Goal: Information Seeking & Learning: Learn about a topic

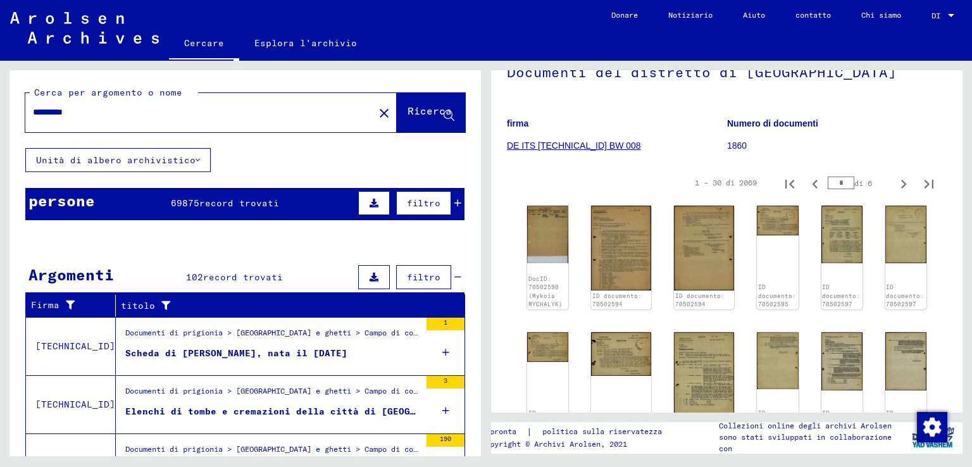
drag, startPoint x: 187, startPoint y: 105, endPoint x: 0, endPoint y: 105, distance: 186.7
click at [5, 104] on div "Cerca per argomento o nome ********* close Ricerca Unità di albero archivistico…" at bounding box center [243, 259] width 486 height 396
type input "*********"
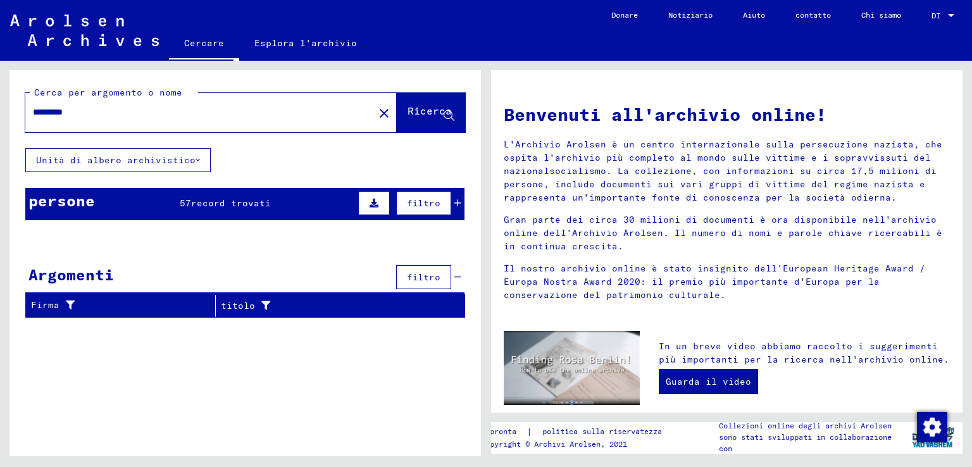
click at [129, 203] on div "persone 57 record trovati filtro" at bounding box center [244, 204] width 439 height 32
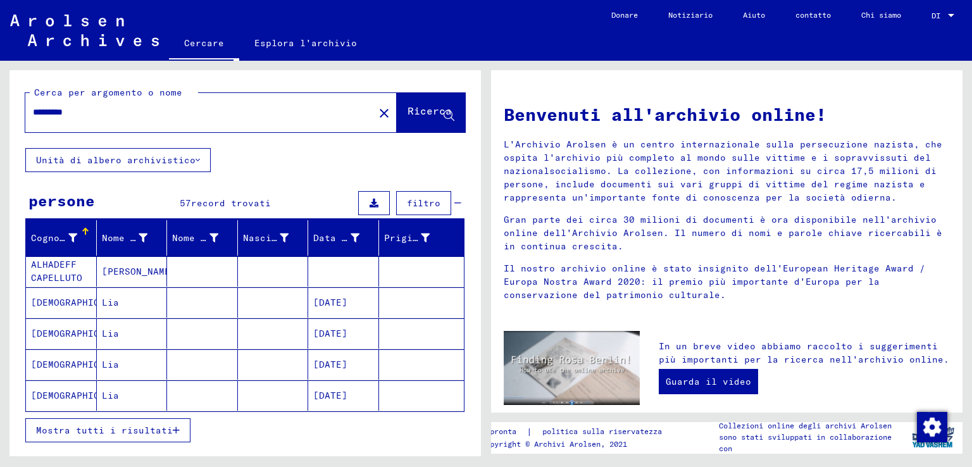
click at [173, 429] on icon "button" at bounding box center [176, 430] width 7 height 9
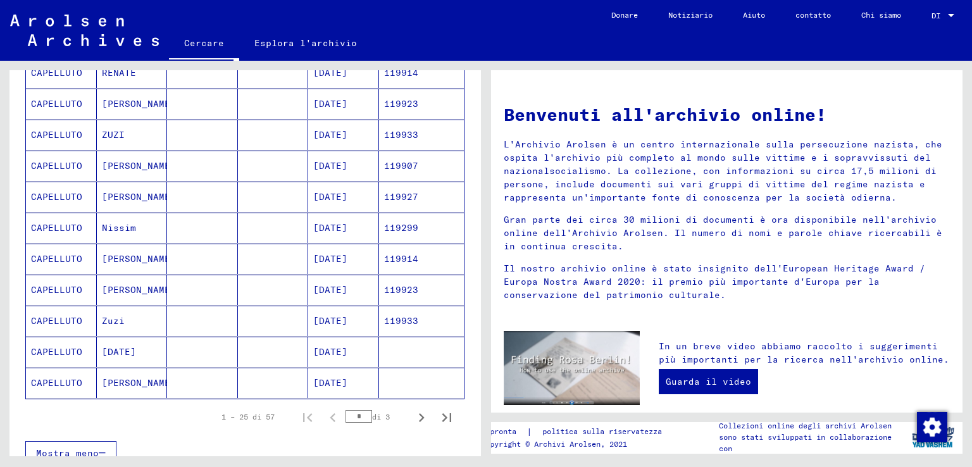
scroll to position [696, 0]
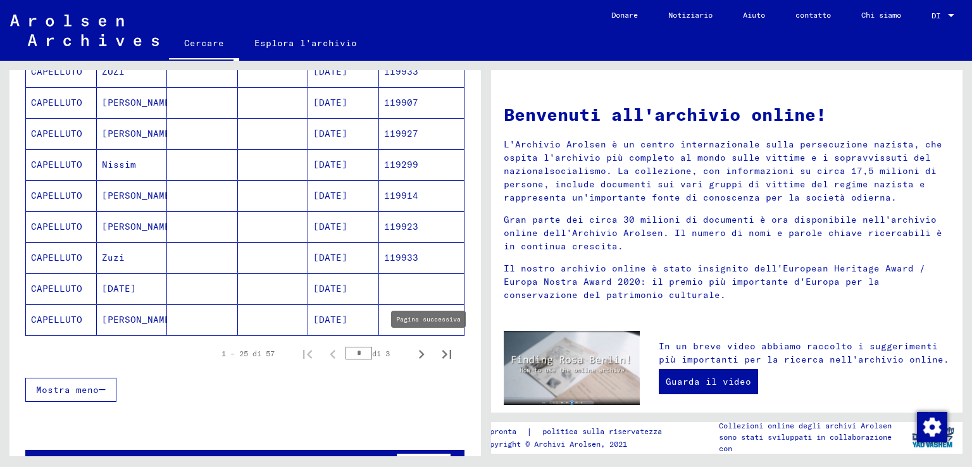
click at [413, 347] on icon "Pagina successiva" at bounding box center [422, 355] width 18 height 18
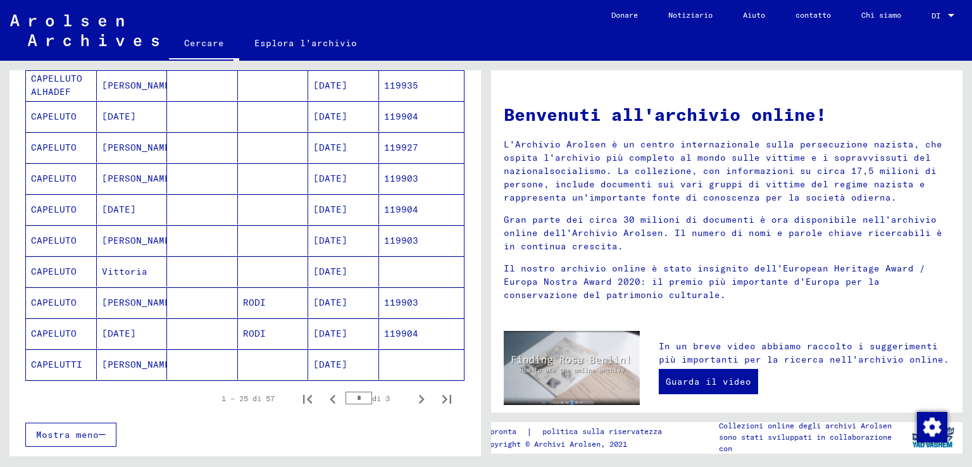
scroll to position [633, 0]
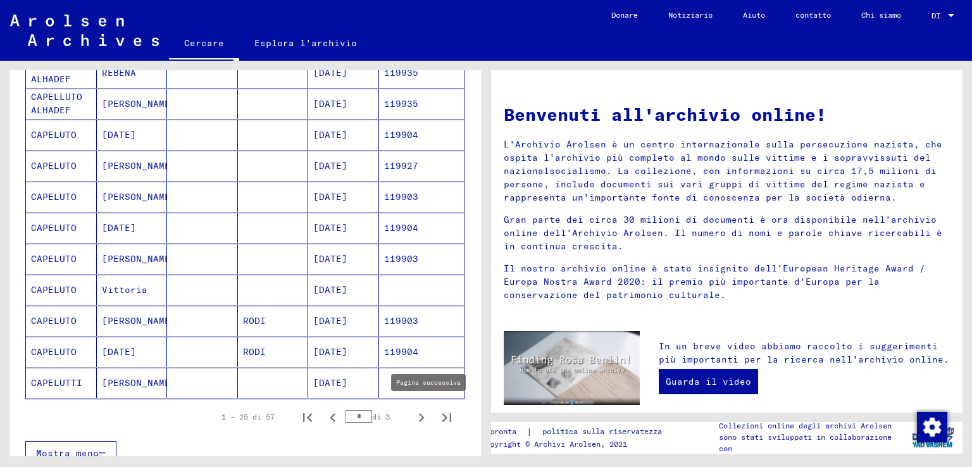
click at [417, 411] on icon "Pagina successiva" at bounding box center [422, 418] width 18 height 18
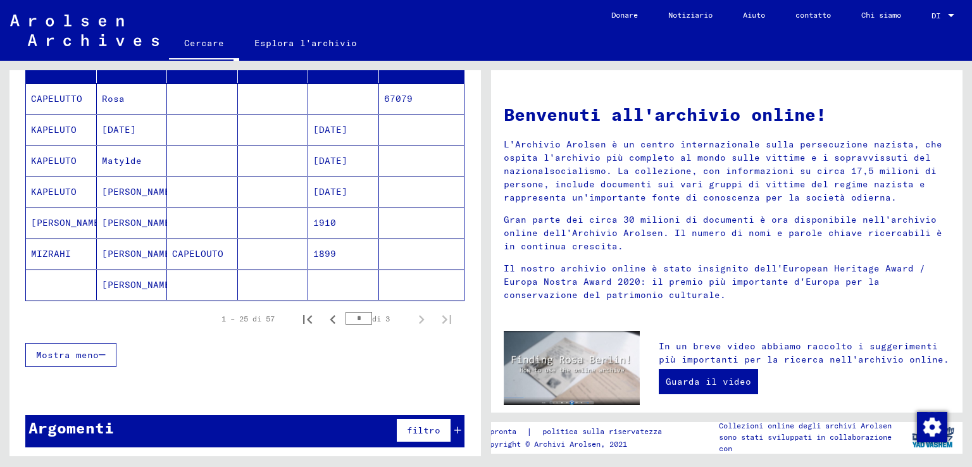
scroll to position [174, 0]
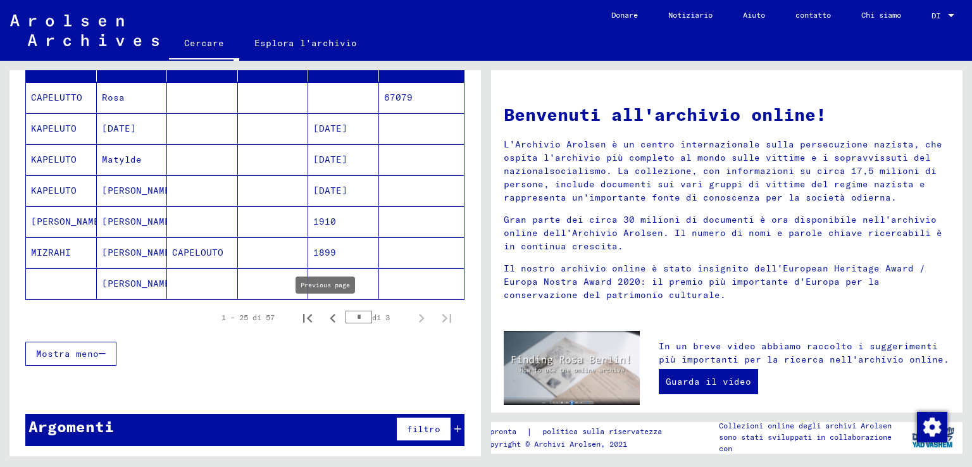
click at [327, 315] on icon "Pagina precedente" at bounding box center [333, 319] width 18 height 18
type input "*"
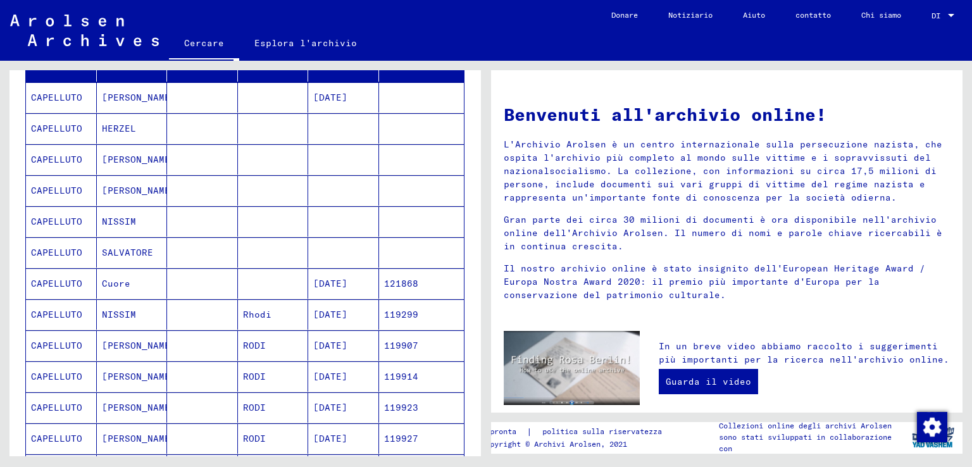
click at [122, 93] on font "[PERSON_NAME]" at bounding box center [139, 97] width 74 height 11
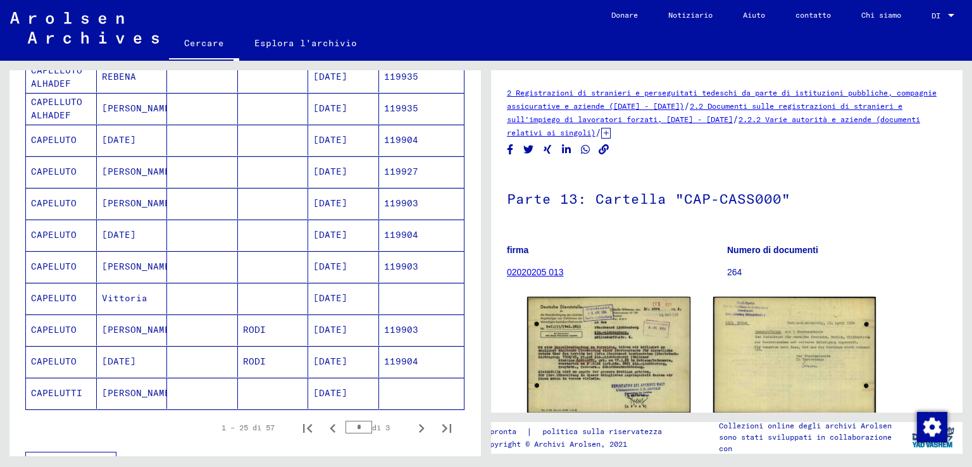
scroll to position [742, 0]
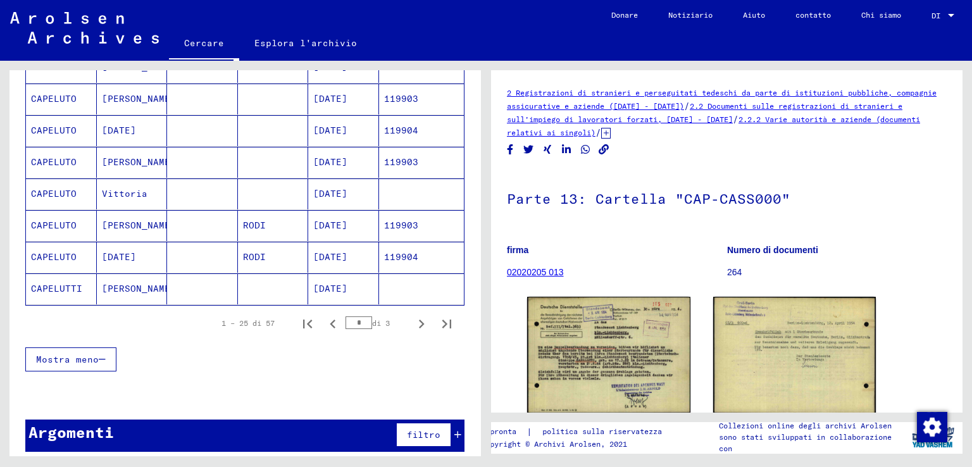
click at [147, 279] on mat-cell "[PERSON_NAME]" at bounding box center [132, 288] width 71 height 31
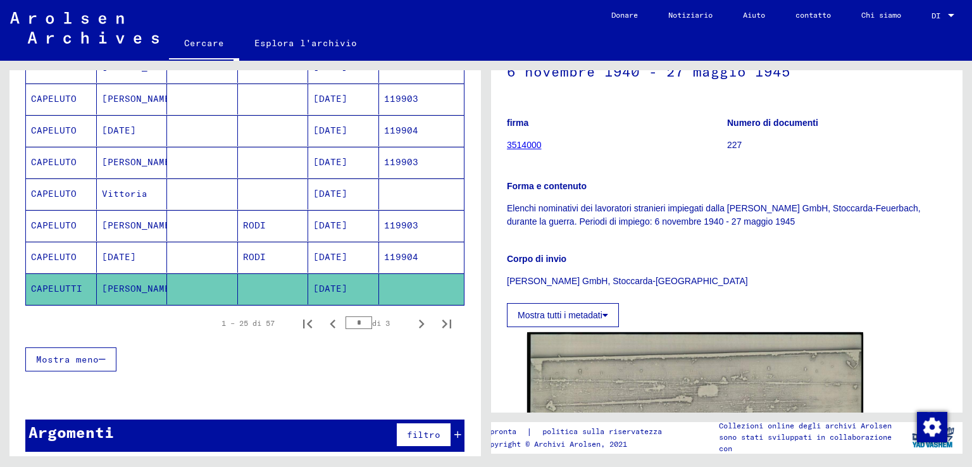
scroll to position [127, 0]
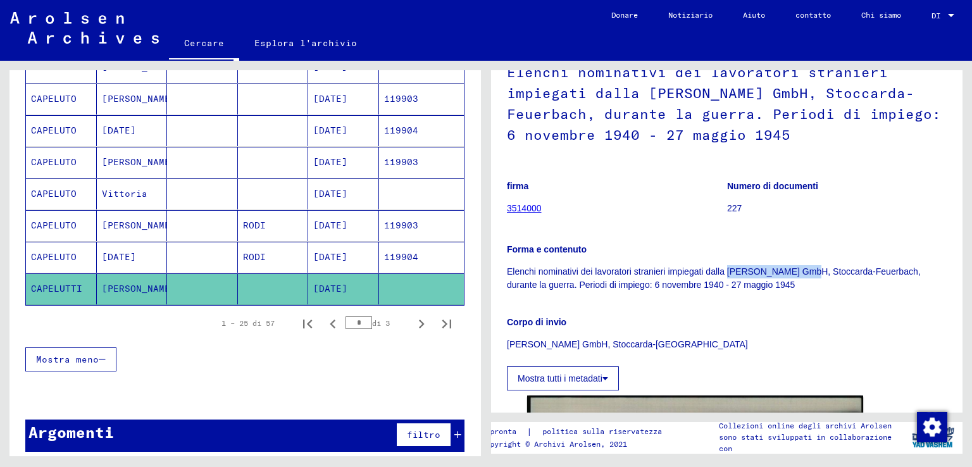
drag, startPoint x: 727, startPoint y: 270, endPoint x: 808, endPoint y: 270, distance: 81.0
click at [808, 270] on font "Elenchi nominativi dei lavoratori stranieri impiegati dalla [PERSON_NAME] GmbH,…" at bounding box center [714, 277] width 414 height 23
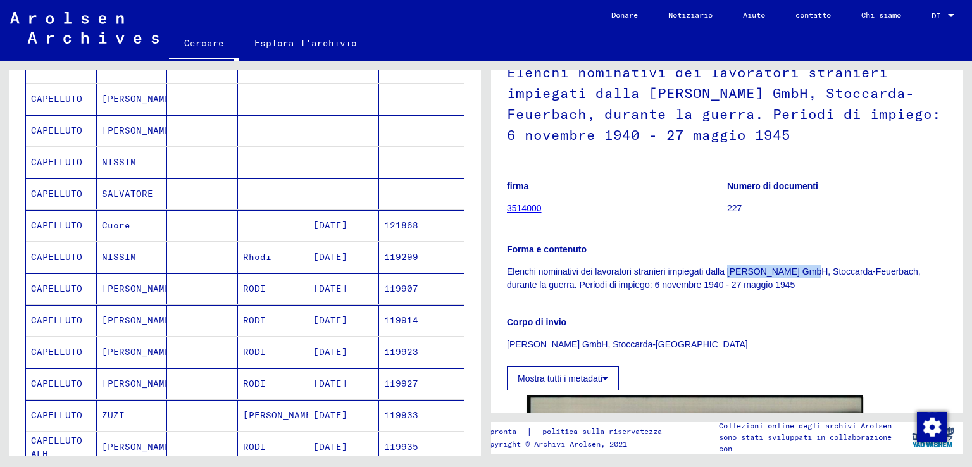
scroll to position [0, 0]
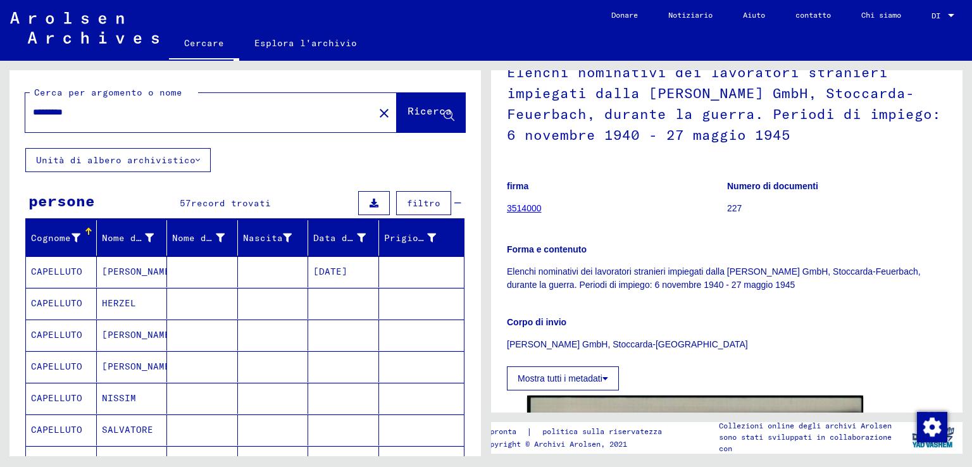
drag, startPoint x: 183, startPoint y: 118, endPoint x: 32, endPoint y: 109, distance: 151.5
click at [6, 117] on div "Cerca per argomento o nome ********* close Ricerca Unità di albero archivistico…" at bounding box center [243, 259] width 486 height 396
paste input "**********"
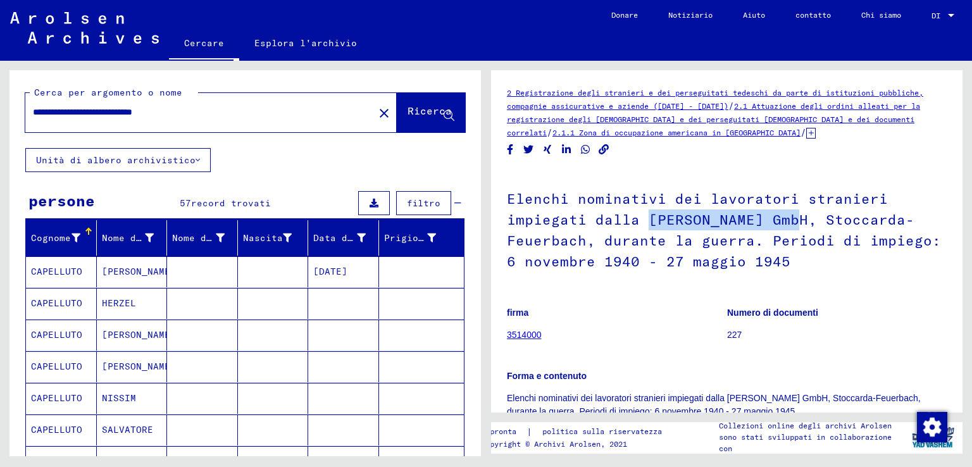
drag, startPoint x: 554, startPoint y: 216, endPoint x: 680, endPoint y: 216, distance: 126.0
click at [680, 216] on font "Elenchi nominativi dei lavoratori stranieri impiegati dalla [PERSON_NAME] GmbH,…" at bounding box center [724, 230] width 434 height 80
copy font "[PERSON_NAME] GmbH"
drag, startPoint x: 207, startPoint y: 106, endPoint x: 0, endPoint y: 115, distance: 207.1
click at [0, 115] on div "**********" at bounding box center [243, 259] width 486 height 396
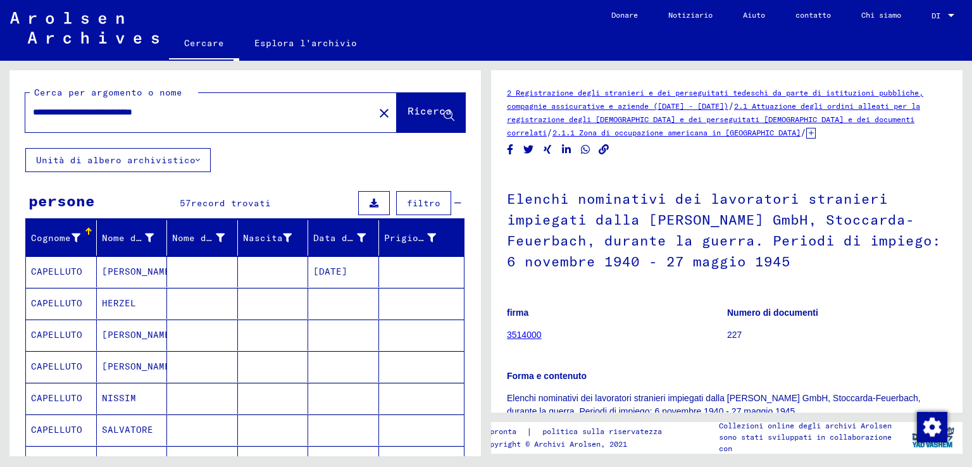
paste input "text"
type input "**********"
click at [439, 110] on font "Ricerca" at bounding box center [430, 110] width 44 height 13
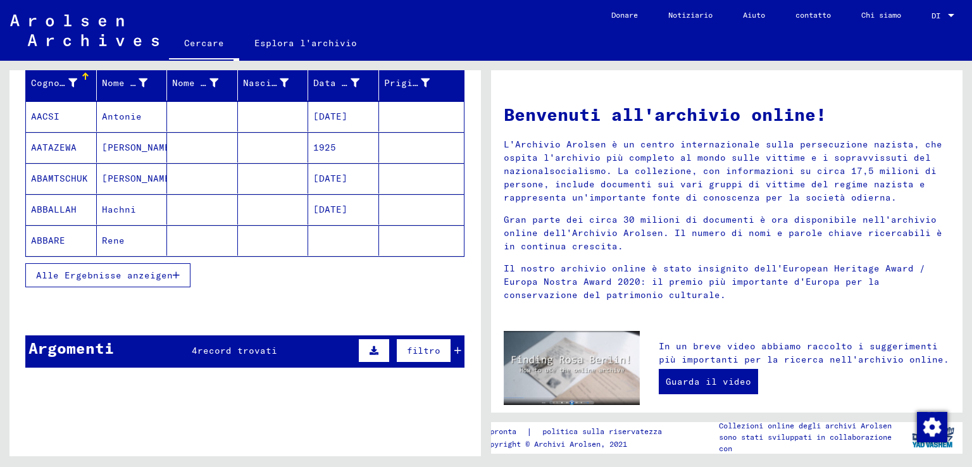
scroll to position [316, 0]
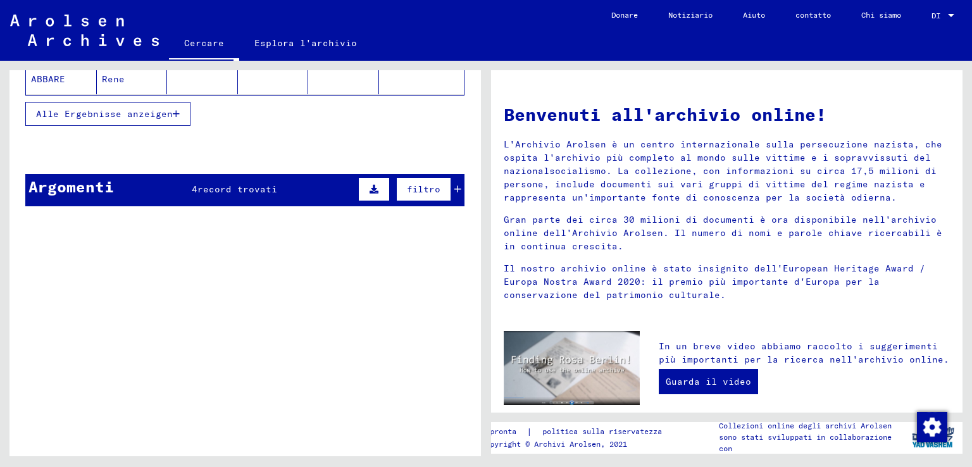
click at [181, 192] on div "Argomenti 4 record trovati filtro" at bounding box center [244, 190] width 439 height 32
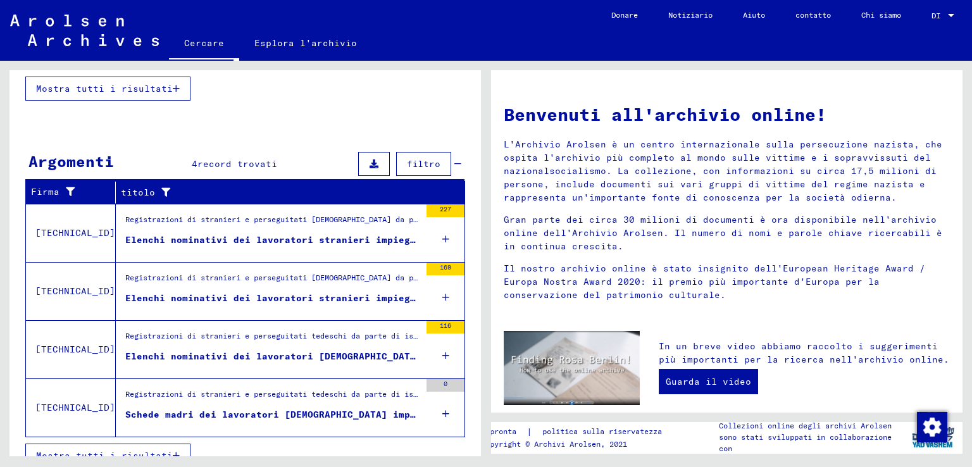
scroll to position [356, 0]
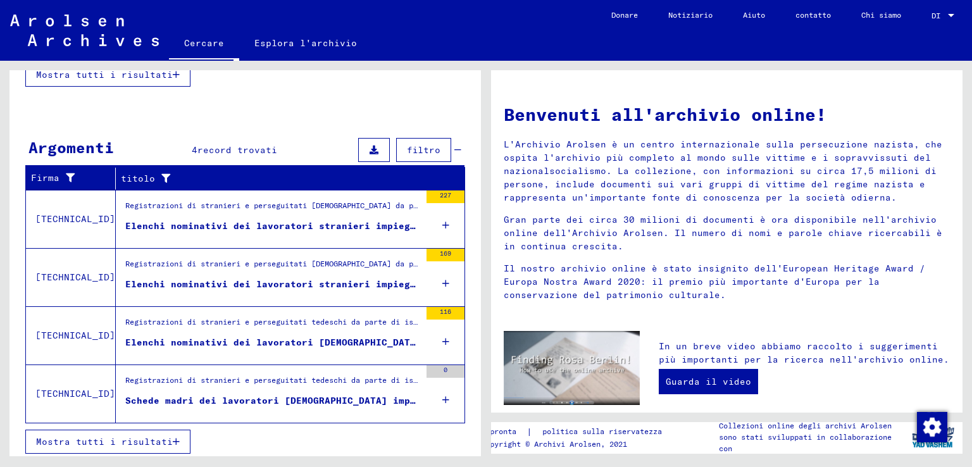
click at [298, 323] on div "Registrazioni di stranieri e perseguitati tedeschi da parte di istituzioni pubb…" at bounding box center [272, 325] width 295 height 18
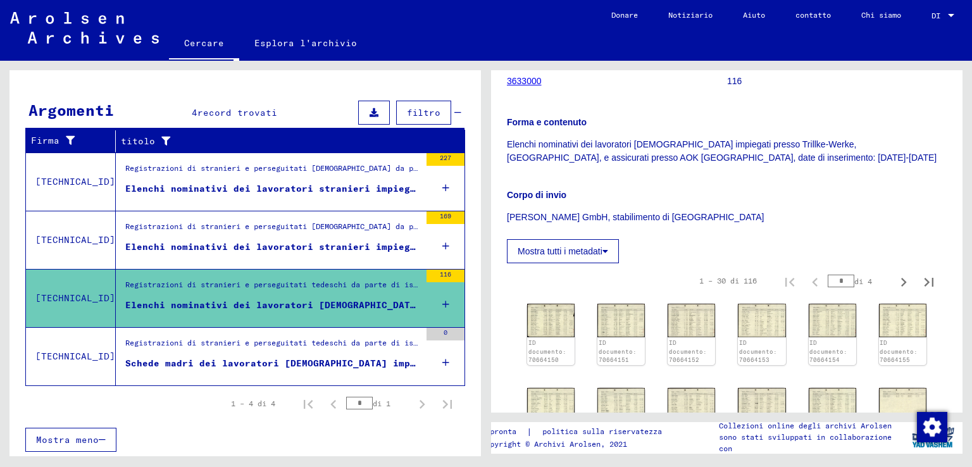
scroll to position [253, 0]
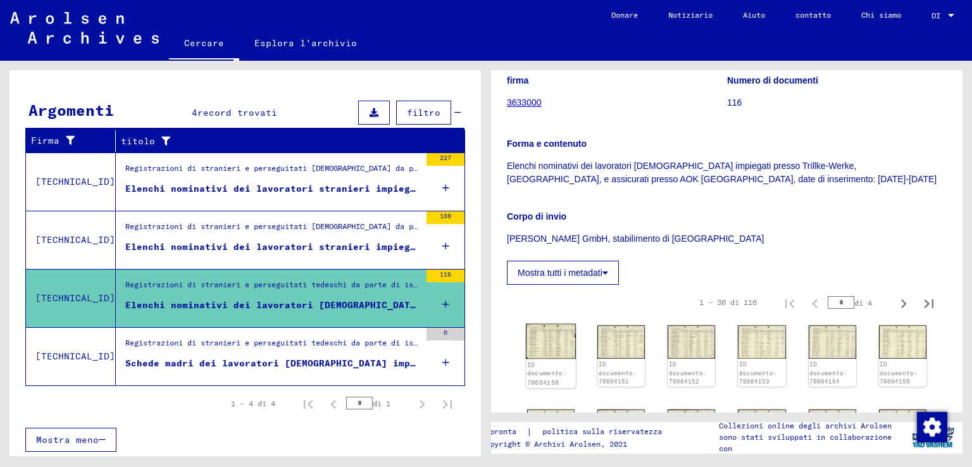
click at [564, 324] on img at bounding box center [551, 341] width 50 height 35
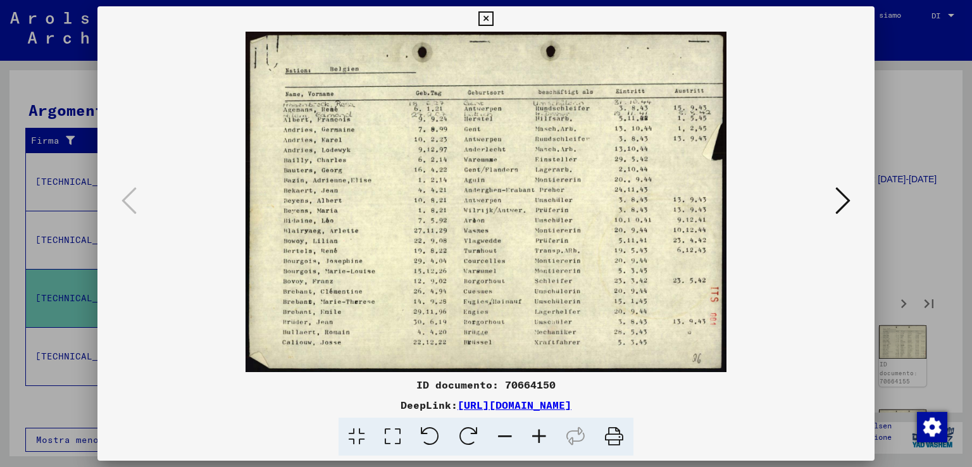
click at [841, 193] on icon at bounding box center [843, 200] width 15 height 30
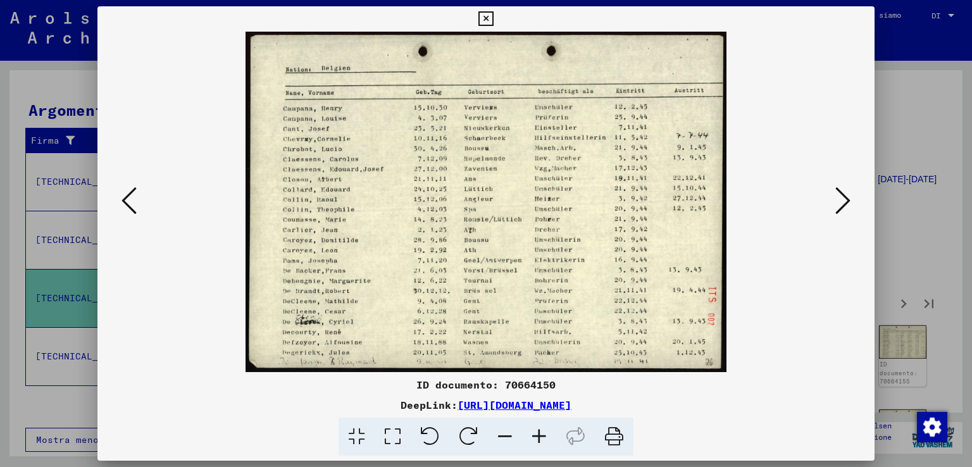
click at [841, 193] on icon at bounding box center [843, 200] width 15 height 30
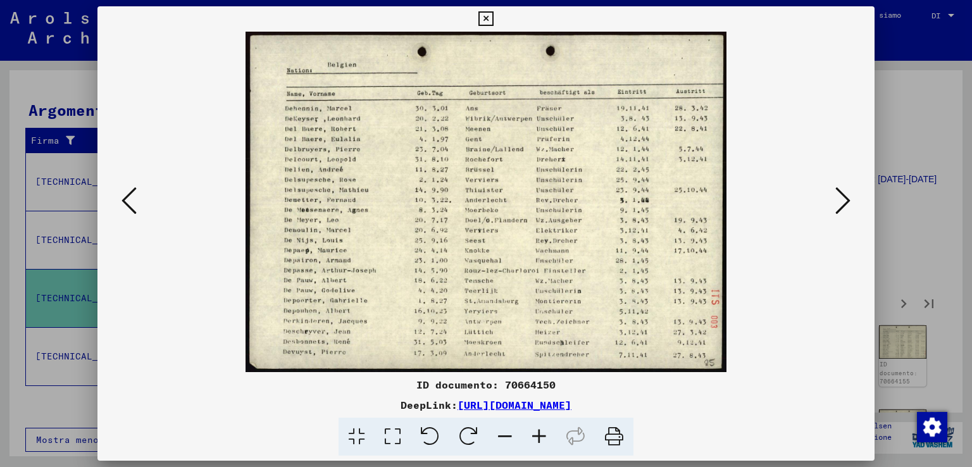
click at [132, 209] on icon at bounding box center [129, 200] width 15 height 30
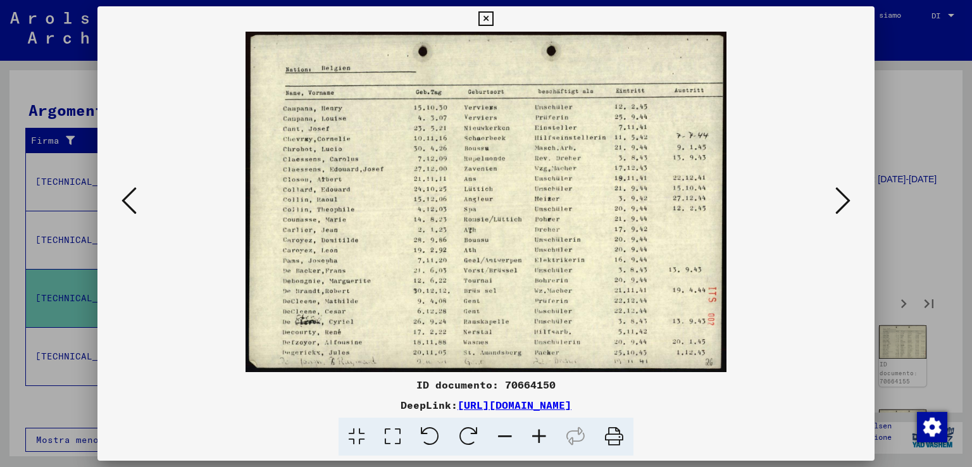
click at [839, 192] on icon at bounding box center [843, 200] width 15 height 30
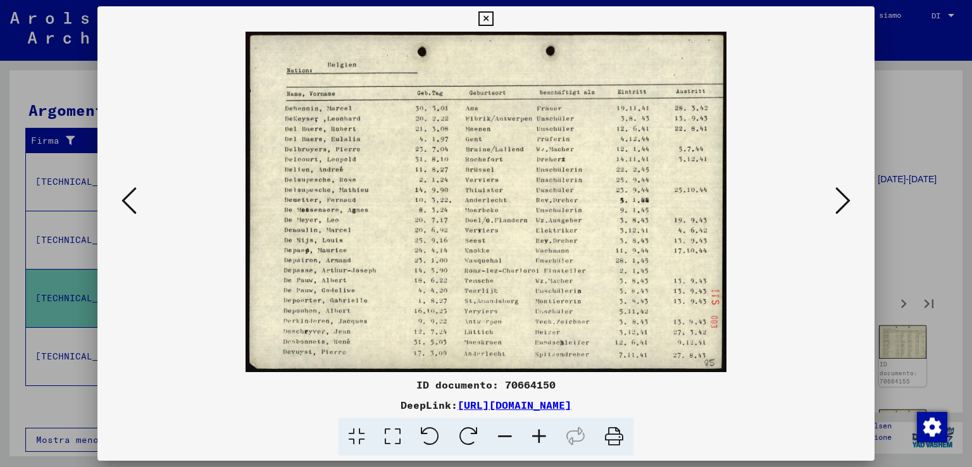
click at [839, 192] on icon at bounding box center [843, 200] width 15 height 30
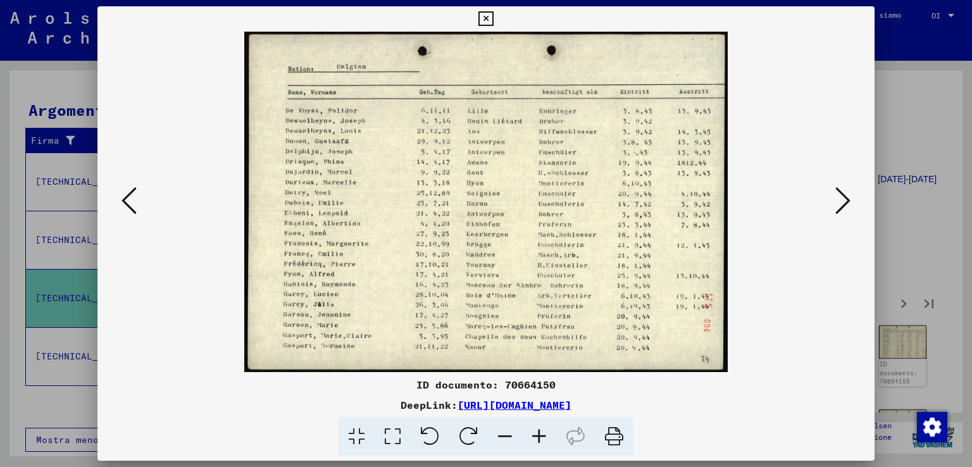
click at [839, 192] on icon at bounding box center [843, 200] width 15 height 30
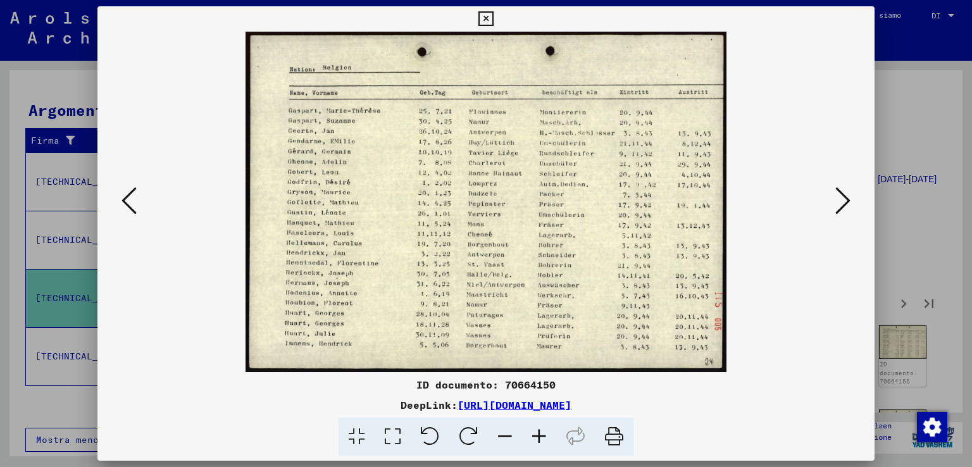
click at [839, 192] on icon at bounding box center [843, 200] width 15 height 30
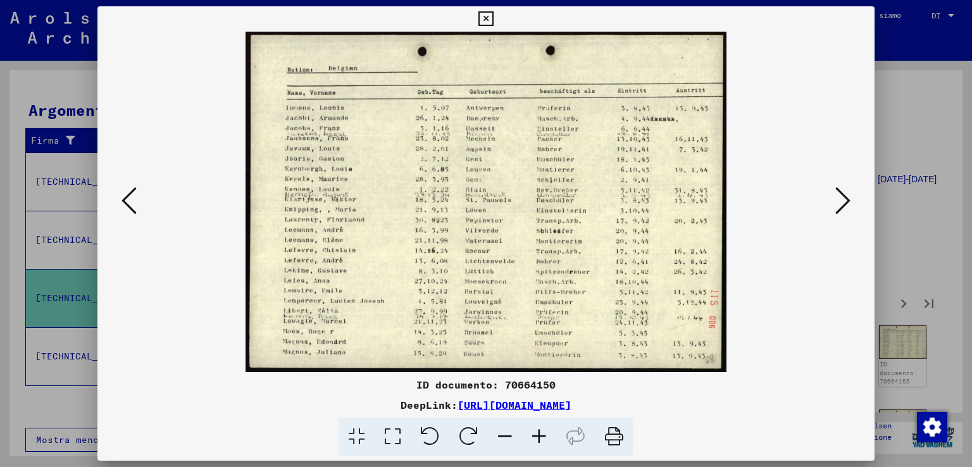
click at [839, 192] on icon at bounding box center [843, 200] width 15 height 30
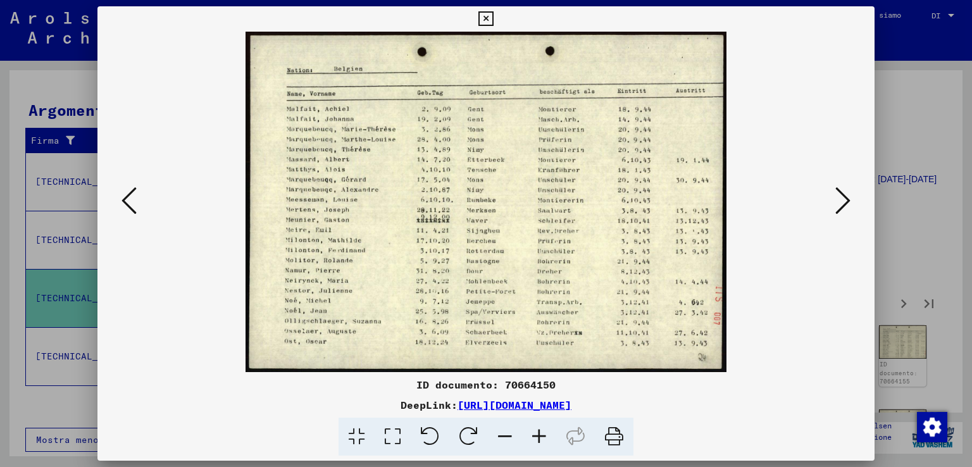
click at [839, 192] on icon at bounding box center [843, 200] width 15 height 30
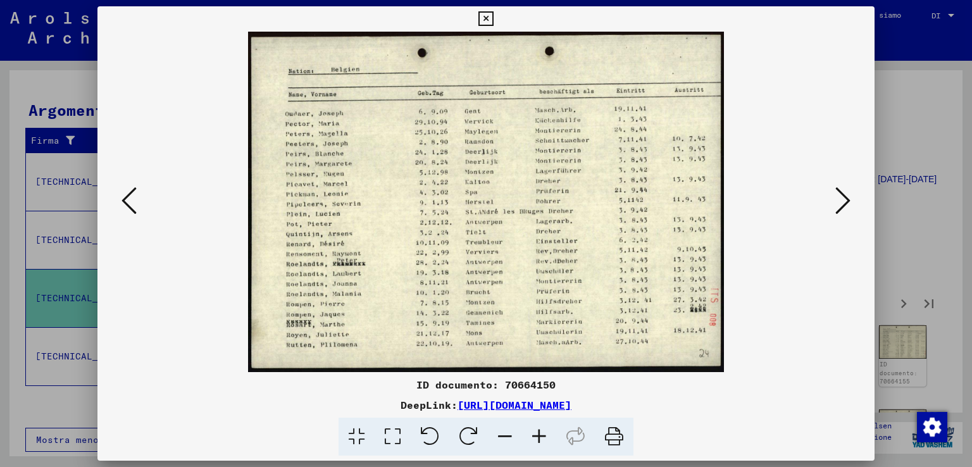
click at [839, 192] on icon at bounding box center [843, 200] width 15 height 30
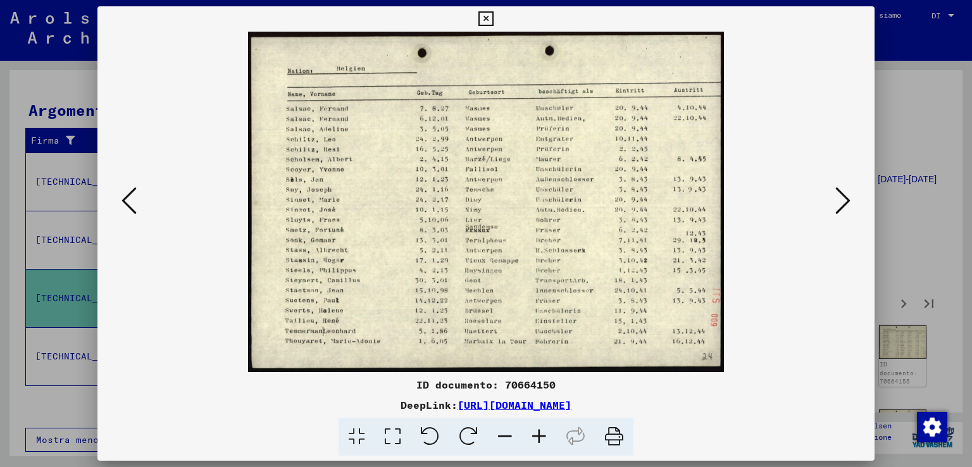
click at [839, 192] on icon at bounding box center [843, 200] width 15 height 30
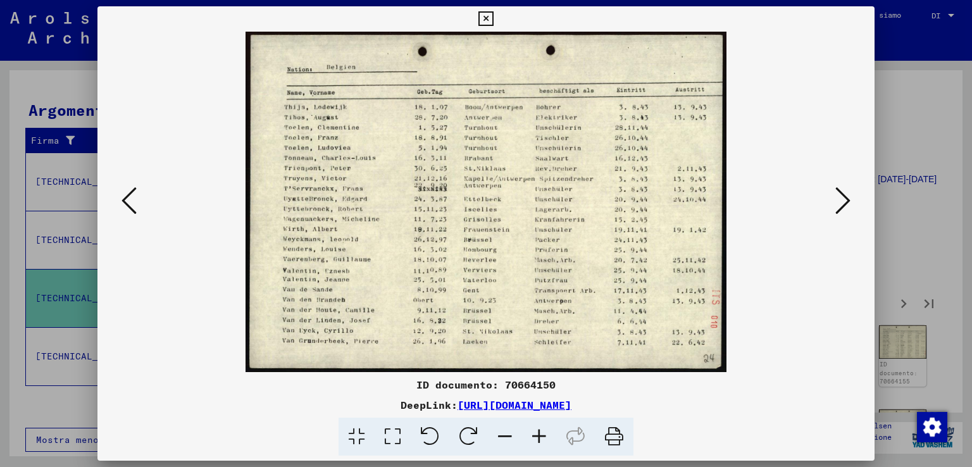
click at [839, 192] on icon at bounding box center [843, 200] width 15 height 30
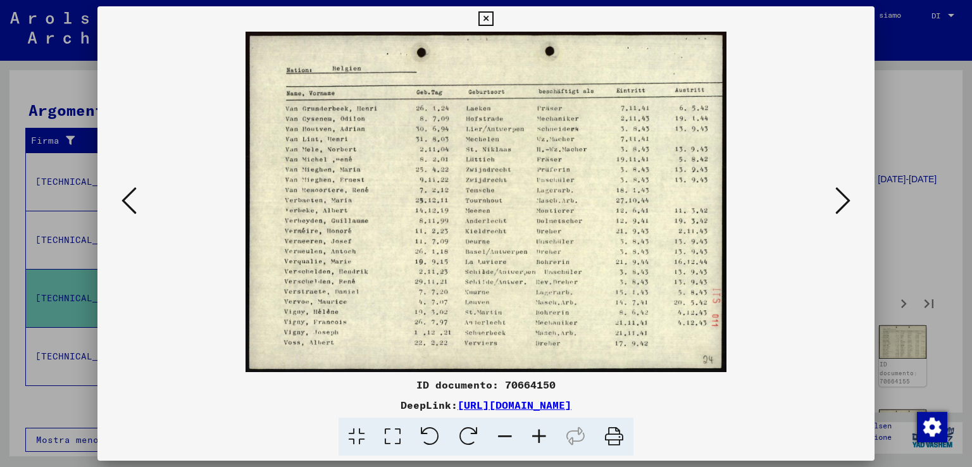
click at [839, 192] on icon at bounding box center [843, 200] width 15 height 30
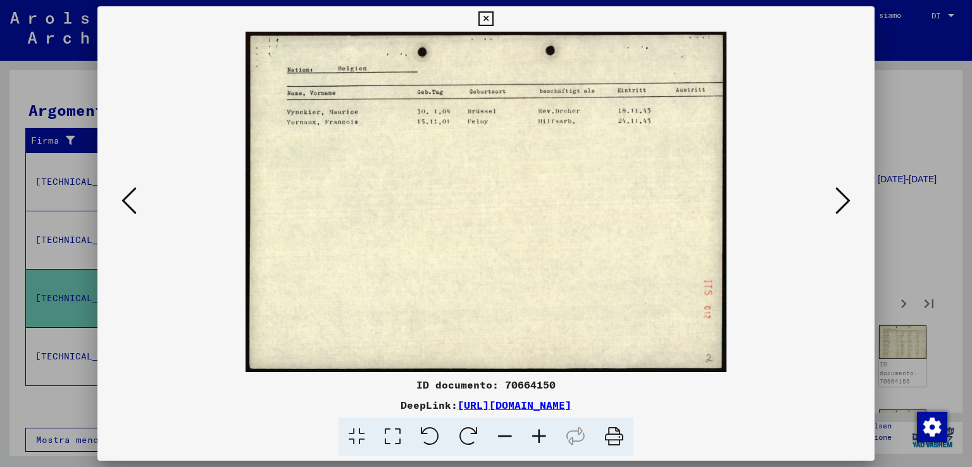
click at [839, 192] on icon at bounding box center [843, 200] width 15 height 30
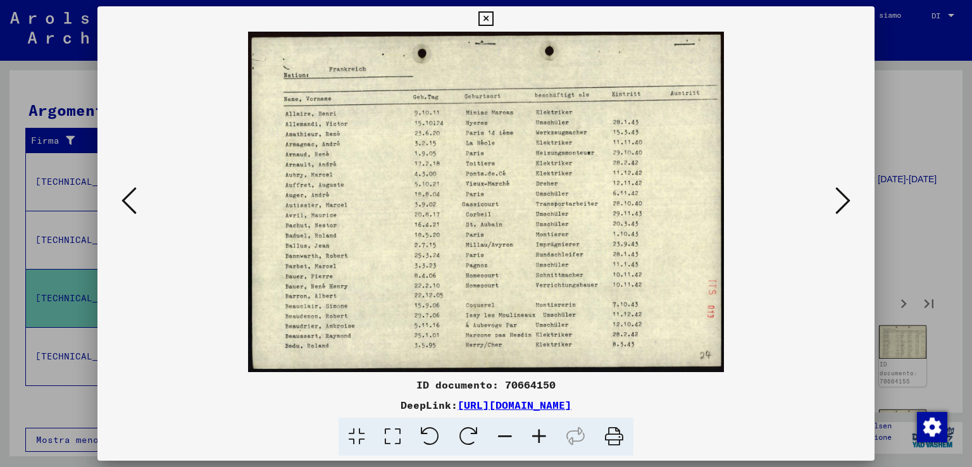
click at [839, 192] on icon at bounding box center [843, 200] width 15 height 30
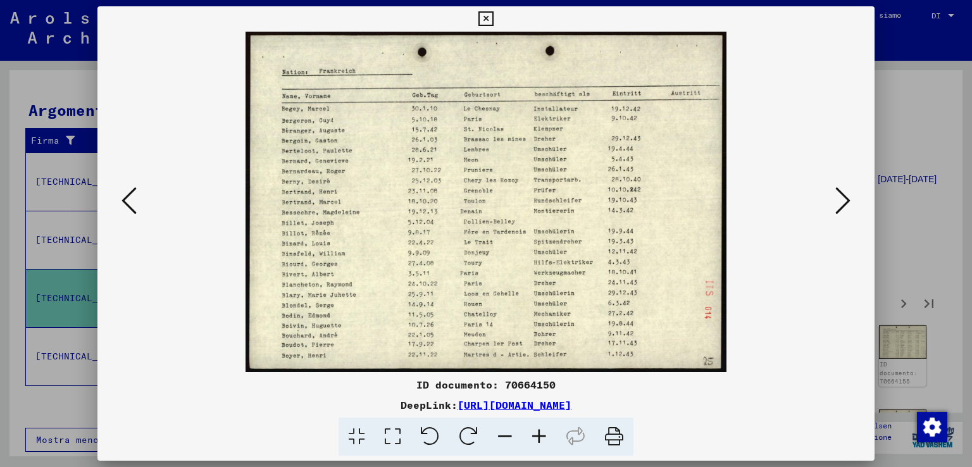
click at [839, 192] on icon at bounding box center [843, 200] width 15 height 30
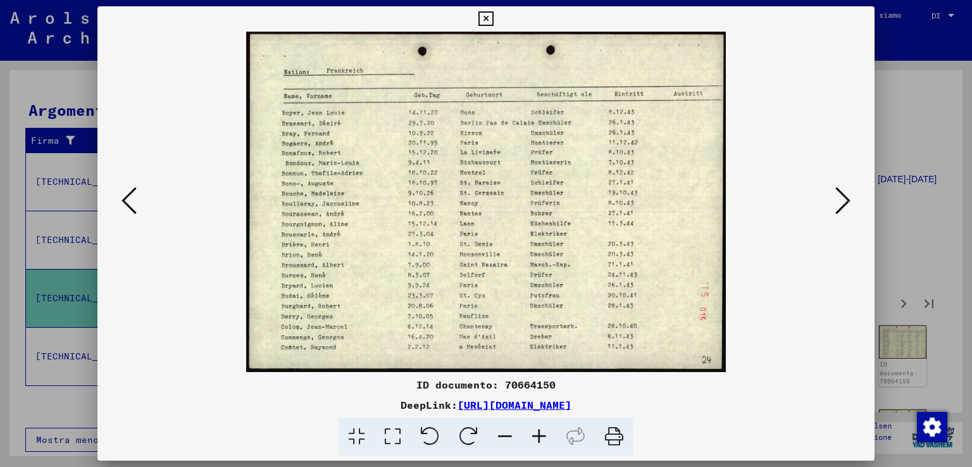
click at [839, 192] on icon at bounding box center [843, 200] width 15 height 30
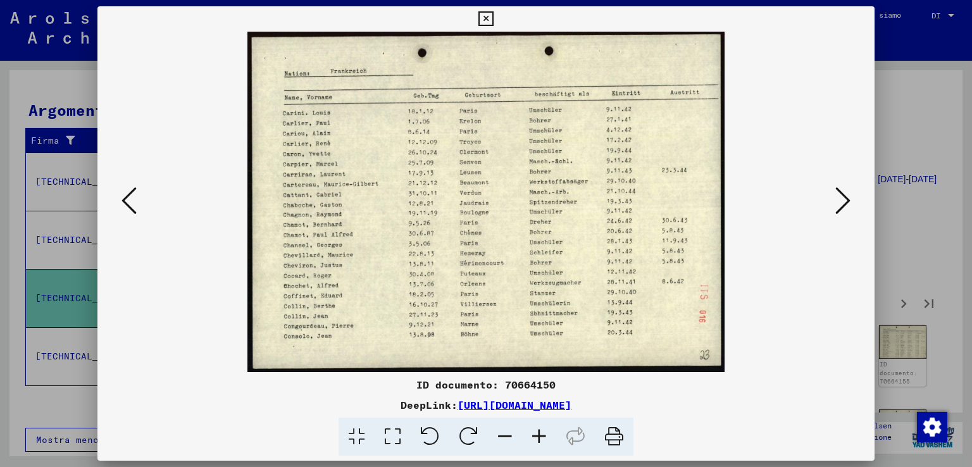
click at [839, 192] on icon at bounding box center [843, 200] width 15 height 30
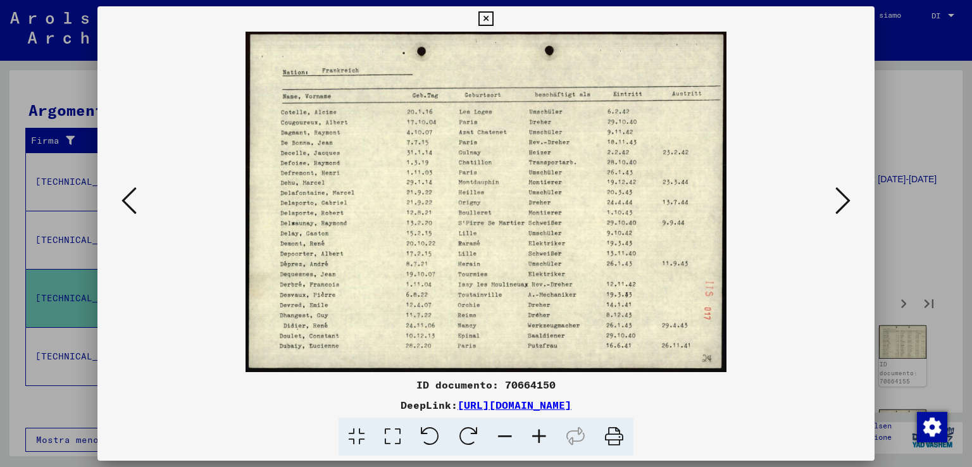
click at [141, 205] on img at bounding box center [487, 202] width 692 height 341
click at [137, 210] on button at bounding box center [129, 202] width 23 height 36
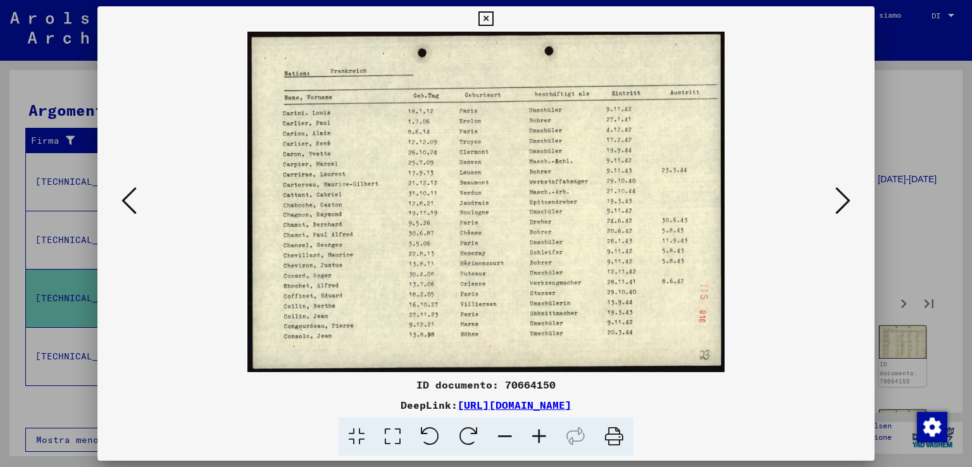
click at [132, 213] on icon at bounding box center [129, 200] width 15 height 30
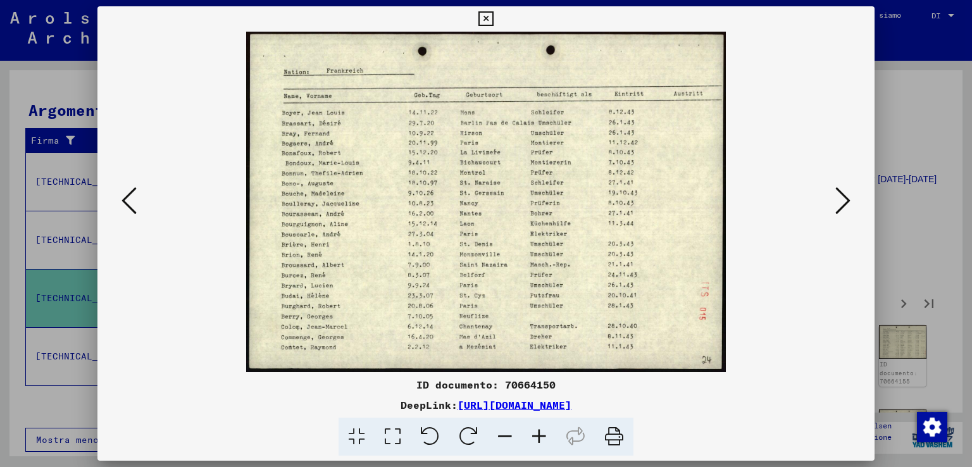
click at [844, 193] on icon at bounding box center [843, 200] width 15 height 30
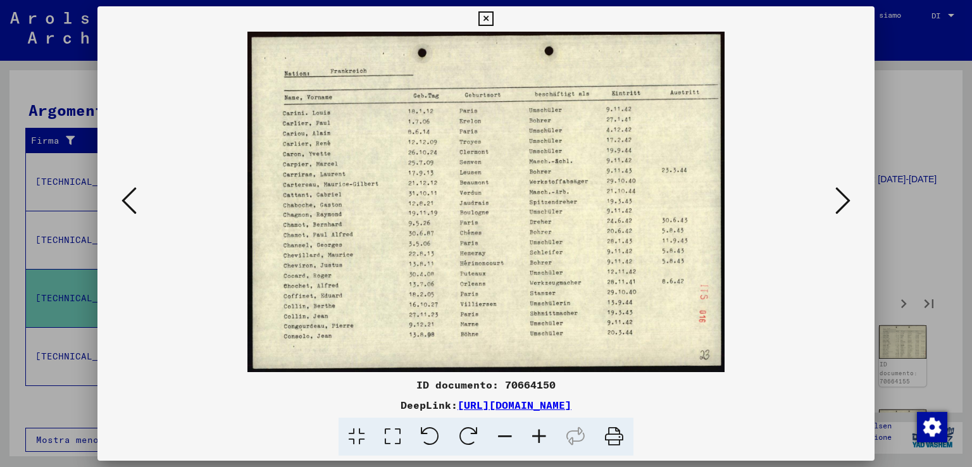
click at [844, 193] on icon at bounding box center [843, 200] width 15 height 30
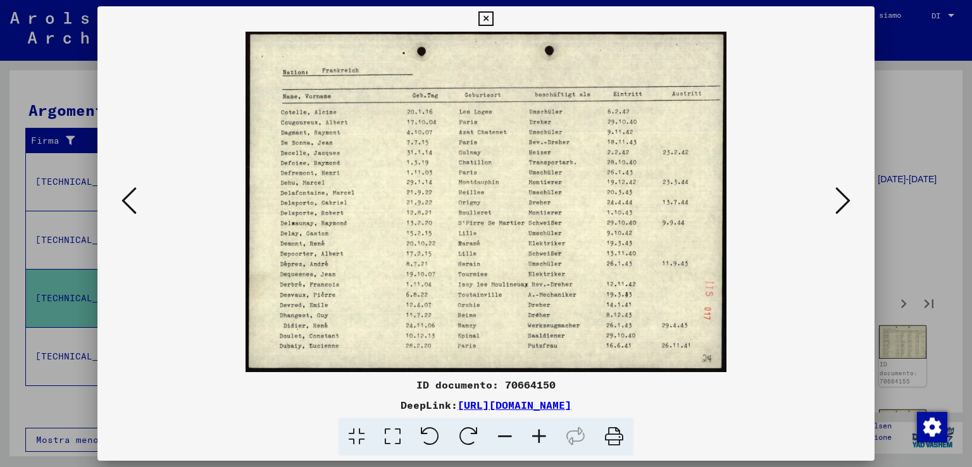
click at [844, 193] on icon at bounding box center [843, 200] width 15 height 30
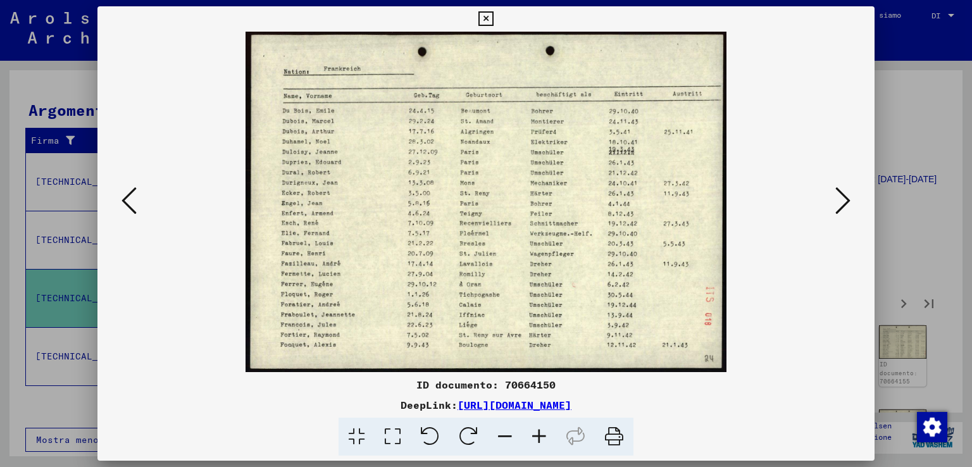
click at [844, 193] on icon at bounding box center [843, 200] width 15 height 30
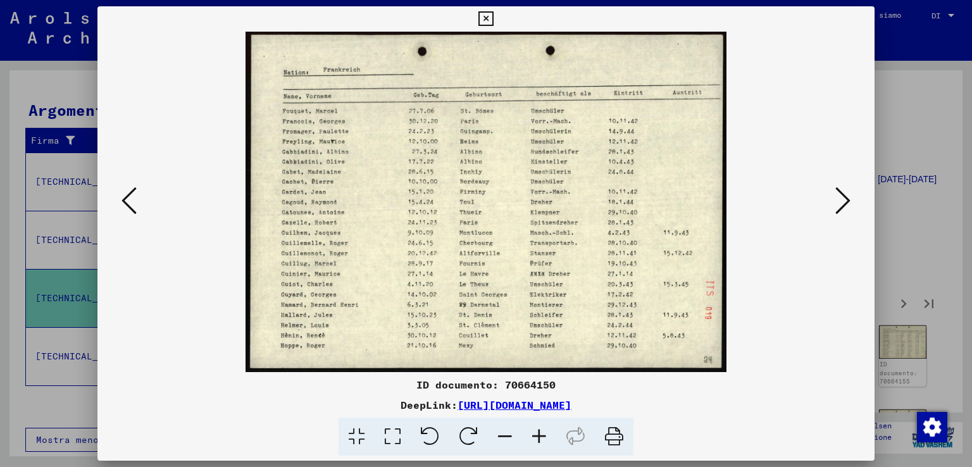
click at [843, 194] on icon at bounding box center [843, 200] width 15 height 30
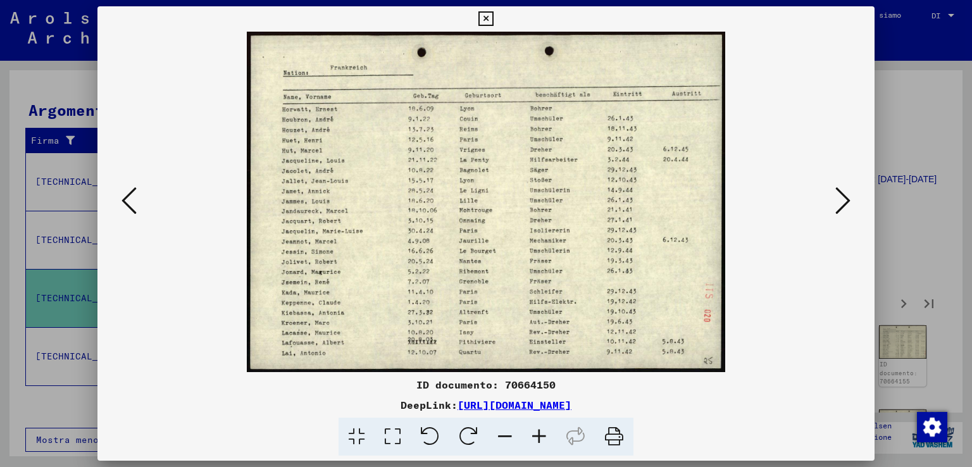
click at [843, 194] on icon at bounding box center [843, 200] width 15 height 30
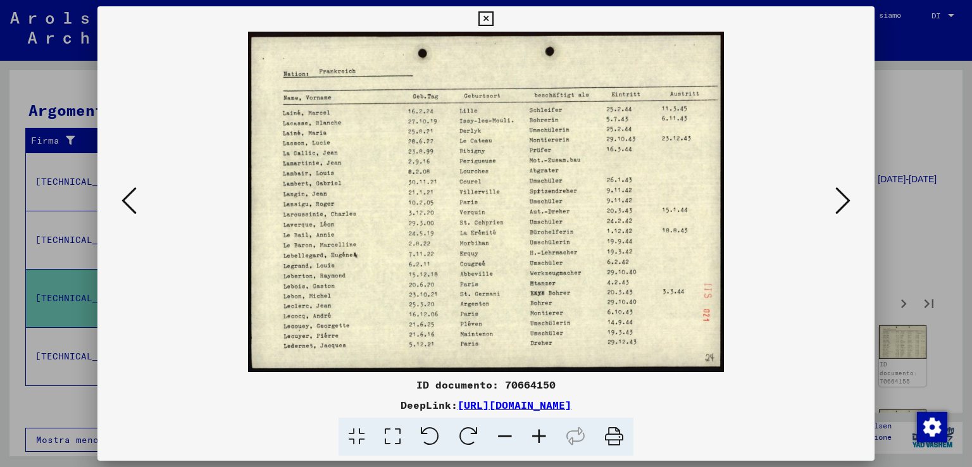
click at [843, 194] on icon at bounding box center [843, 200] width 15 height 30
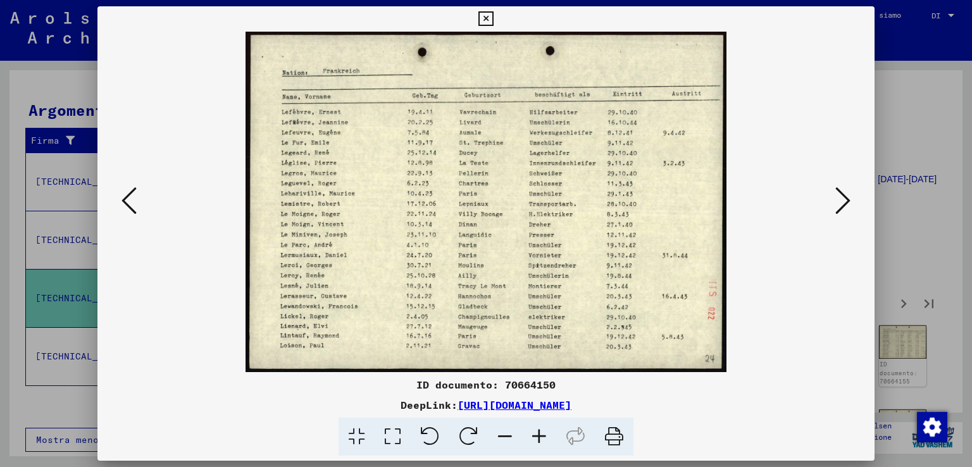
click at [843, 194] on icon at bounding box center [843, 200] width 15 height 30
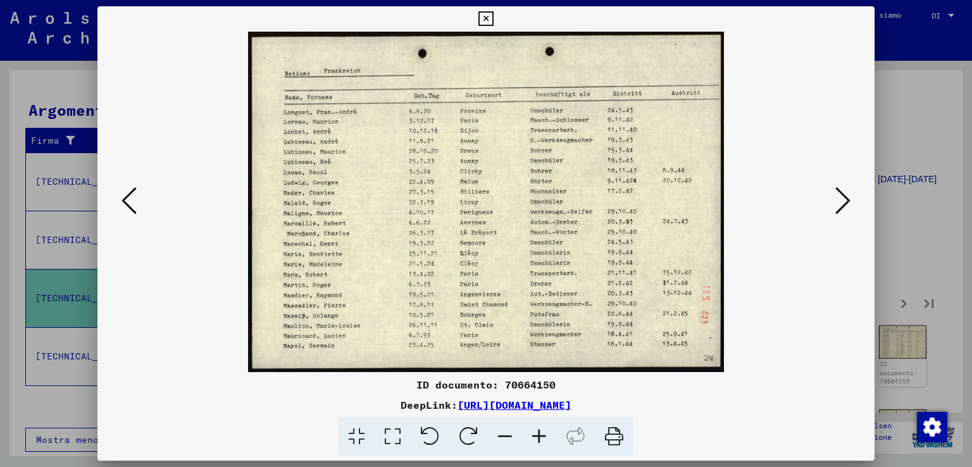
click at [843, 194] on icon at bounding box center [843, 200] width 15 height 30
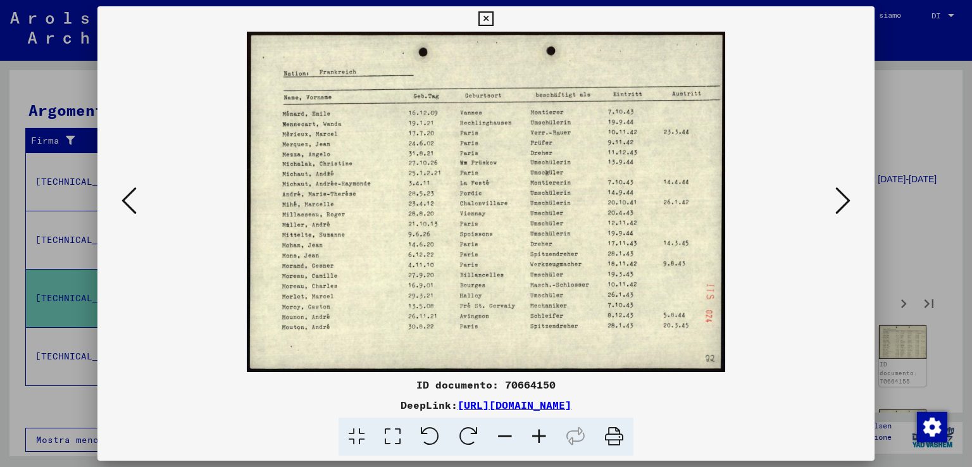
click at [843, 194] on icon at bounding box center [843, 200] width 15 height 30
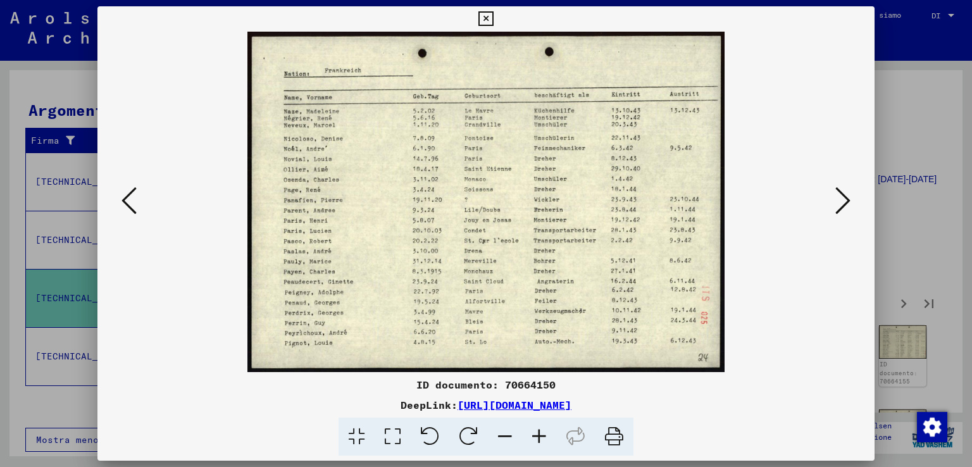
click at [843, 194] on icon at bounding box center [843, 200] width 15 height 30
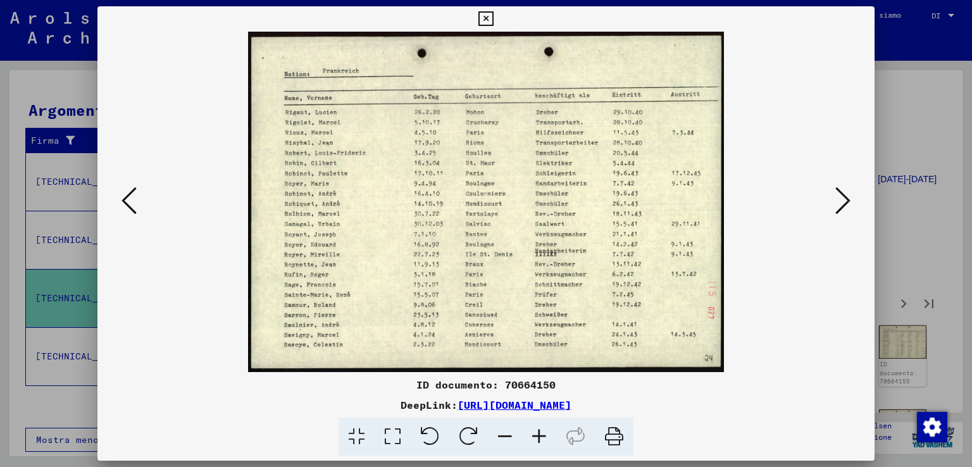
click at [843, 194] on icon at bounding box center [843, 200] width 15 height 30
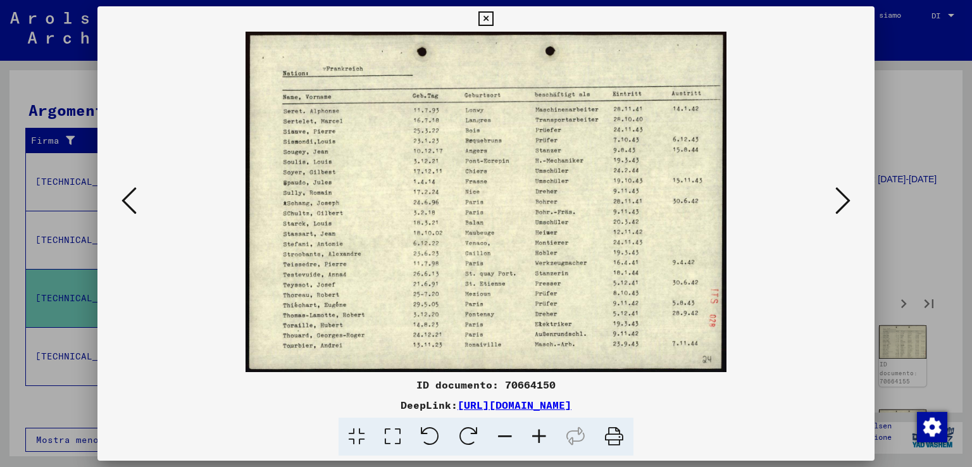
click at [843, 194] on icon at bounding box center [843, 200] width 15 height 30
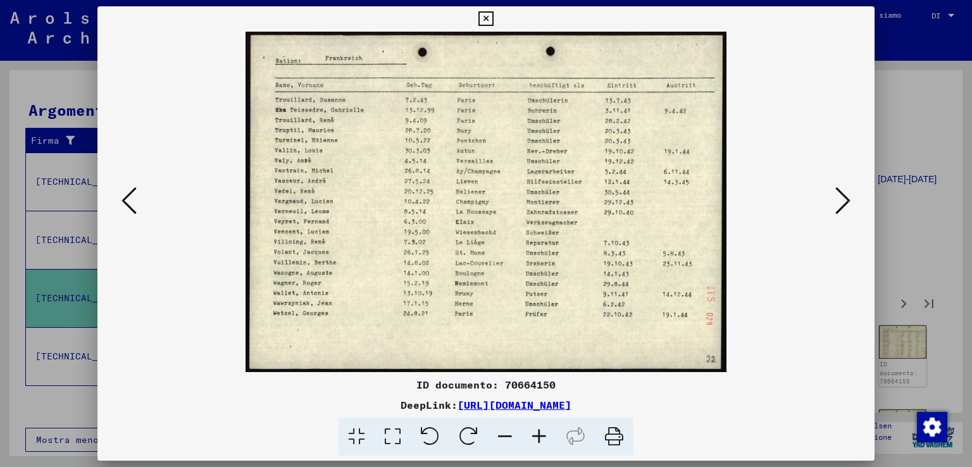
click at [843, 194] on icon at bounding box center [843, 200] width 15 height 30
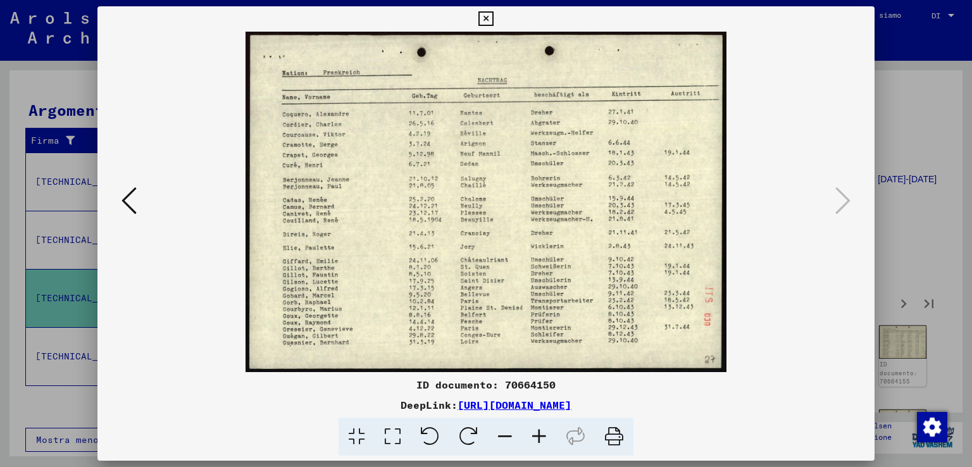
click at [938, 168] on div at bounding box center [486, 233] width 972 height 467
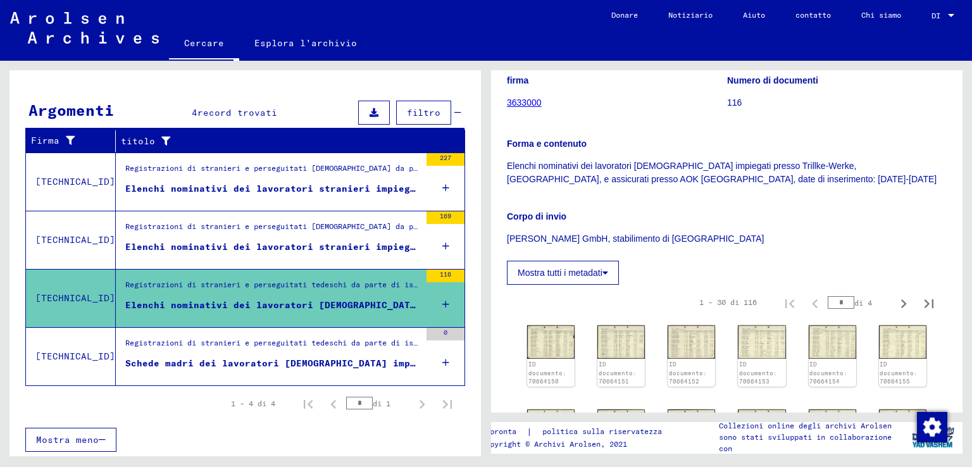
click at [895, 295] on icon "Pagina successiva" at bounding box center [904, 304] width 18 height 18
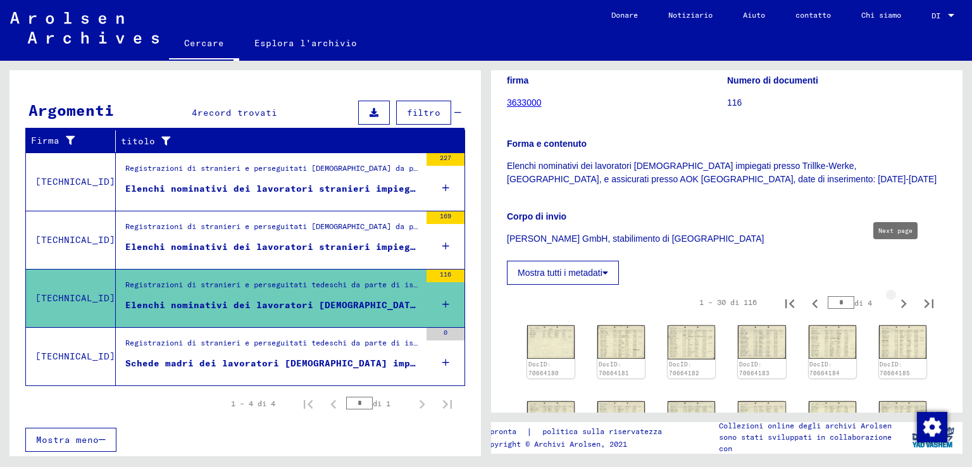
type input "*"
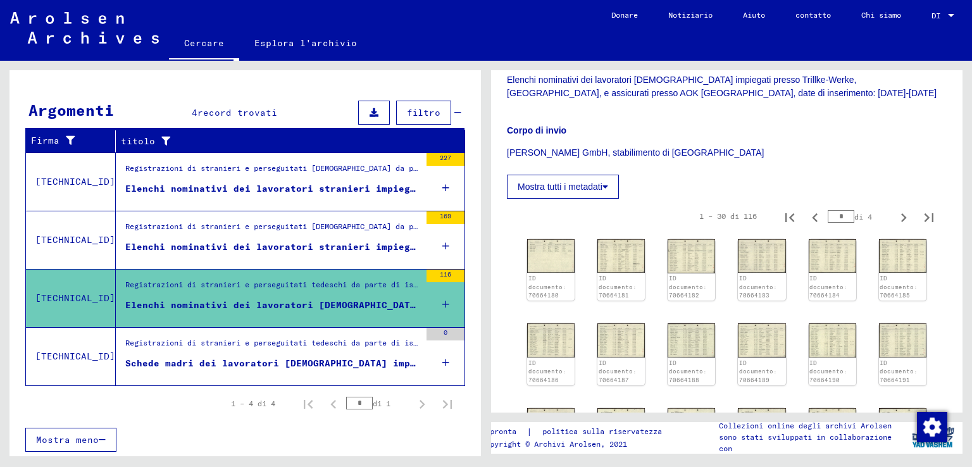
scroll to position [380, 0]
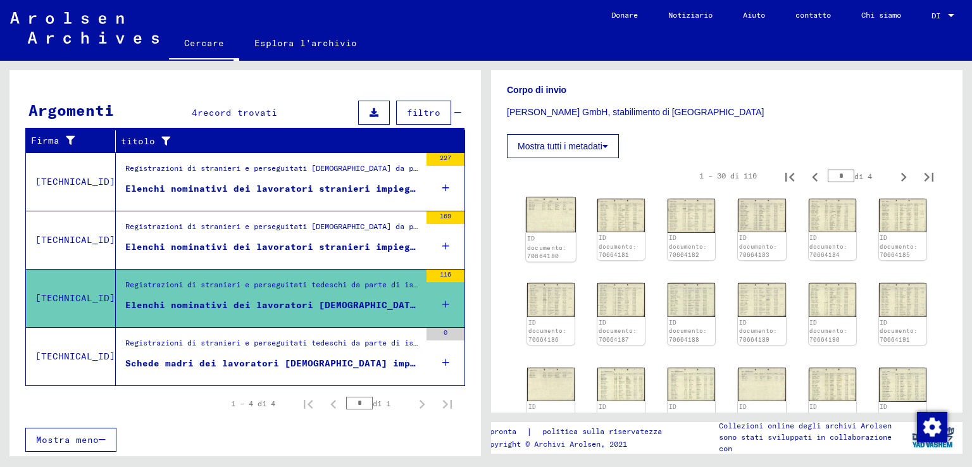
click at [546, 197] on img at bounding box center [551, 214] width 50 height 35
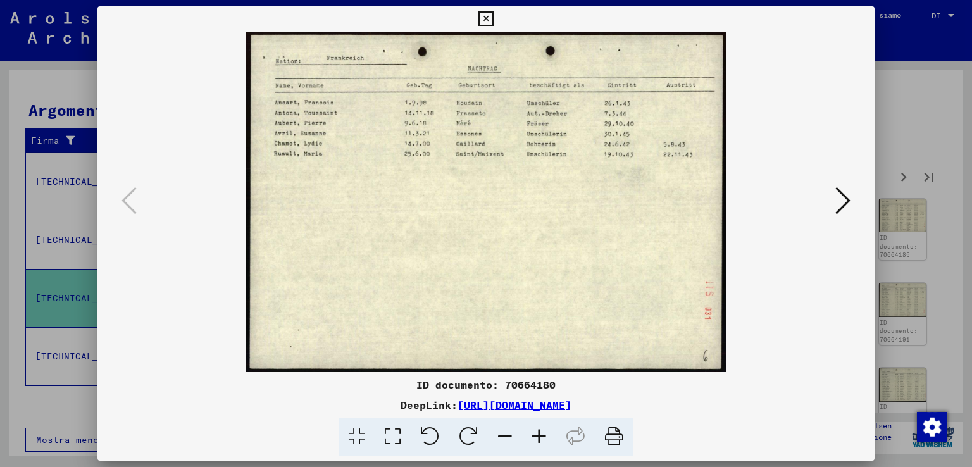
click at [842, 191] on icon at bounding box center [843, 200] width 15 height 30
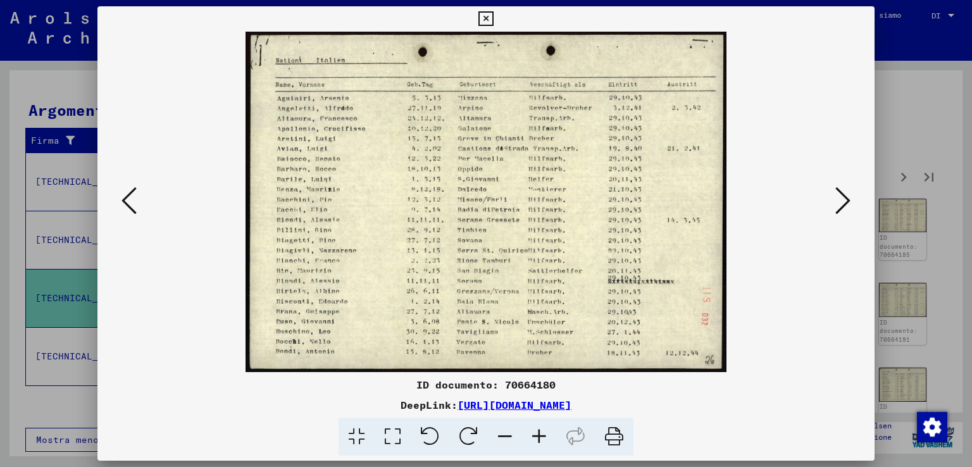
click at [842, 191] on icon at bounding box center [843, 200] width 15 height 30
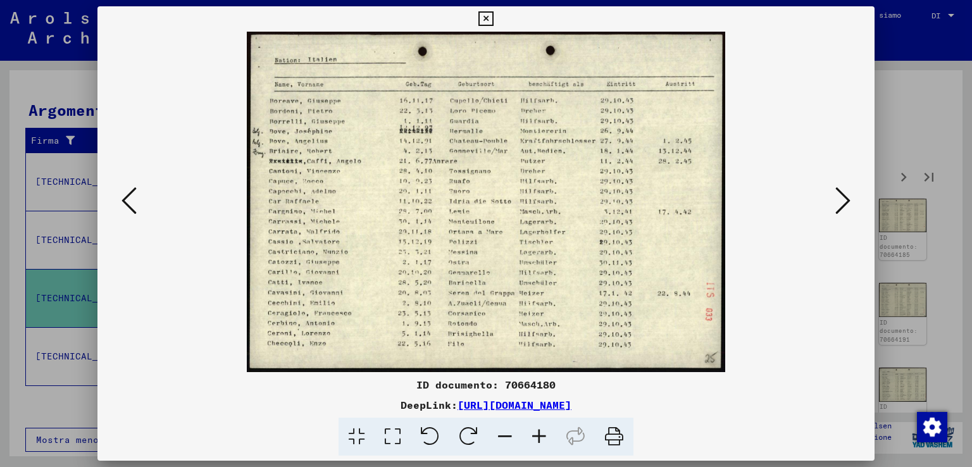
click at [805, 184] on img at bounding box center [487, 202] width 692 height 341
click at [845, 189] on icon at bounding box center [843, 200] width 15 height 30
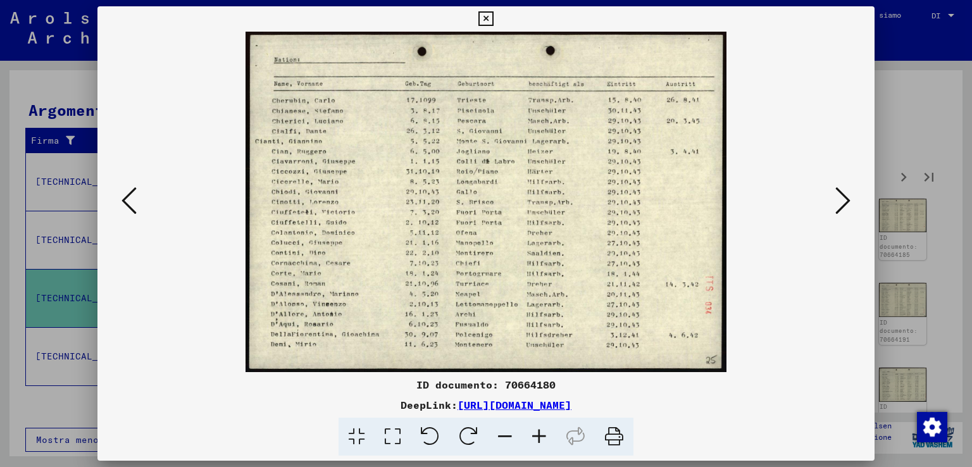
click at [844, 190] on icon at bounding box center [843, 200] width 15 height 30
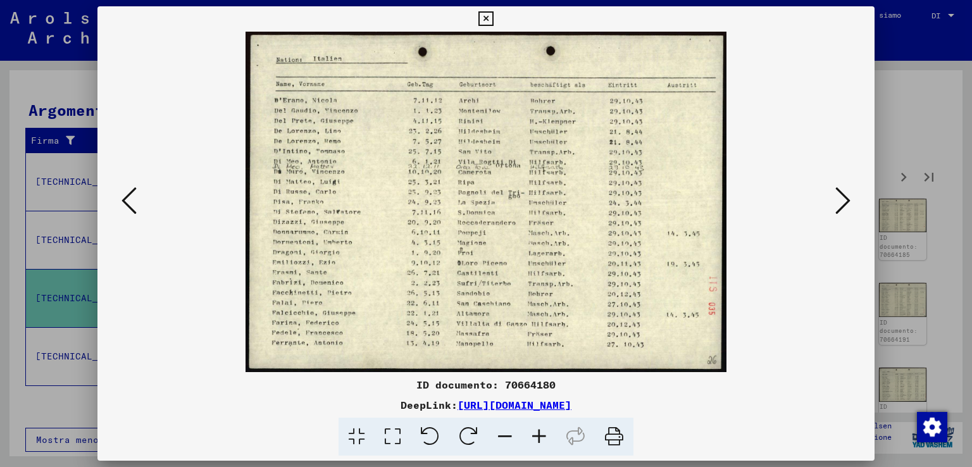
click at [843, 190] on icon at bounding box center [843, 200] width 15 height 30
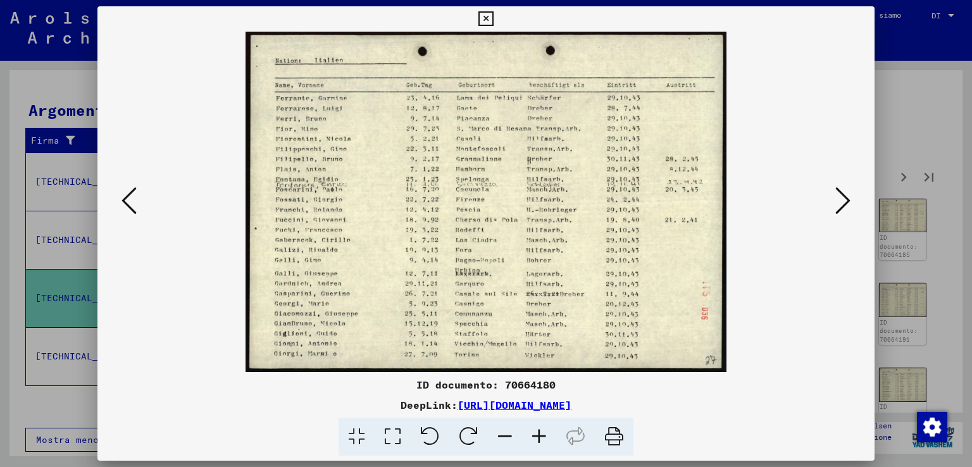
click at [843, 190] on icon at bounding box center [843, 200] width 15 height 30
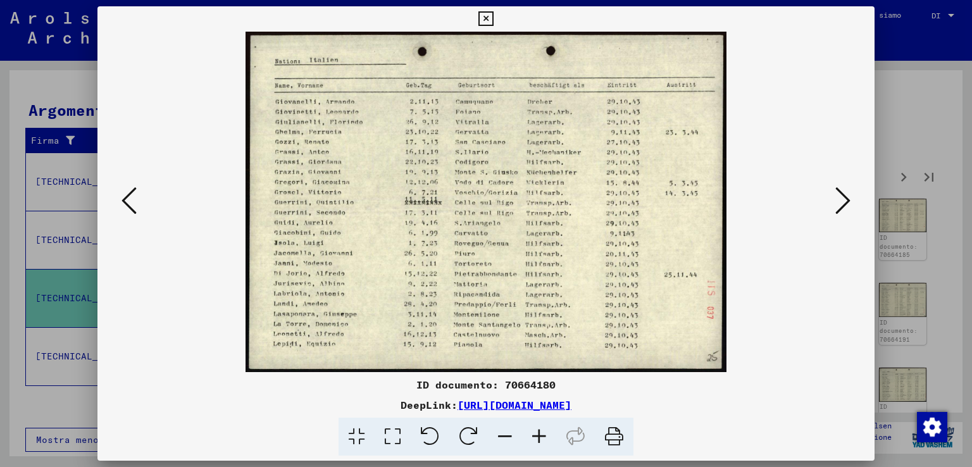
click at [842, 190] on icon at bounding box center [843, 200] width 15 height 30
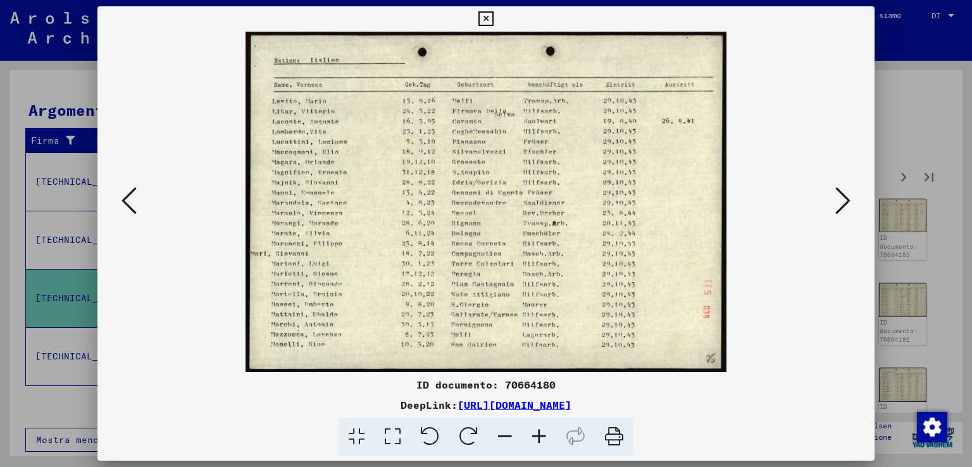
click at [841, 190] on icon at bounding box center [843, 200] width 15 height 30
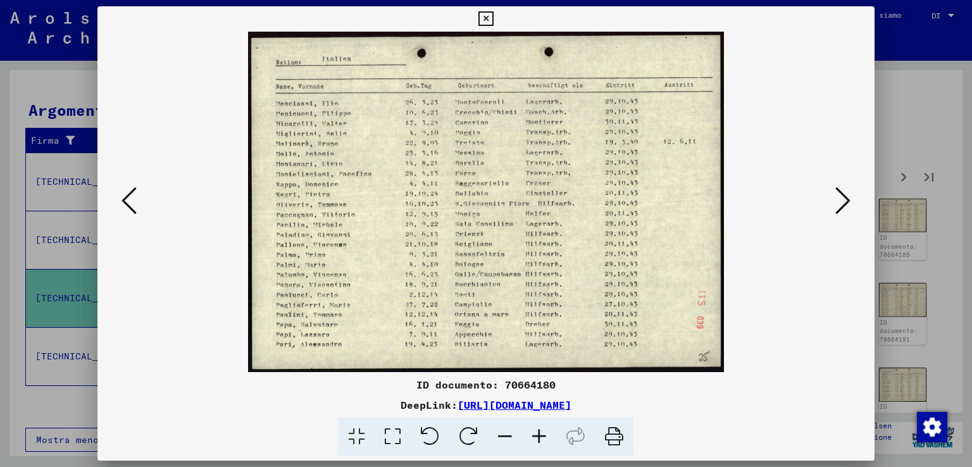
click at [841, 190] on icon at bounding box center [843, 200] width 15 height 30
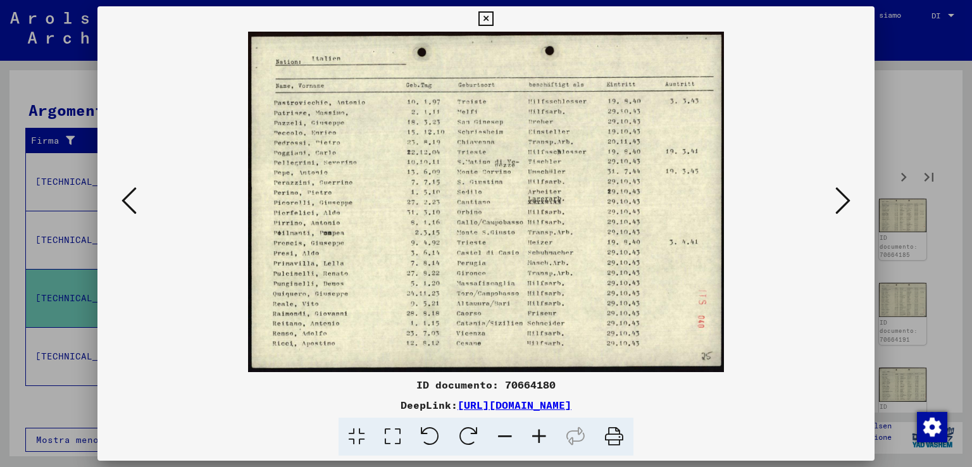
click at [841, 190] on icon at bounding box center [843, 200] width 15 height 30
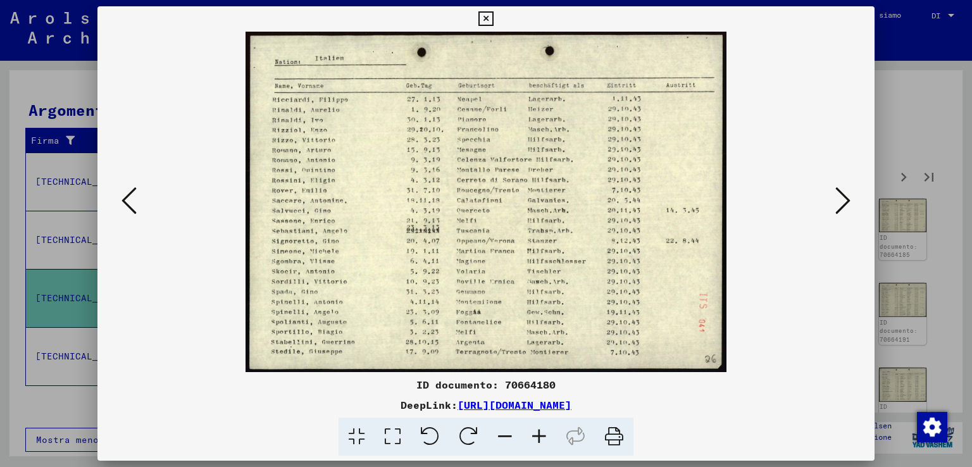
click at [128, 205] on icon at bounding box center [129, 200] width 15 height 30
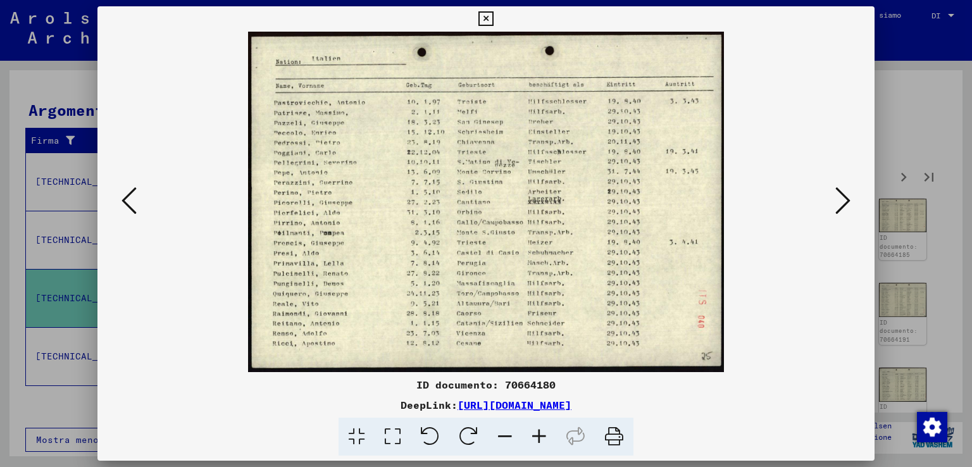
click at [842, 190] on icon at bounding box center [843, 200] width 15 height 30
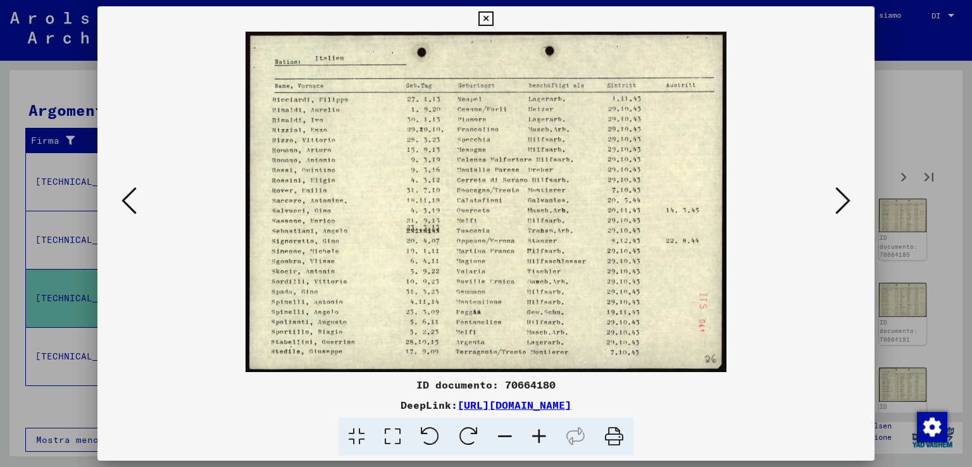
click at [842, 190] on icon at bounding box center [843, 200] width 15 height 30
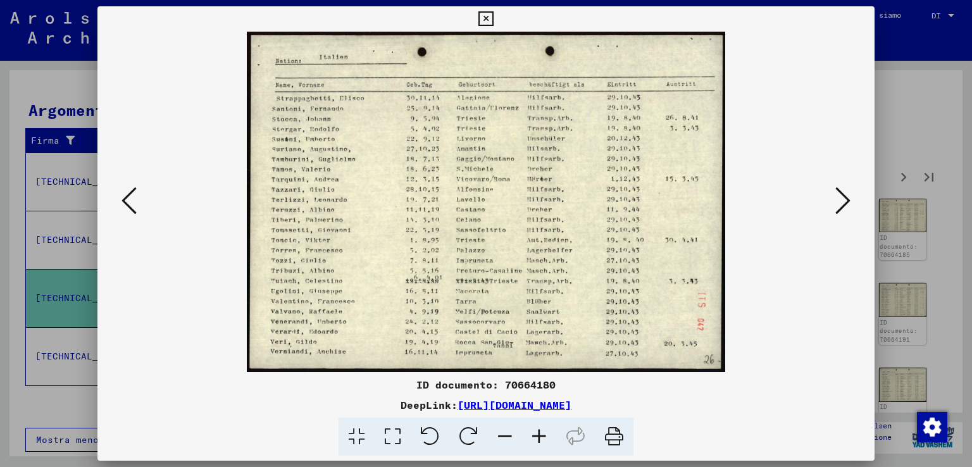
click at [842, 190] on icon at bounding box center [843, 200] width 15 height 30
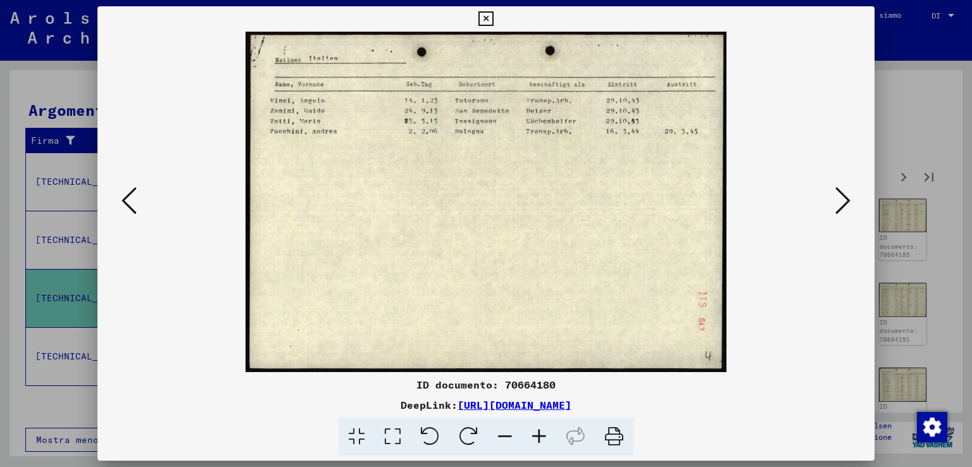
click at [842, 190] on icon at bounding box center [843, 200] width 15 height 30
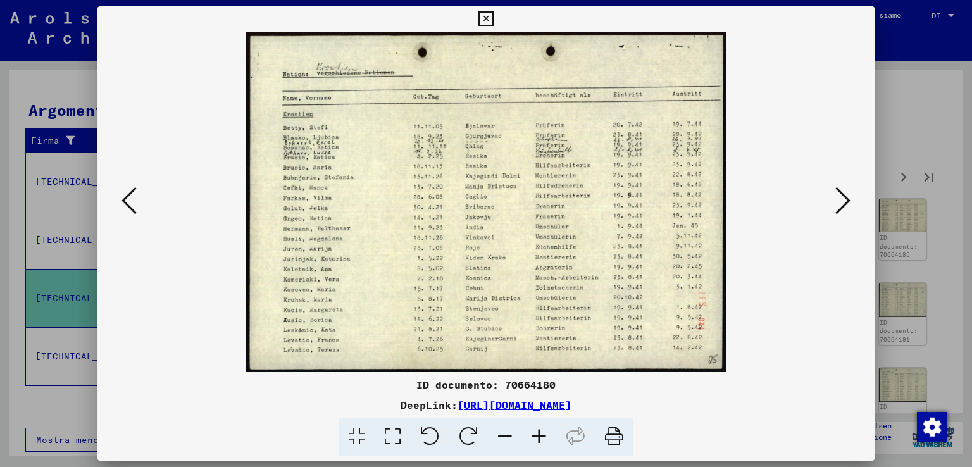
click at [842, 190] on icon at bounding box center [843, 200] width 15 height 30
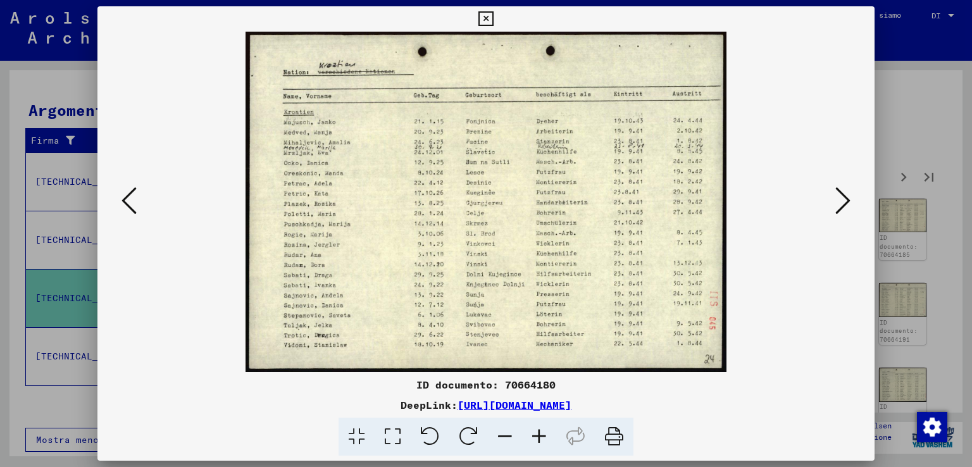
click at [842, 190] on icon at bounding box center [843, 200] width 15 height 30
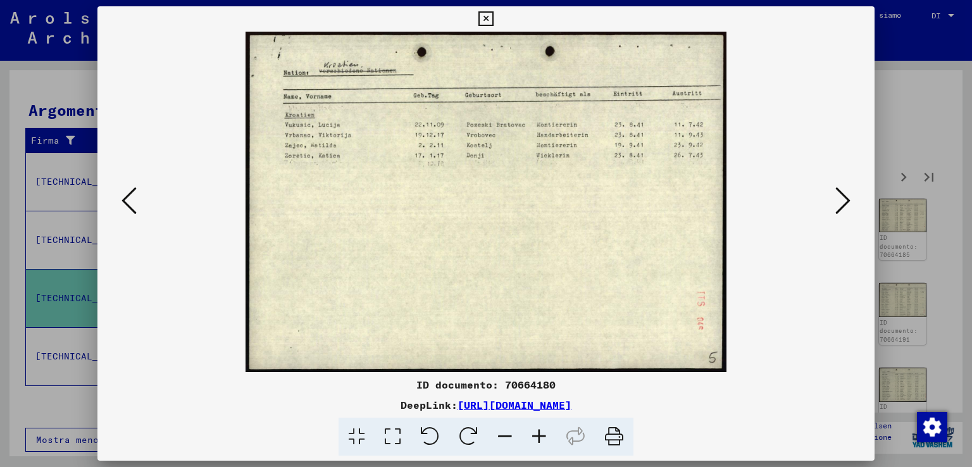
click at [842, 190] on icon at bounding box center [843, 200] width 15 height 30
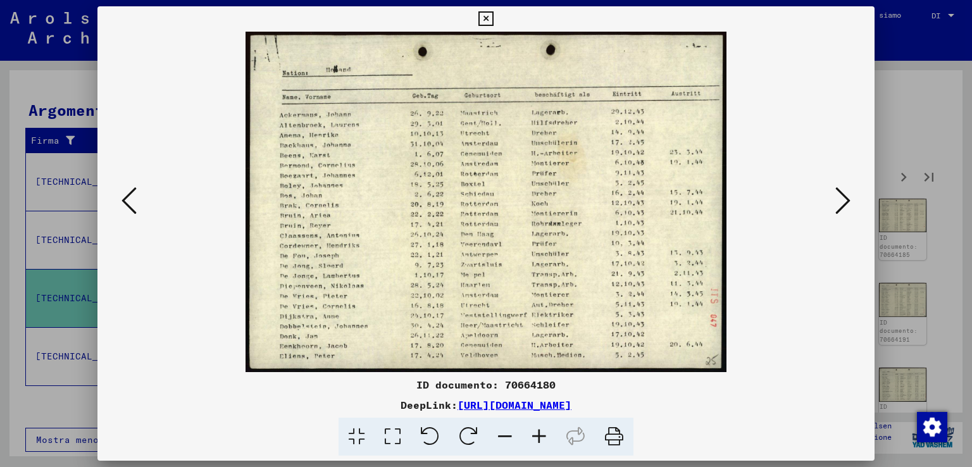
click at [842, 190] on icon at bounding box center [843, 200] width 15 height 30
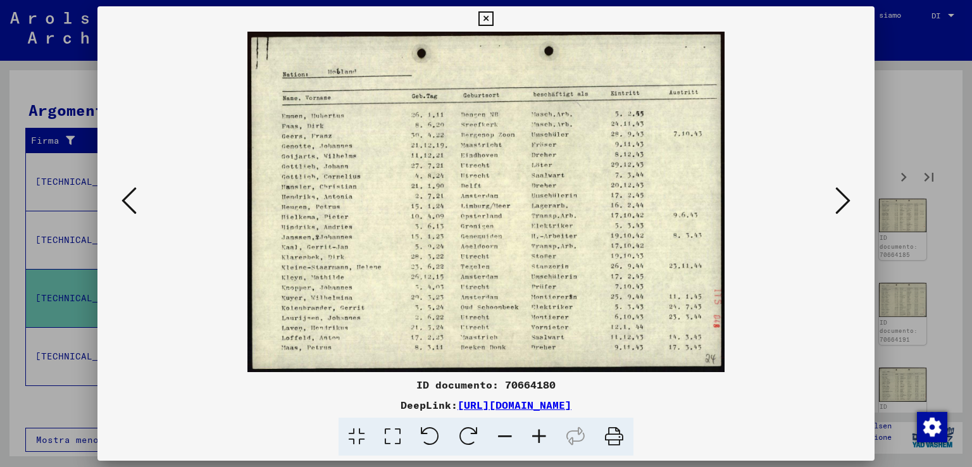
click at [842, 190] on icon at bounding box center [843, 200] width 15 height 30
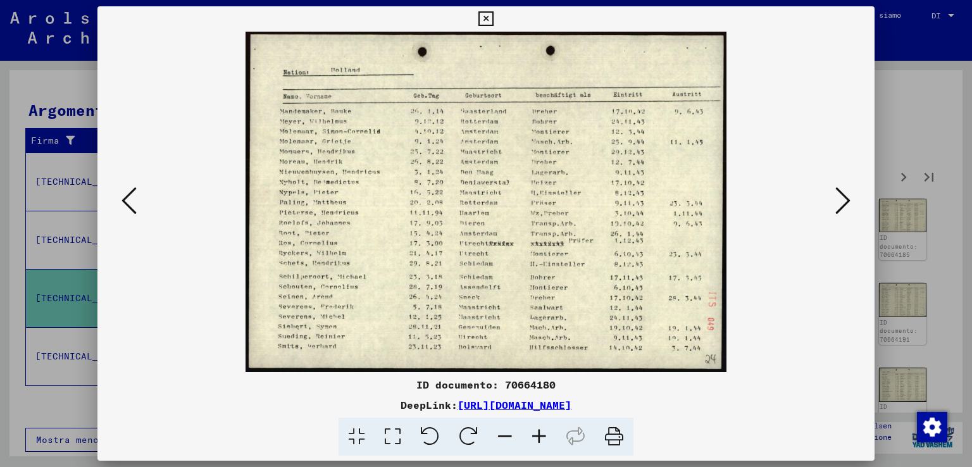
click at [842, 190] on icon at bounding box center [843, 200] width 15 height 30
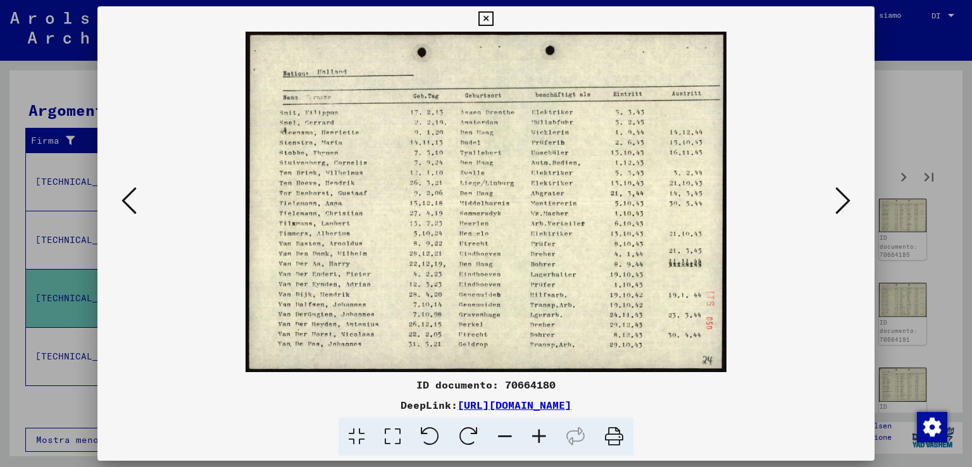
click at [842, 190] on icon at bounding box center [843, 200] width 15 height 30
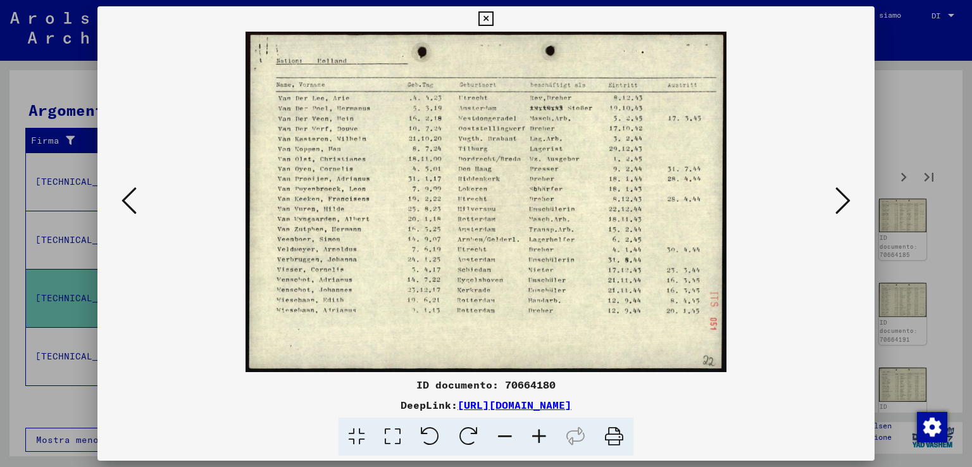
click at [842, 190] on icon at bounding box center [843, 200] width 15 height 30
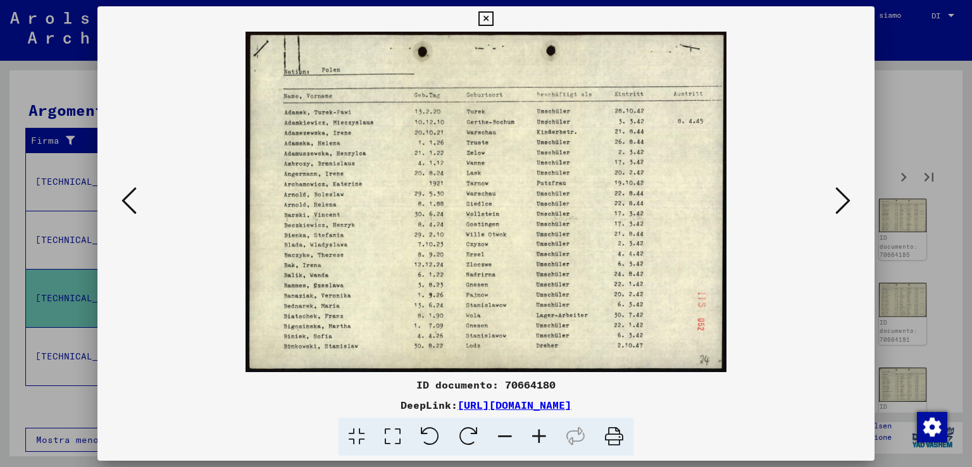
click at [842, 190] on icon at bounding box center [843, 200] width 15 height 30
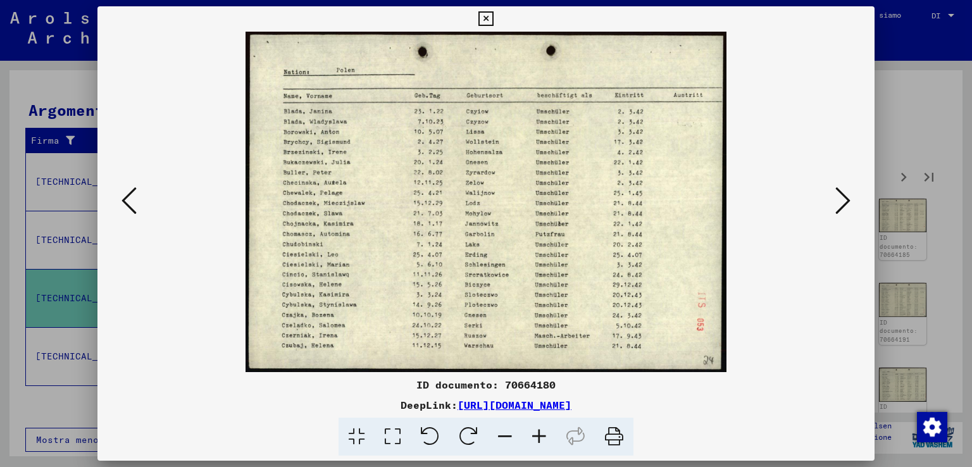
click at [842, 190] on icon at bounding box center [843, 200] width 15 height 30
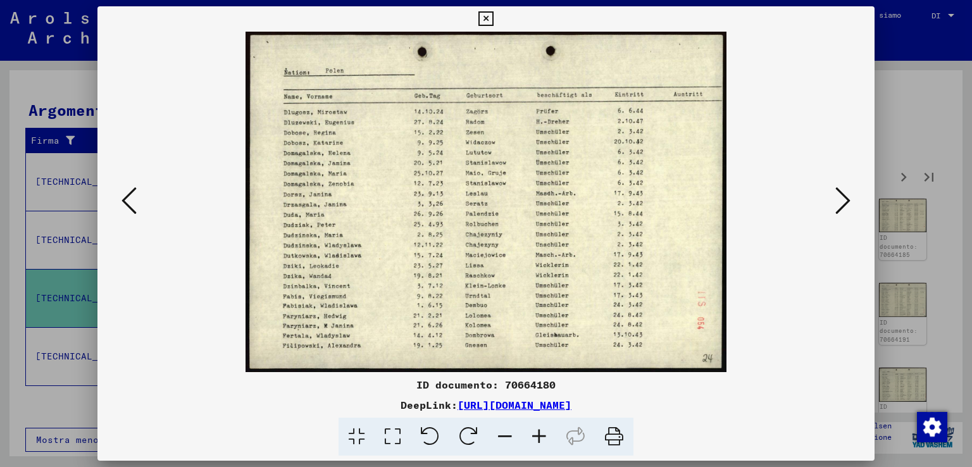
click at [842, 190] on icon at bounding box center [843, 200] width 15 height 30
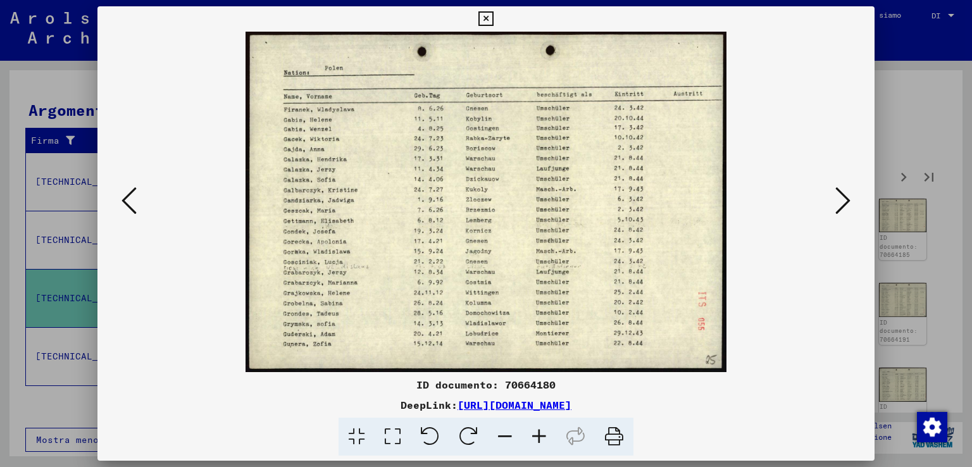
click at [842, 190] on icon at bounding box center [843, 200] width 15 height 30
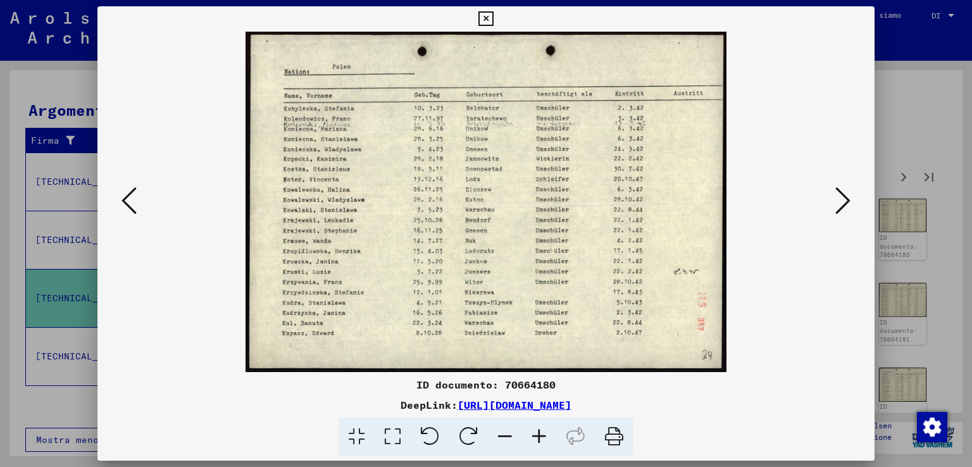
click at [842, 190] on icon at bounding box center [843, 200] width 15 height 30
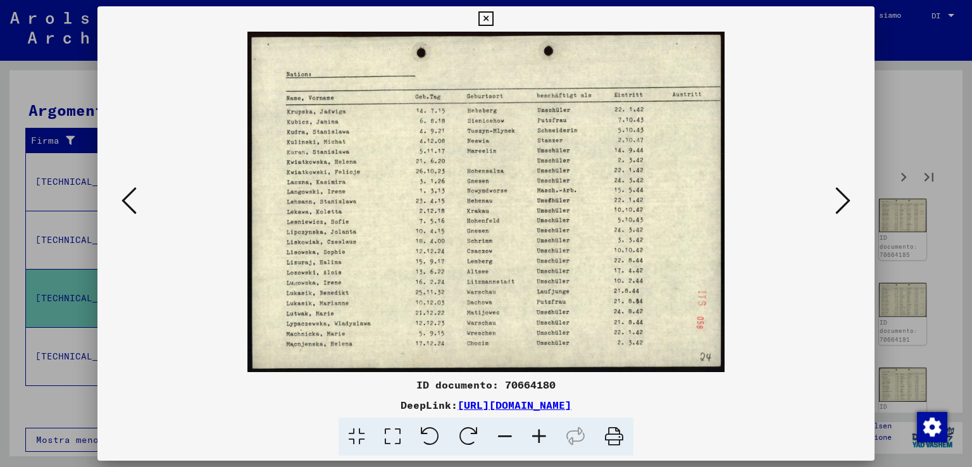
click at [842, 190] on icon at bounding box center [843, 200] width 15 height 30
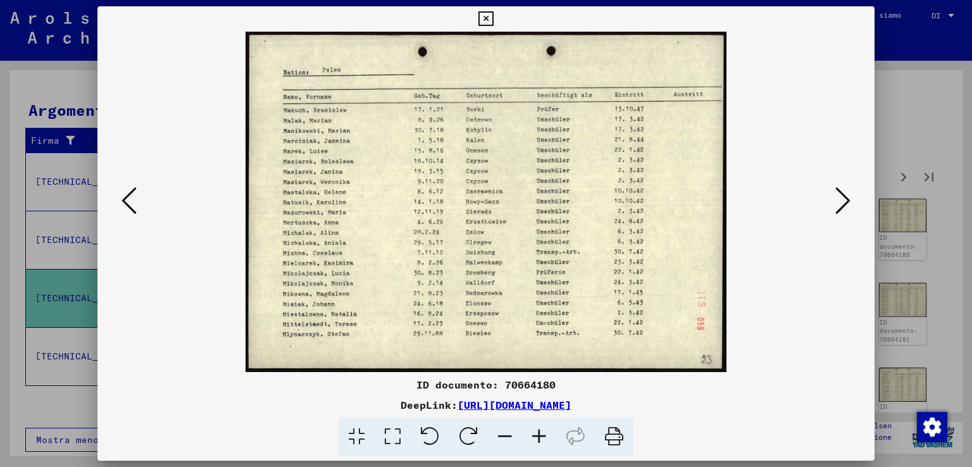
click at [842, 190] on icon at bounding box center [843, 200] width 15 height 30
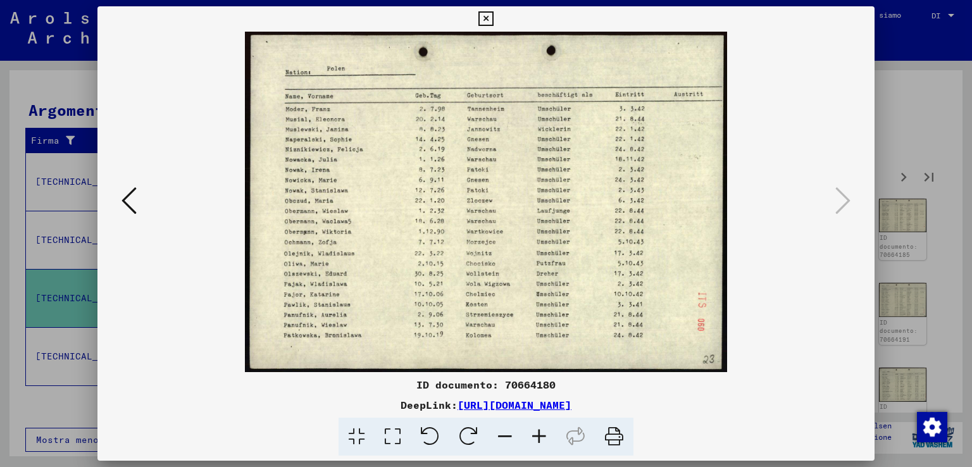
click at [934, 180] on div at bounding box center [486, 233] width 972 height 467
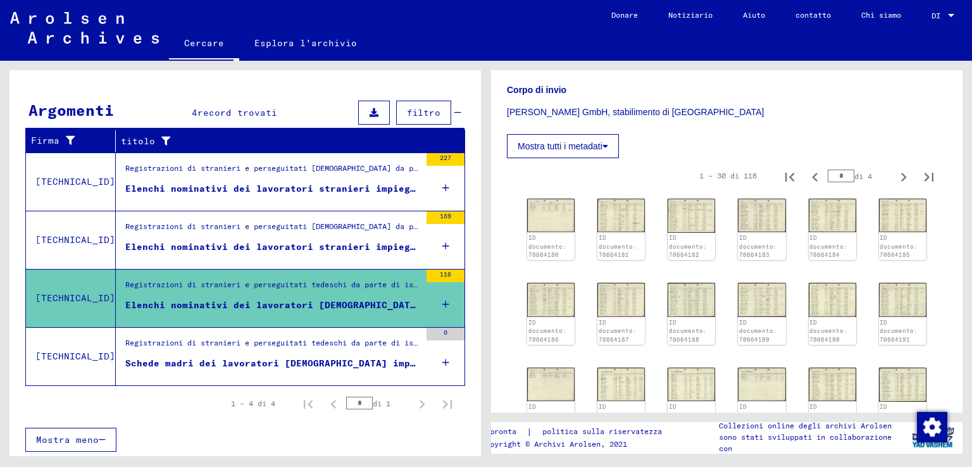
click at [322, 358] on font "Schede madri dei lavoratori [DEMOGRAPHIC_DATA] impiegati dalla [PERSON_NAME] Gm…" at bounding box center [489, 363] width 729 height 11
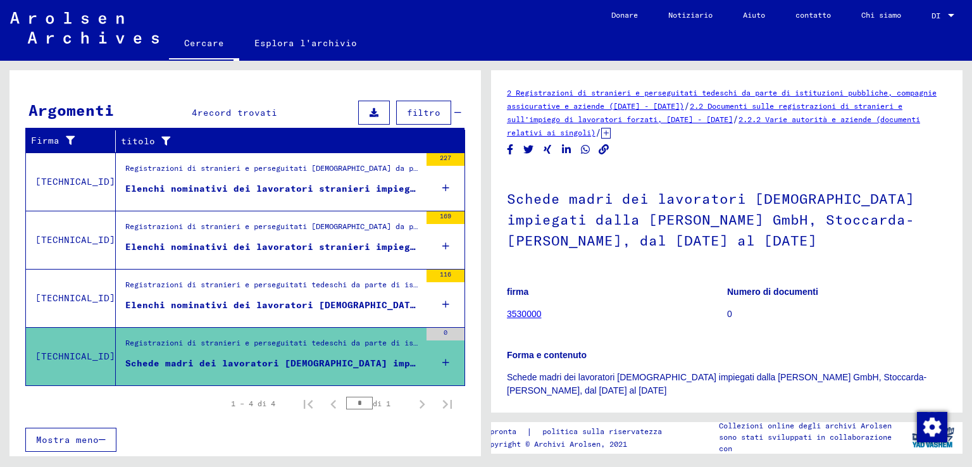
click at [314, 242] on font "Elenchi nominativi dei lavoratori stranieri impiegati dalla [PERSON_NAME] GmbH,…" at bounding box center [578, 246] width 906 height 11
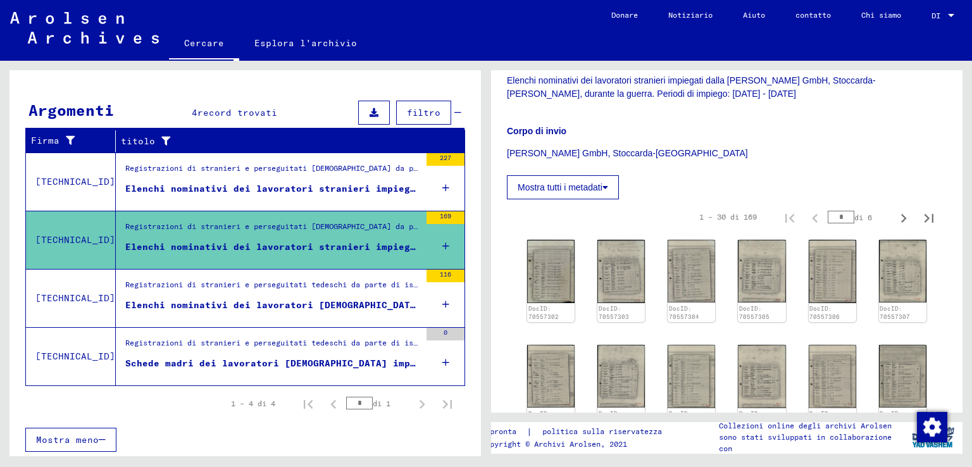
scroll to position [380, 0]
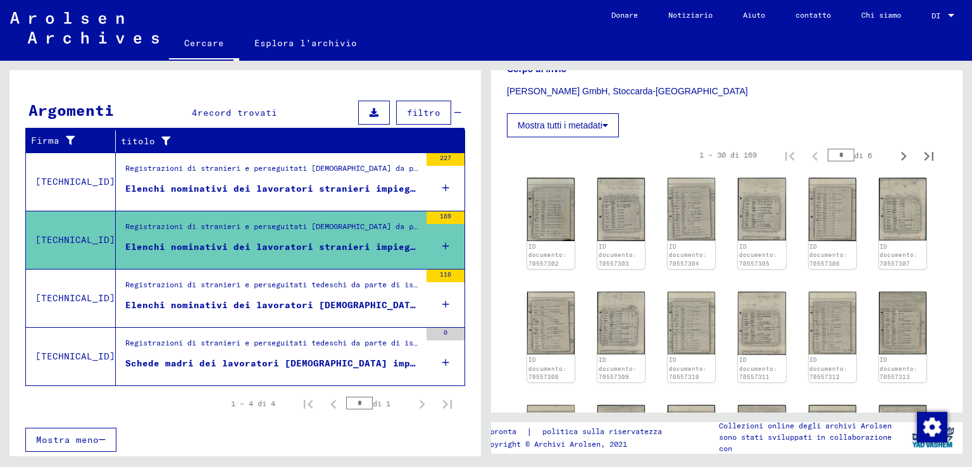
click at [901, 154] on icon "Pagina successiva" at bounding box center [904, 156] width 6 height 9
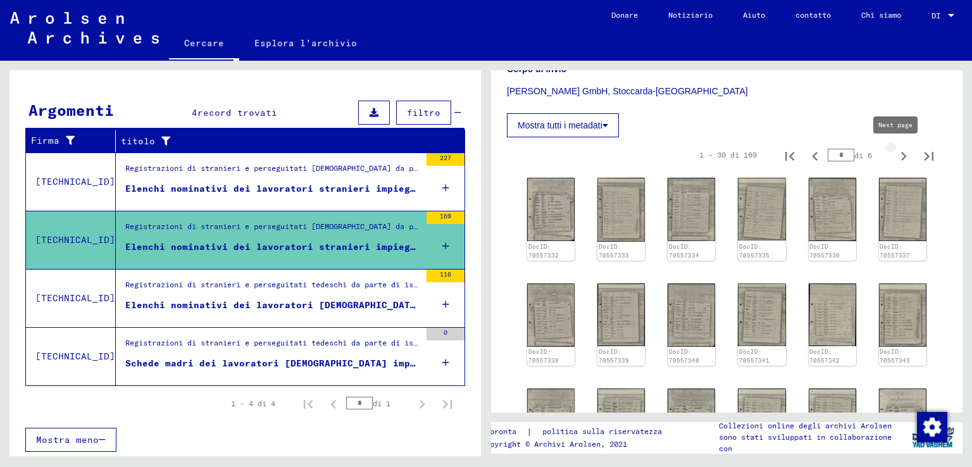
type input "*"
click at [901, 154] on icon "Pagina successiva" at bounding box center [904, 156] width 6 height 9
type input "*"
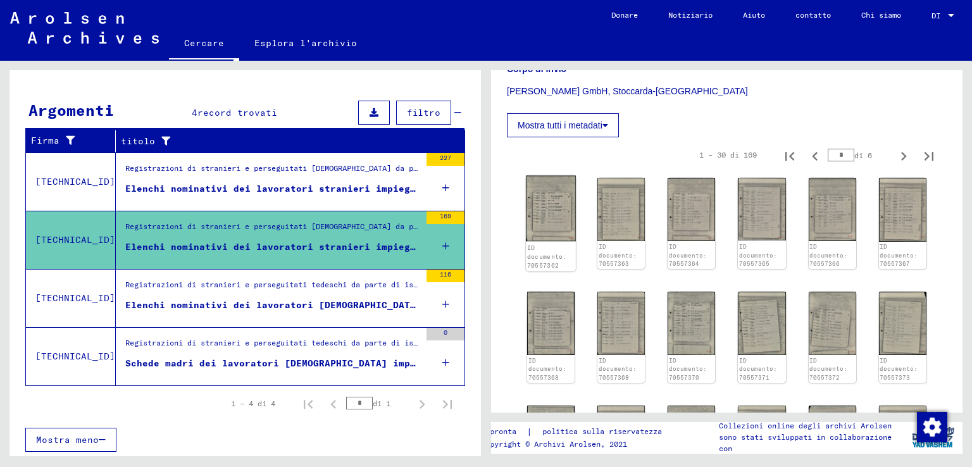
click at [565, 244] on div "ID documento: 70557362" at bounding box center [551, 257] width 48 height 27
click at [565, 207] on div "ID documento: 70557362" at bounding box center [551, 224] width 50 height 96
click at [546, 203] on div "ID documento: 70557362" at bounding box center [551, 224] width 50 height 96
click at [624, 220] on img at bounding box center [621, 209] width 50 height 66
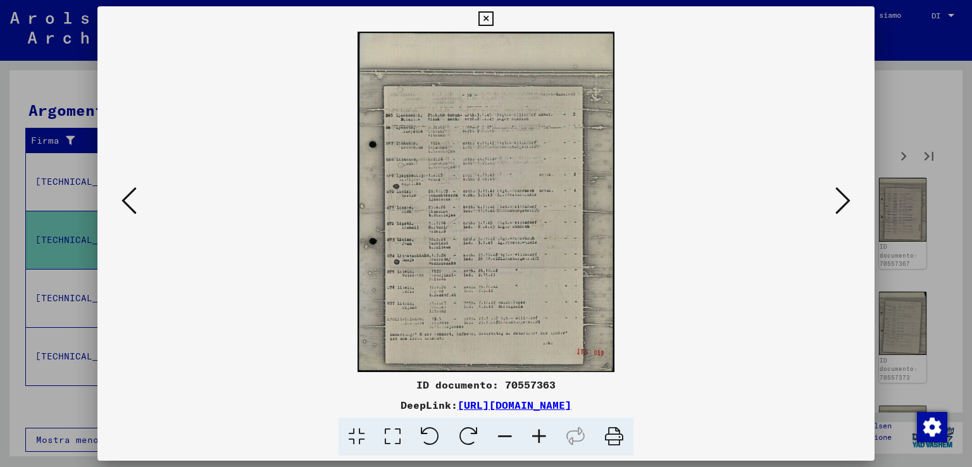
click at [843, 189] on icon at bounding box center [843, 200] width 15 height 30
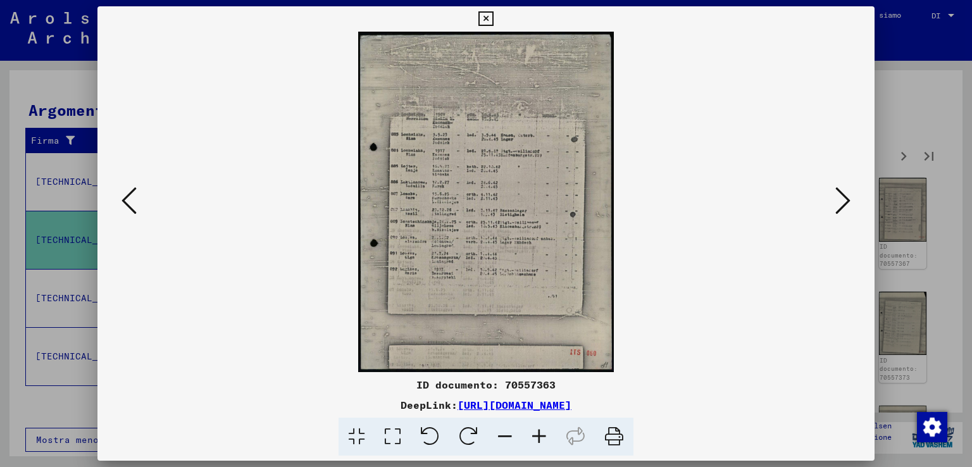
click at [843, 189] on icon at bounding box center [843, 200] width 15 height 30
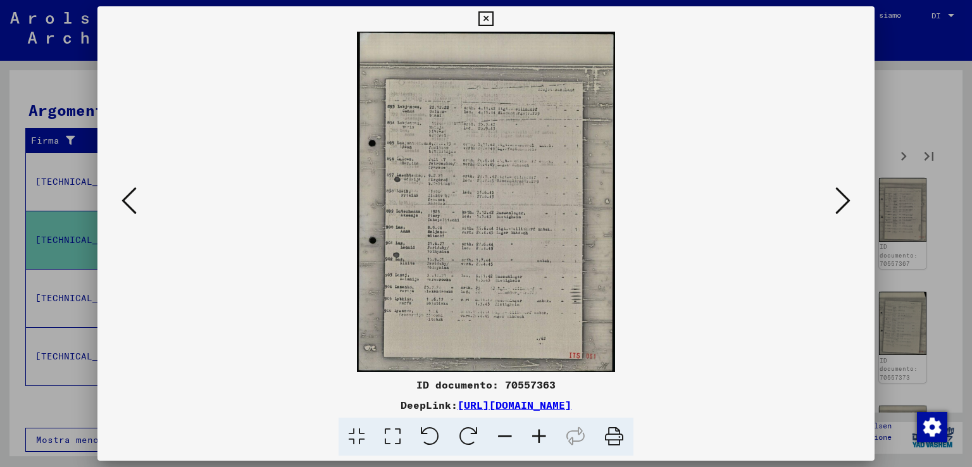
click at [843, 189] on icon at bounding box center [843, 200] width 15 height 30
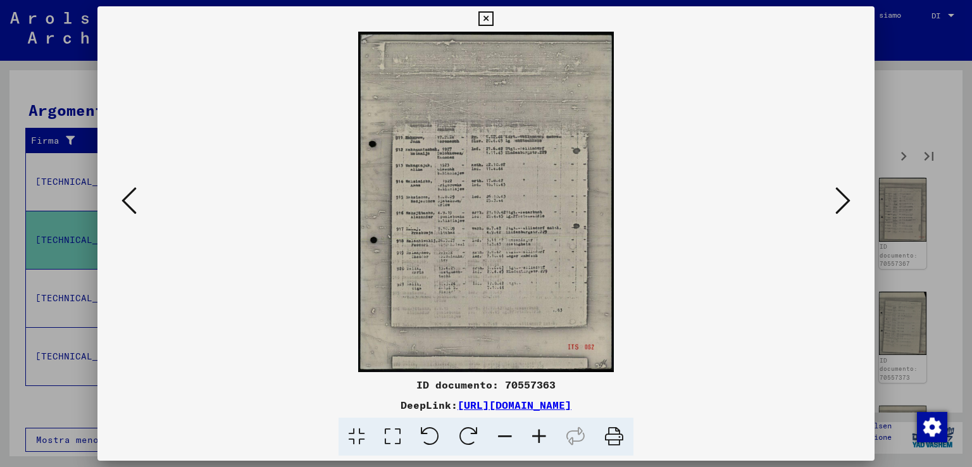
click at [843, 189] on icon at bounding box center [843, 200] width 15 height 30
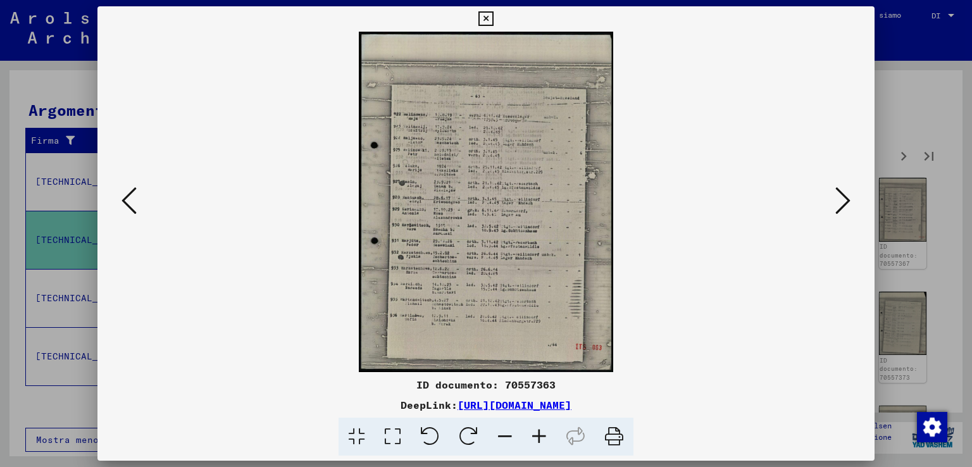
click at [843, 189] on icon at bounding box center [843, 200] width 15 height 30
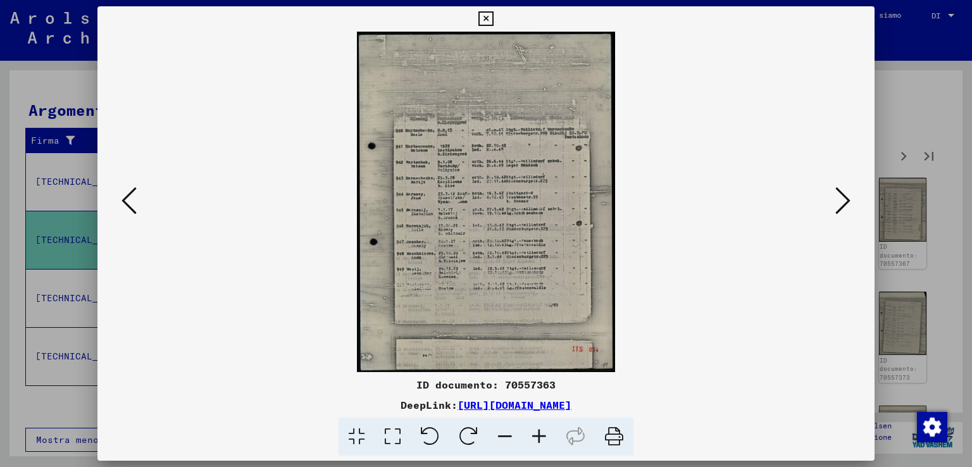
click at [843, 190] on icon at bounding box center [843, 200] width 15 height 30
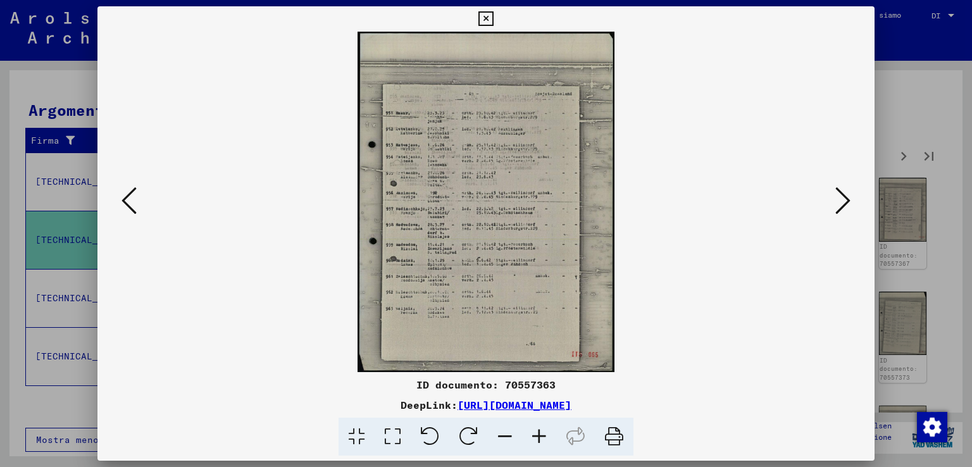
click at [843, 190] on icon at bounding box center [843, 200] width 15 height 30
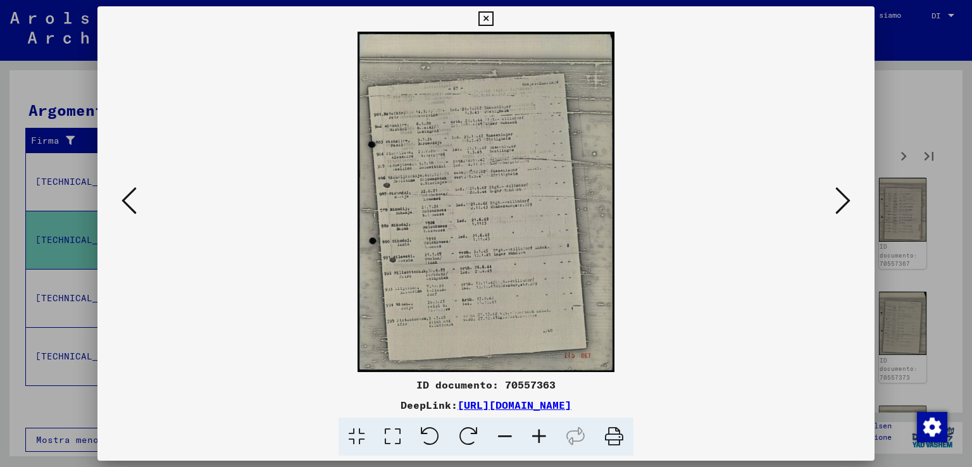
click at [843, 190] on icon at bounding box center [843, 200] width 15 height 30
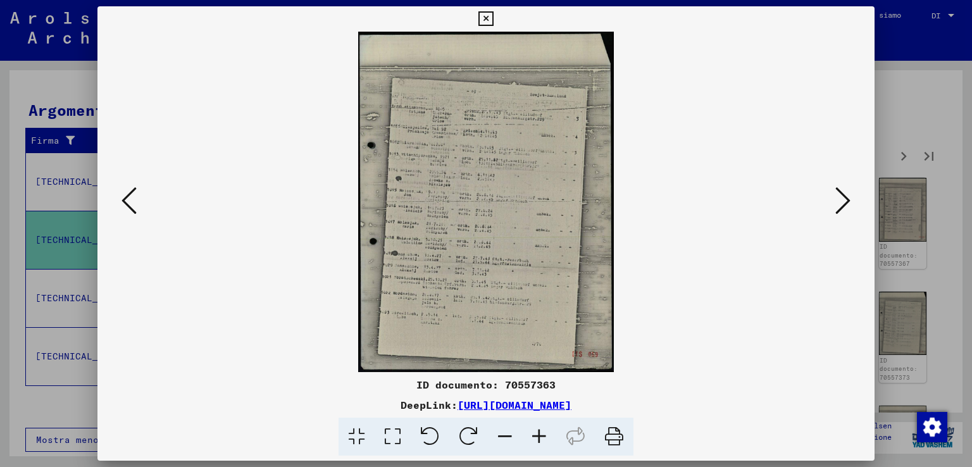
click at [843, 190] on icon at bounding box center [843, 200] width 15 height 30
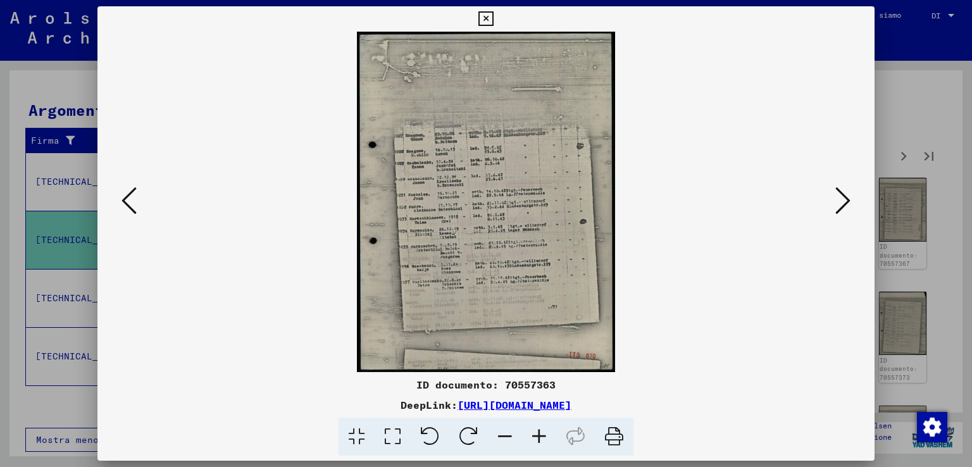
click at [843, 190] on icon at bounding box center [843, 200] width 15 height 30
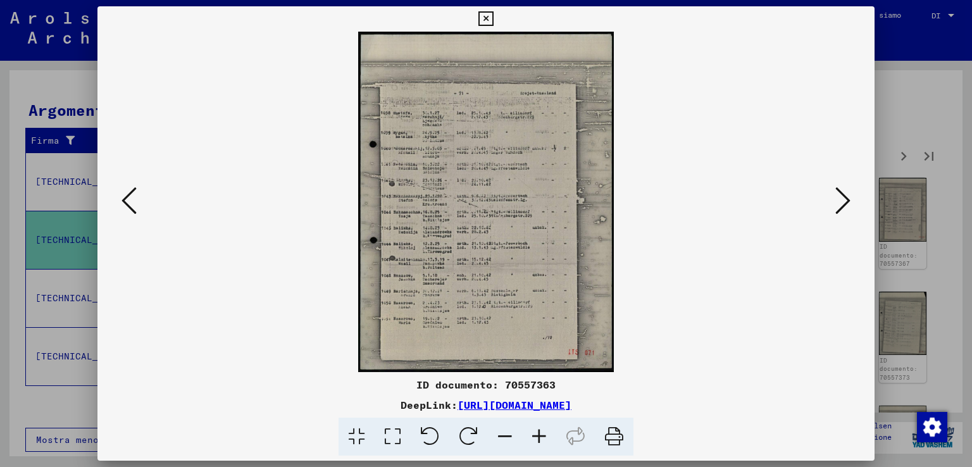
click at [843, 190] on icon at bounding box center [843, 200] width 15 height 30
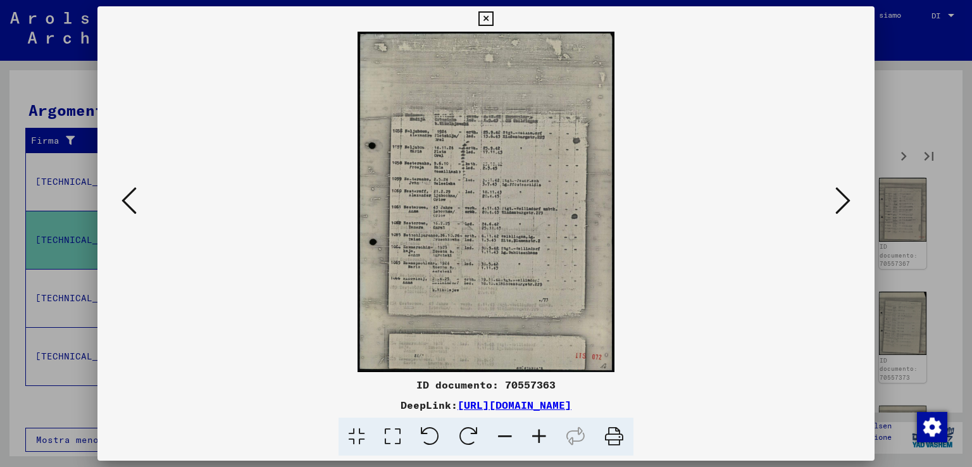
click at [843, 190] on icon at bounding box center [843, 200] width 15 height 30
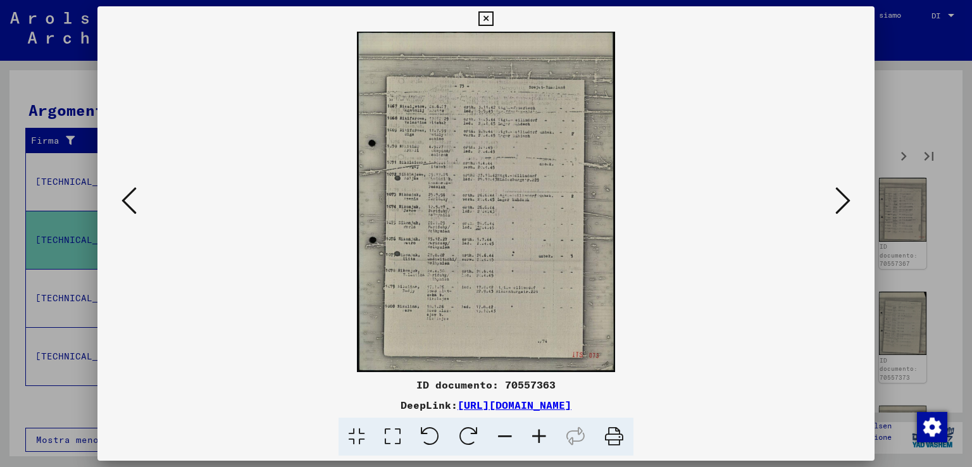
click at [843, 190] on icon at bounding box center [843, 200] width 15 height 30
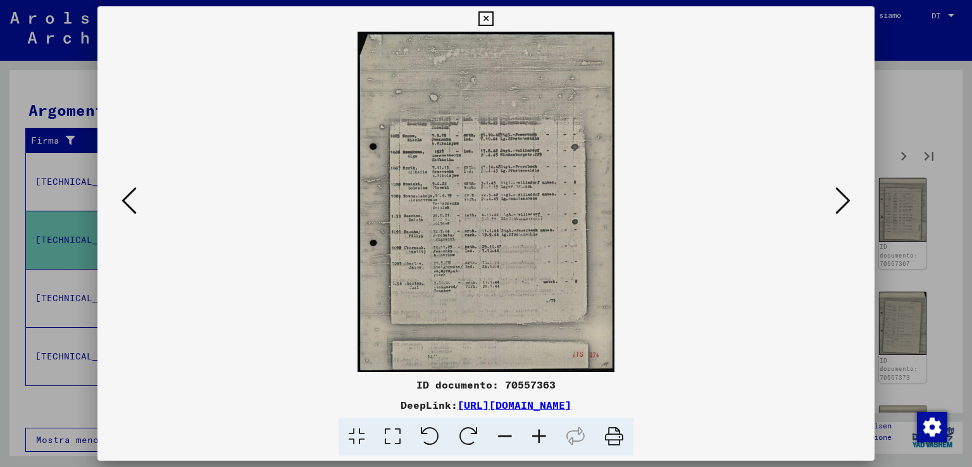
click at [842, 190] on icon at bounding box center [843, 200] width 15 height 30
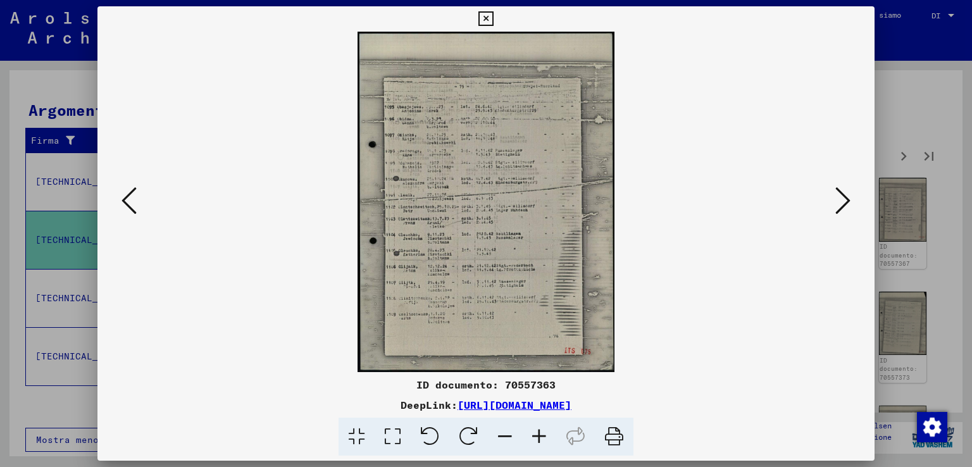
click at [839, 191] on icon at bounding box center [843, 200] width 15 height 30
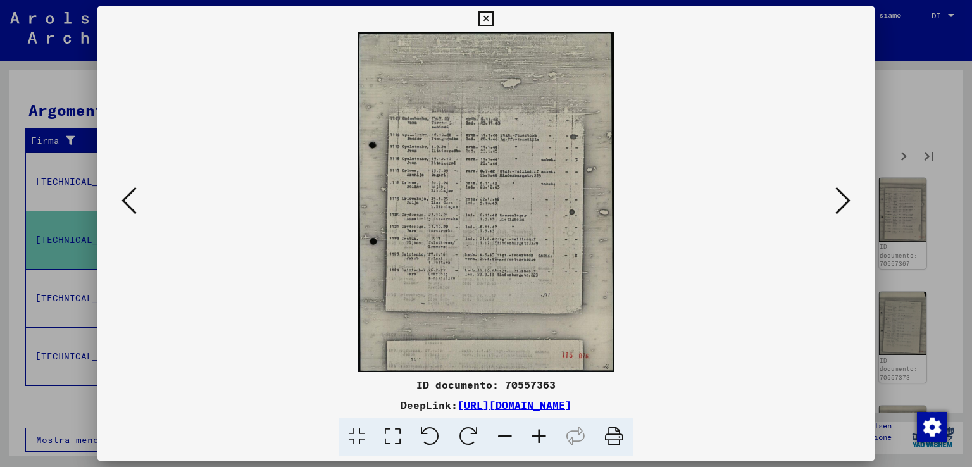
click at [839, 191] on icon at bounding box center [843, 200] width 15 height 30
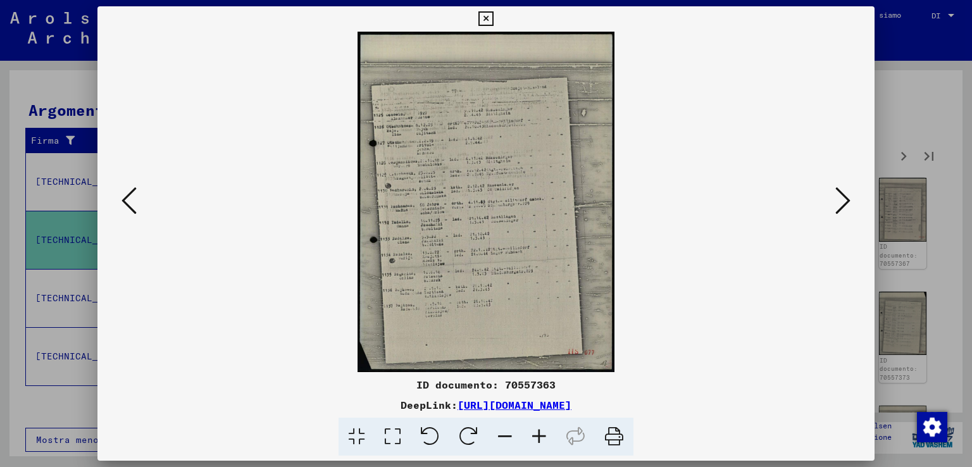
click at [839, 191] on icon at bounding box center [843, 200] width 15 height 30
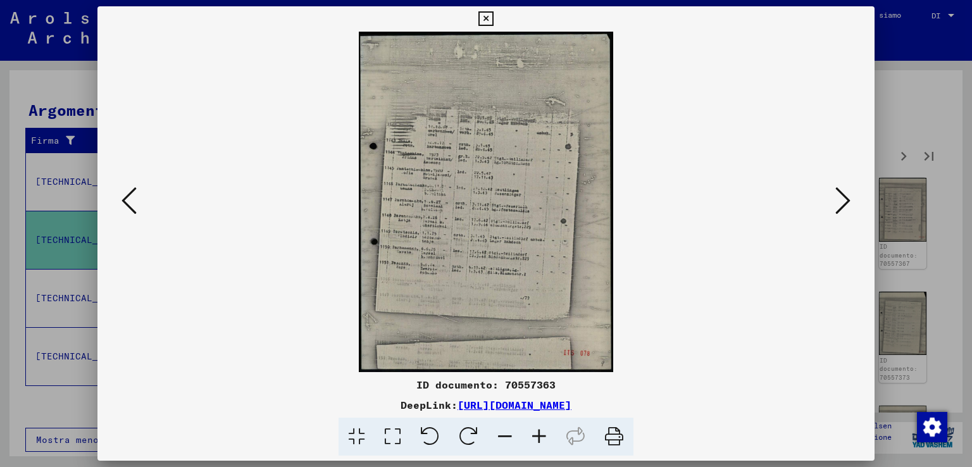
click at [839, 191] on icon at bounding box center [843, 200] width 15 height 30
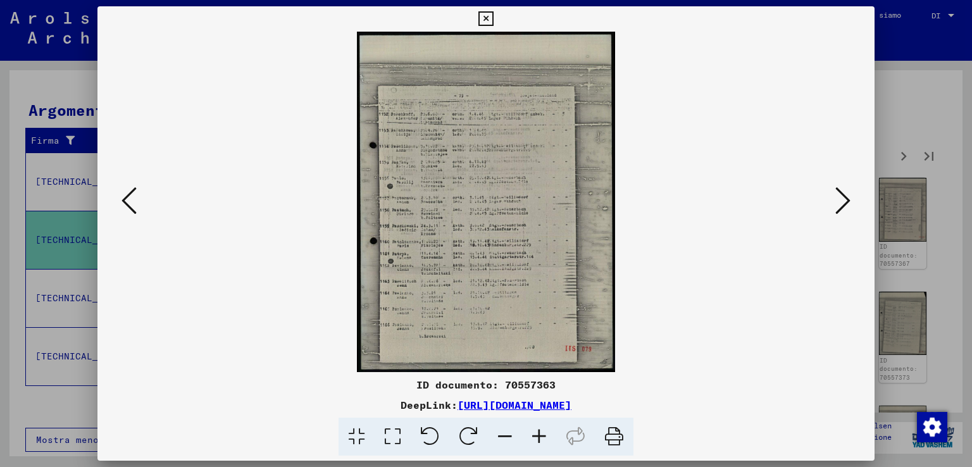
click at [839, 191] on icon at bounding box center [843, 200] width 15 height 30
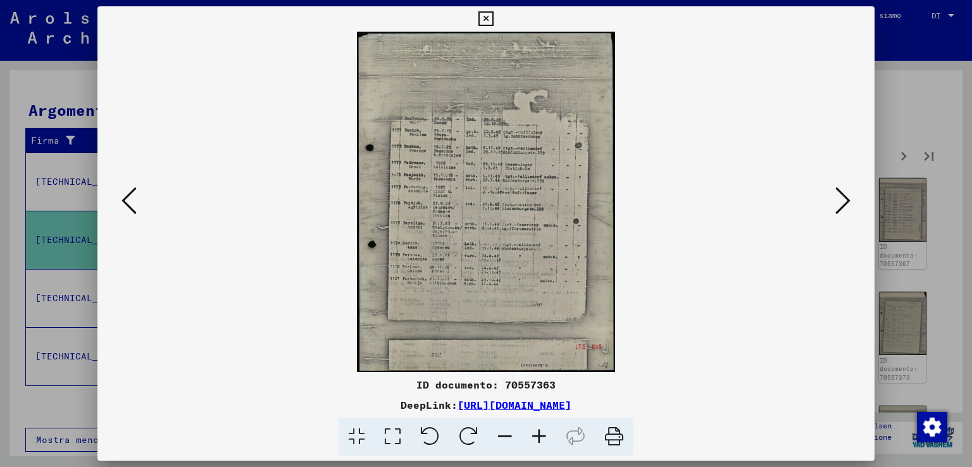
click at [839, 191] on icon at bounding box center [843, 200] width 15 height 30
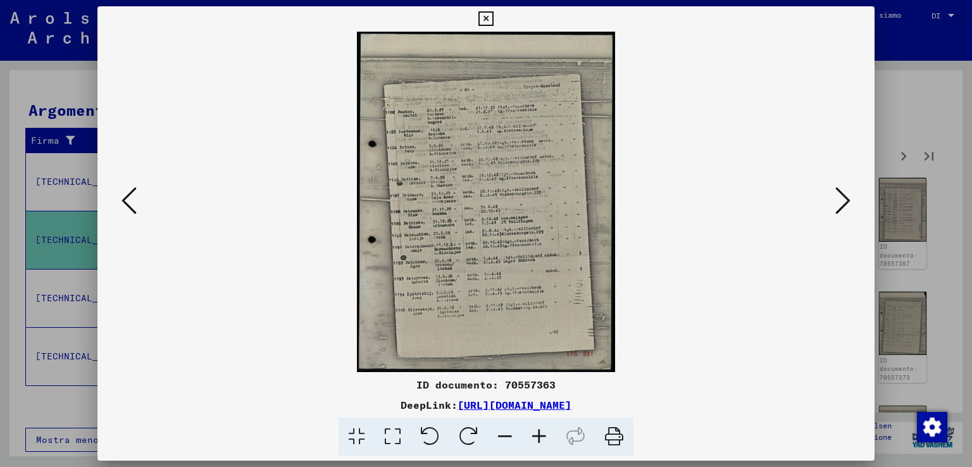
click at [839, 191] on icon at bounding box center [843, 200] width 15 height 30
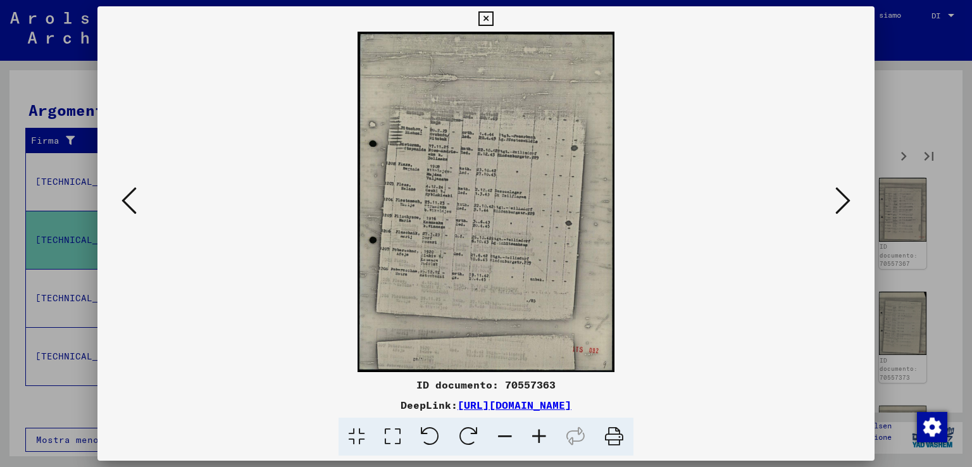
click at [839, 191] on icon at bounding box center [843, 200] width 15 height 30
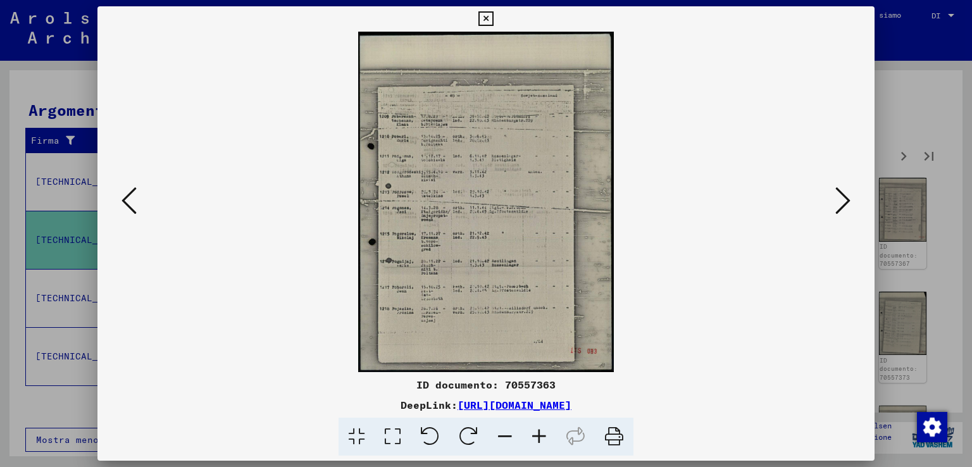
click at [839, 191] on icon at bounding box center [843, 200] width 15 height 30
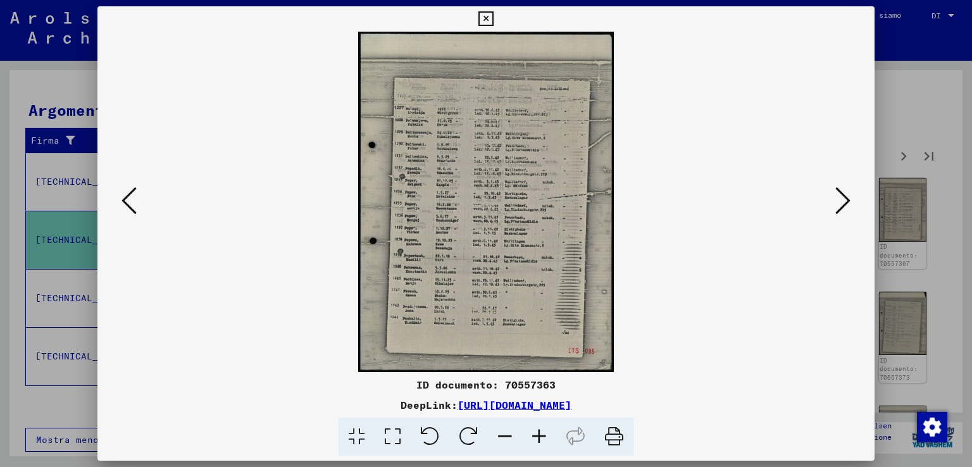
click at [839, 191] on icon at bounding box center [843, 200] width 15 height 30
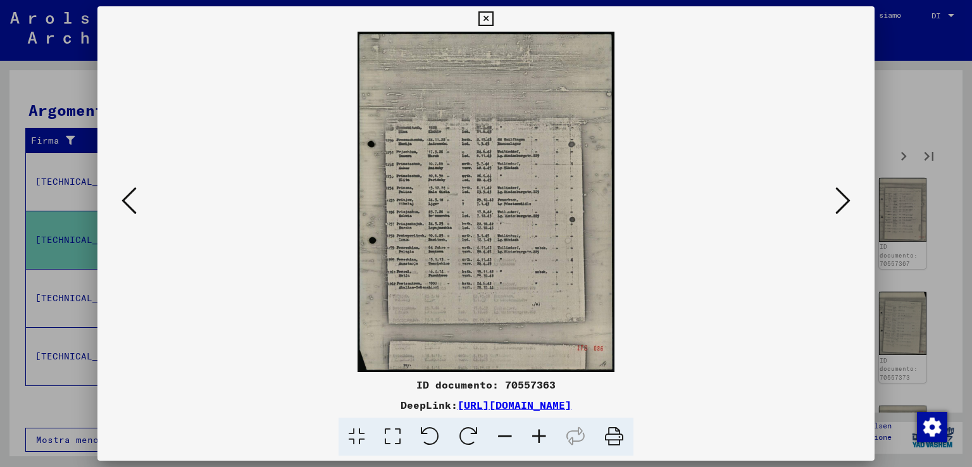
click at [839, 191] on icon at bounding box center [843, 200] width 15 height 30
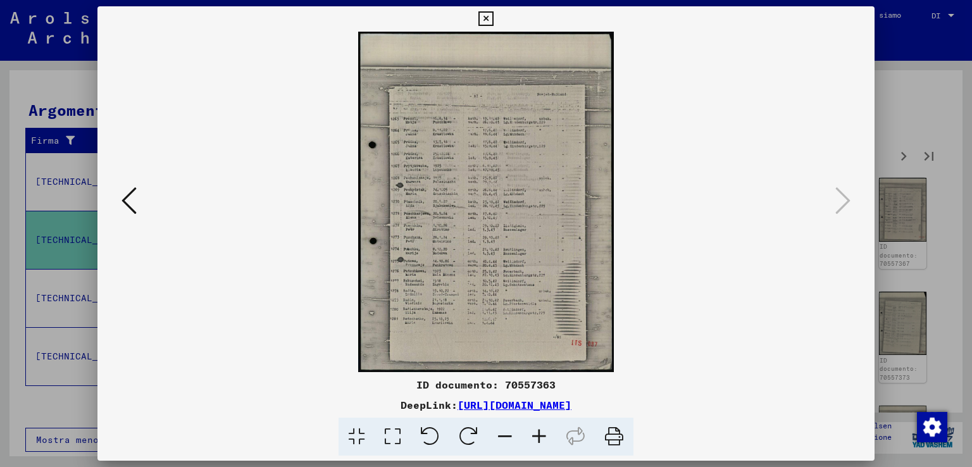
click at [926, 123] on div at bounding box center [486, 233] width 972 height 467
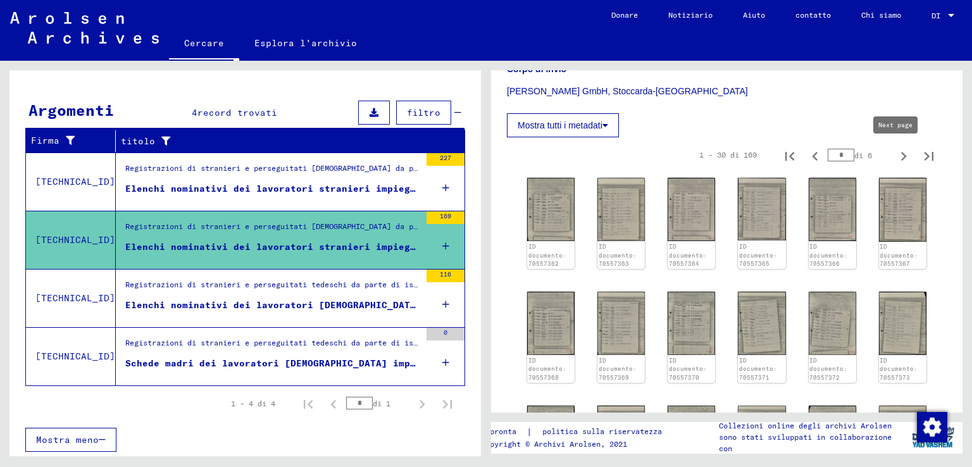
click at [895, 153] on icon "Pagina successiva" at bounding box center [904, 156] width 18 height 18
type input "*"
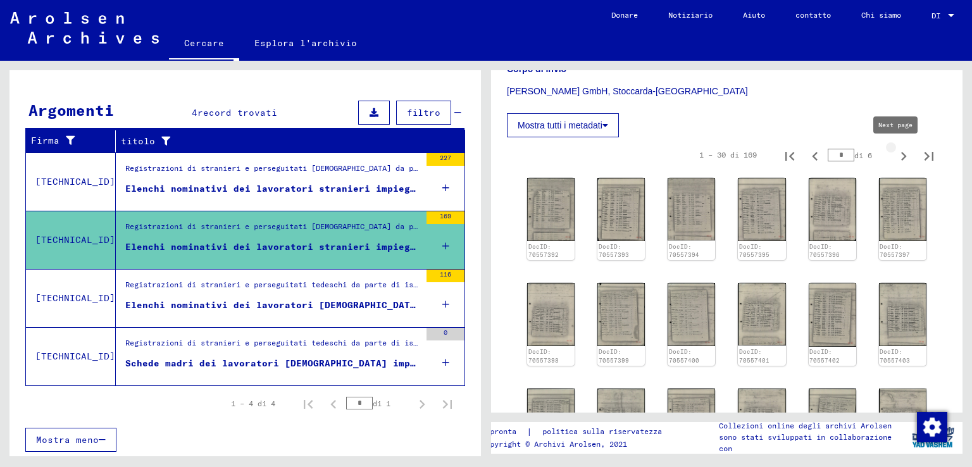
click at [895, 153] on icon "Pagina successiva" at bounding box center [904, 156] width 18 height 18
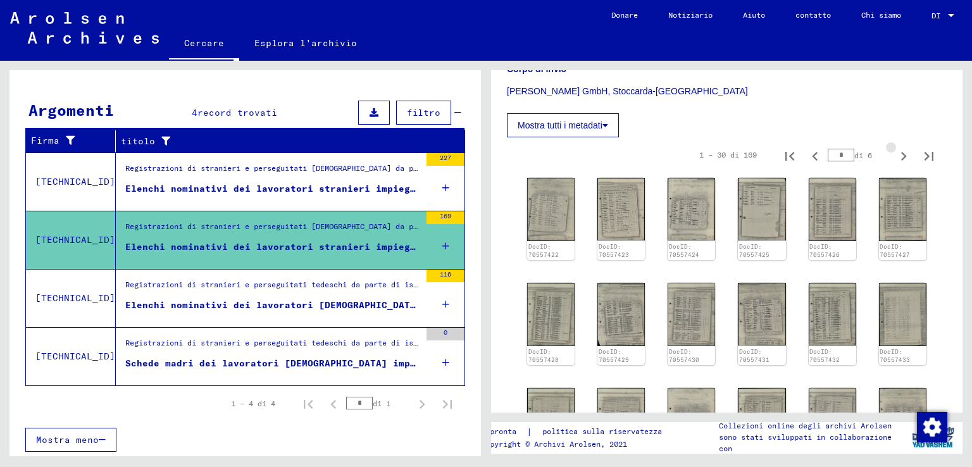
type input "*"
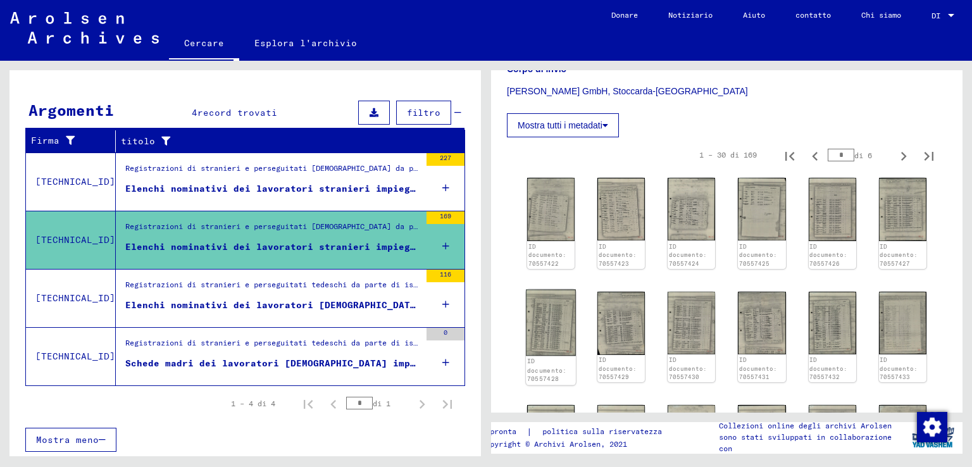
click at [550, 311] on img at bounding box center [551, 322] width 50 height 66
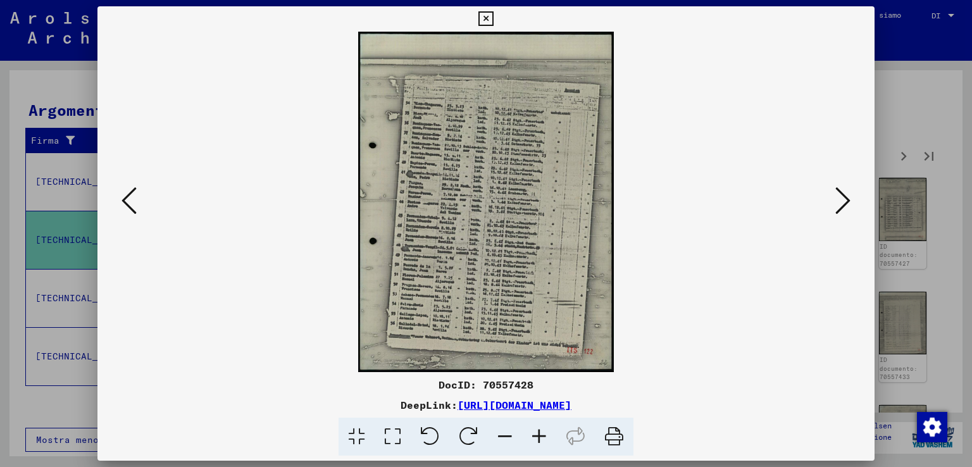
click at [842, 188] on icon at bounding box center [843, 200] width 15 height 30
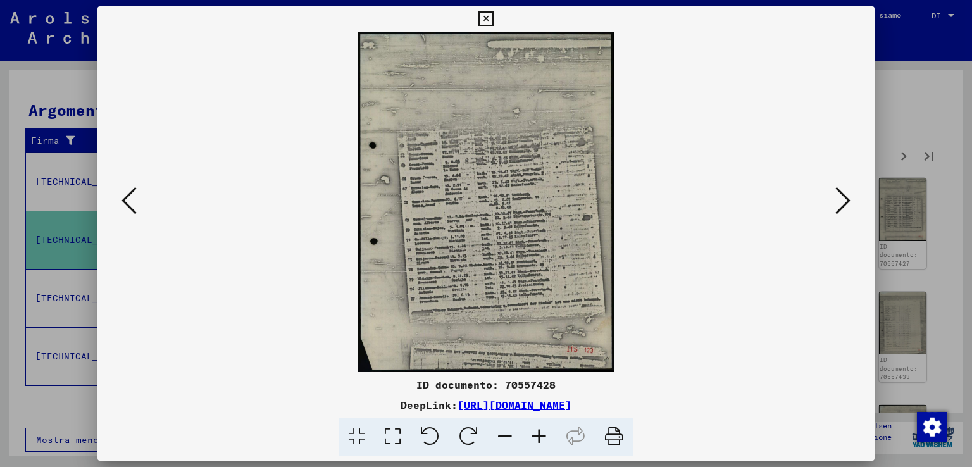
click at [842, 188] on icon at bounding box center [843, 200] width 15 height 30
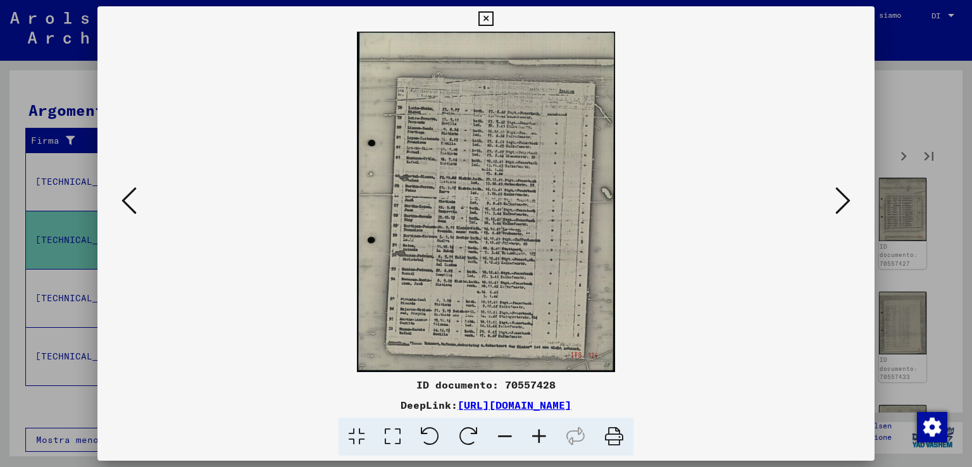
click at [843, 189] on icon at bounding box center [843, 200] width 15 height 30
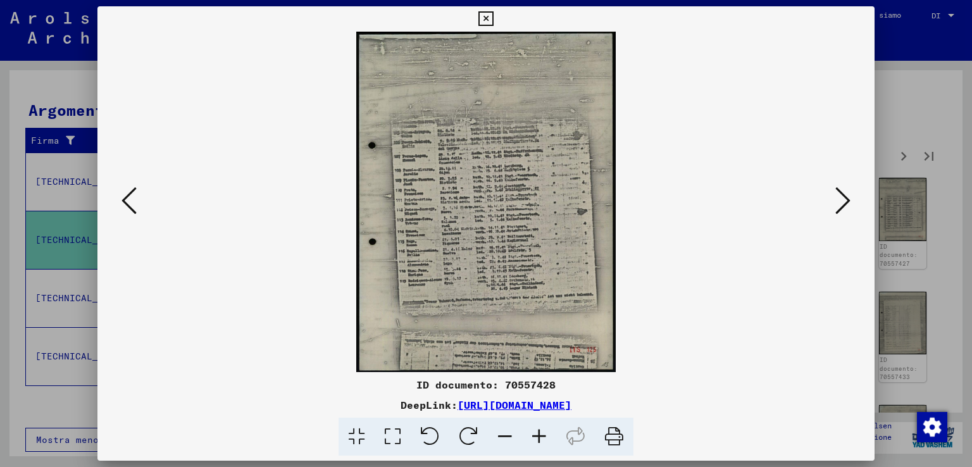
click at [843, 189] on icon at bounding box center [843, 200] width 15 height 30
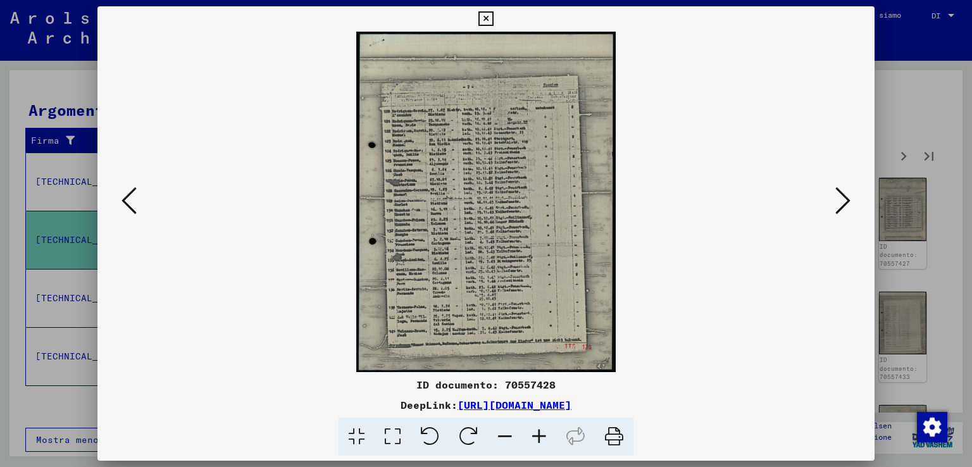
click at [843, 189] on icon at bounding box center [843, 200] width 15 height 30
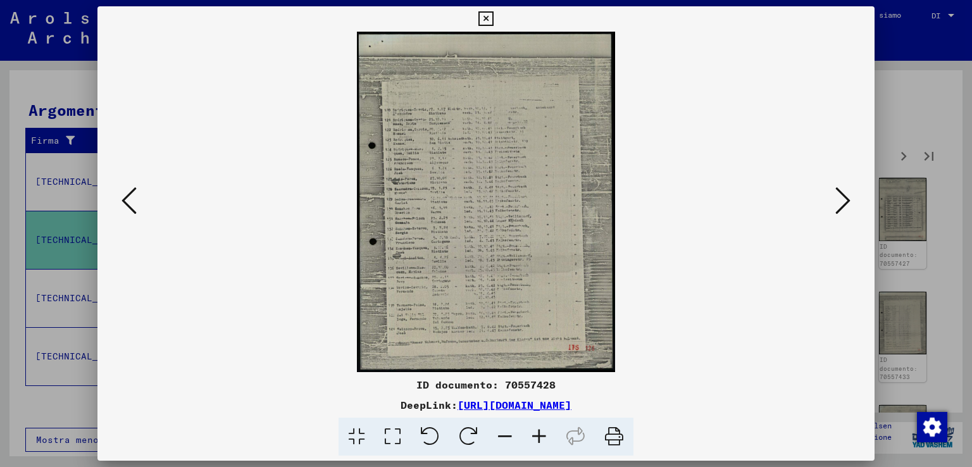
click at [843, 189] on icon at bounding box center [843, 200] width 15 height 30
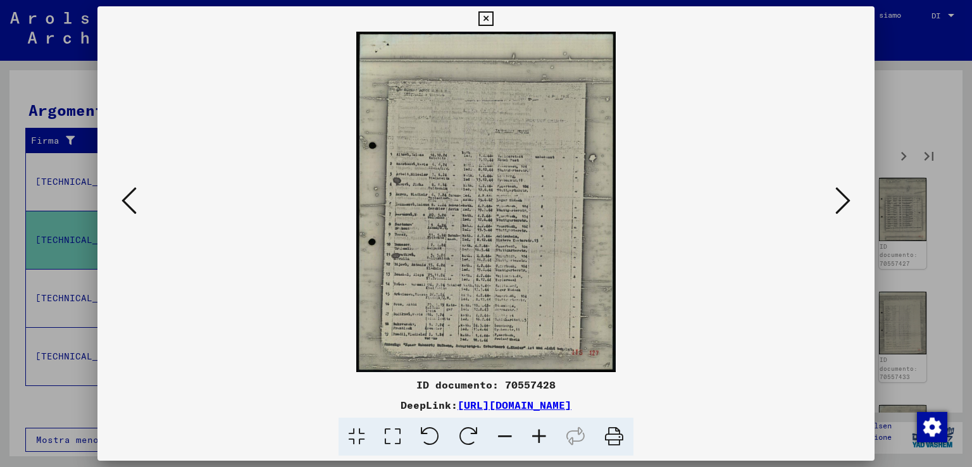
click at [843, 189] on icon at bounding box center [843, 200] width 15 height 30
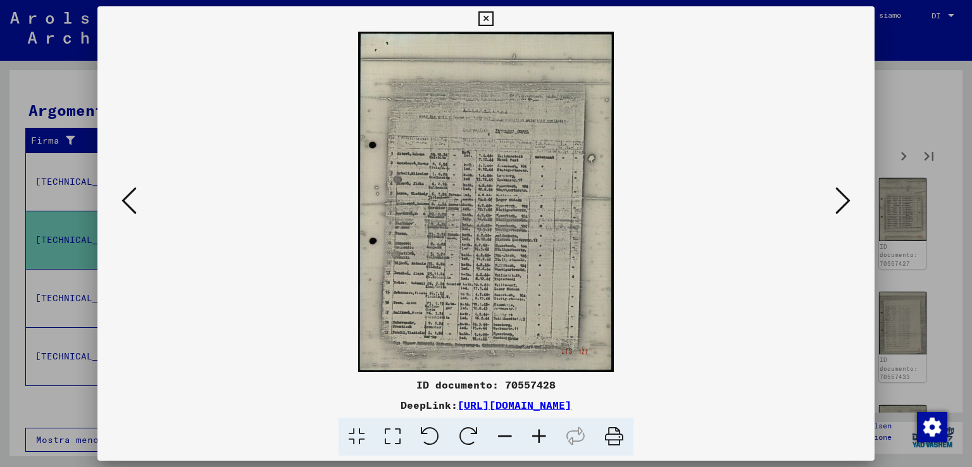
click at [843, 189] on icon at bounding box center [843, 200] width 15 height 30
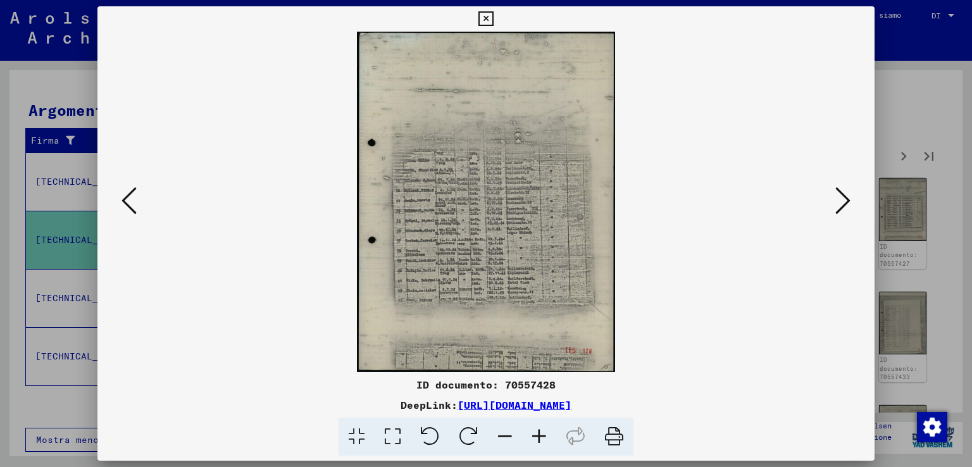
click at [843, 189] on icon at bounding box center [843, 200] width 15 height 30
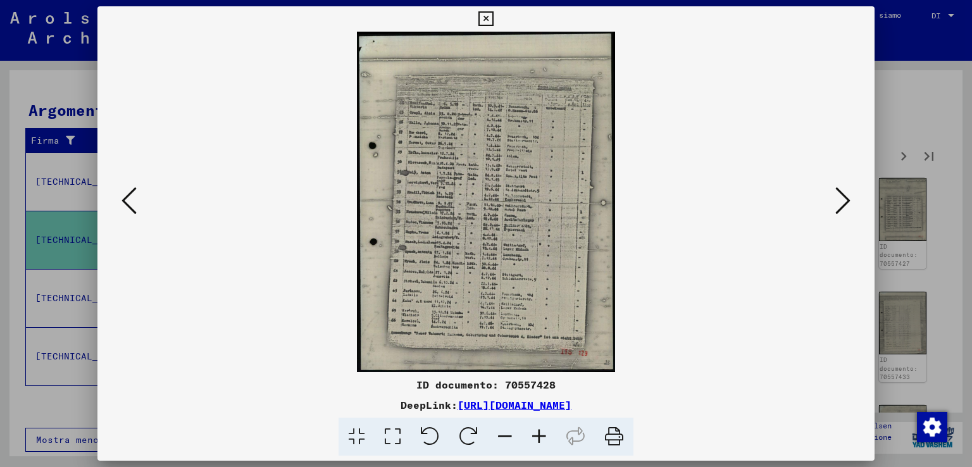
click at [843, 189] on icon at bounding box center [843, 200] width 15 height 30
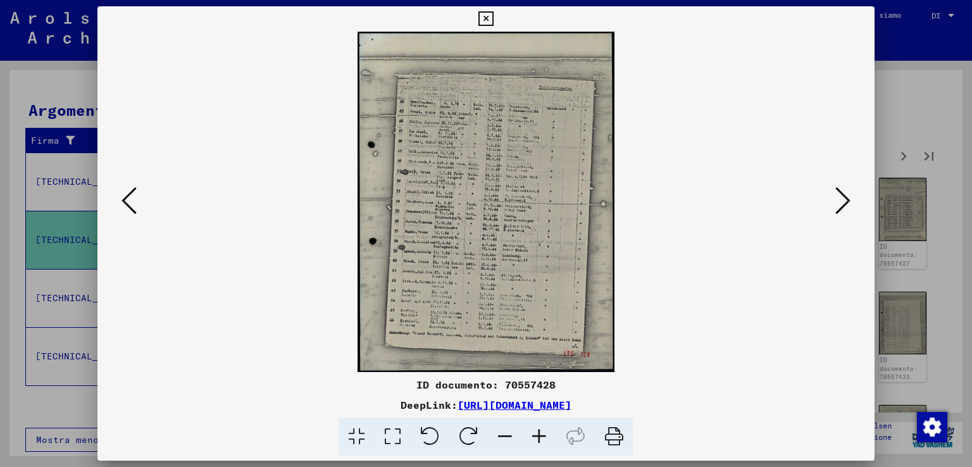
click at [843, 189] on icon at bounding box center [843, 200] width 15 height 30
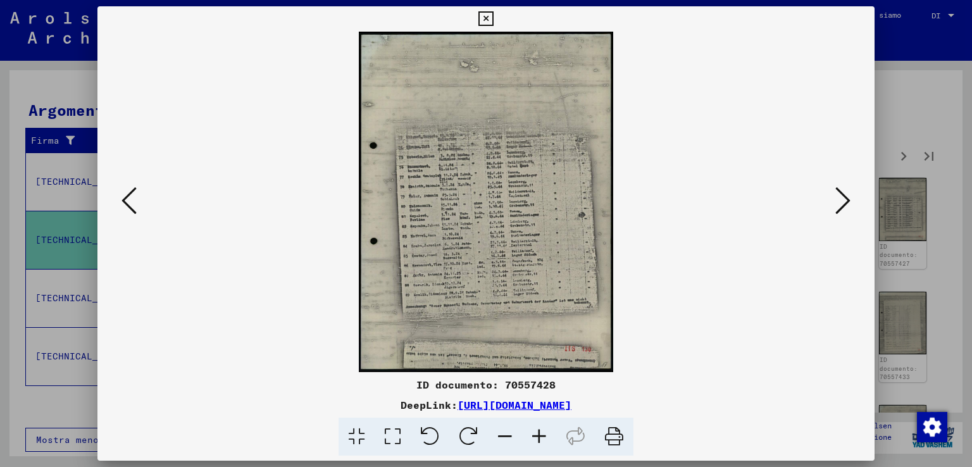
click at [843, 189] on icon at bounding box center [843, 200] width 15 height 30
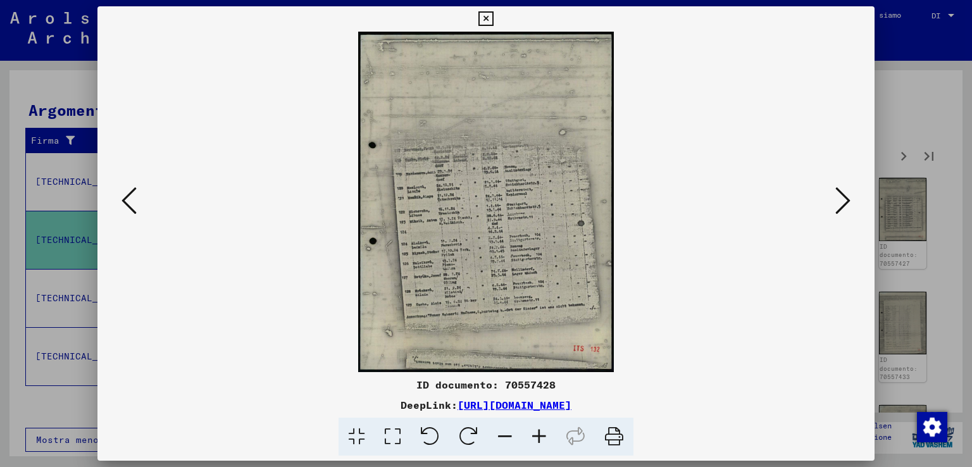
click at [843, 189] on icon at bounding box center [843, 200] width 15 height 30
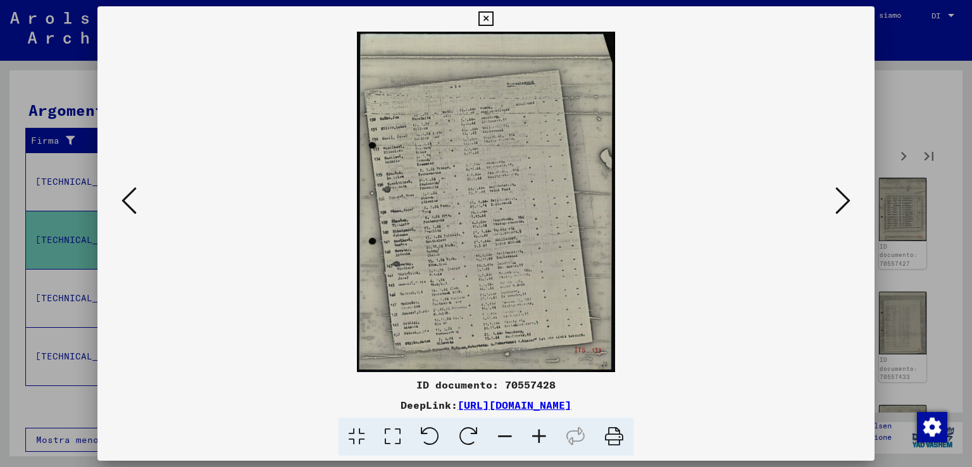
click at [843, 189] on icon at bounding box center [843, 200] width 15 height 30
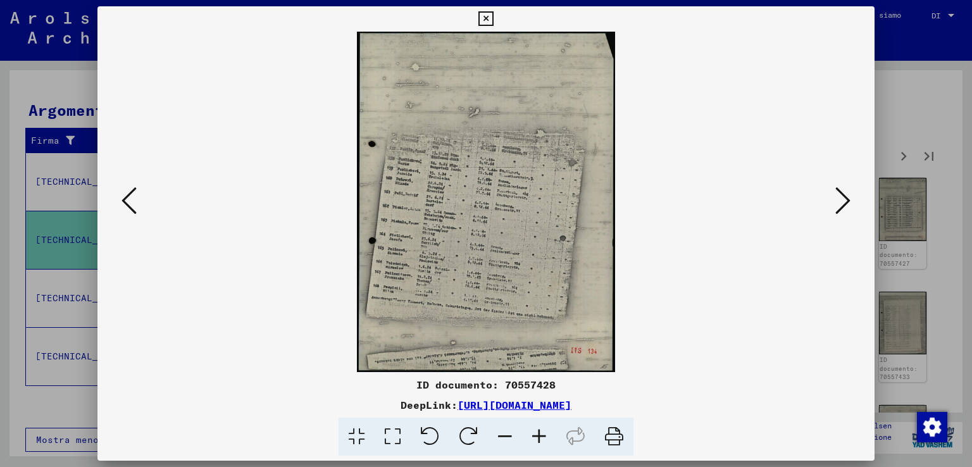
click at [843, 189] on icon at bounding box center [843, 200] width 15 height 30
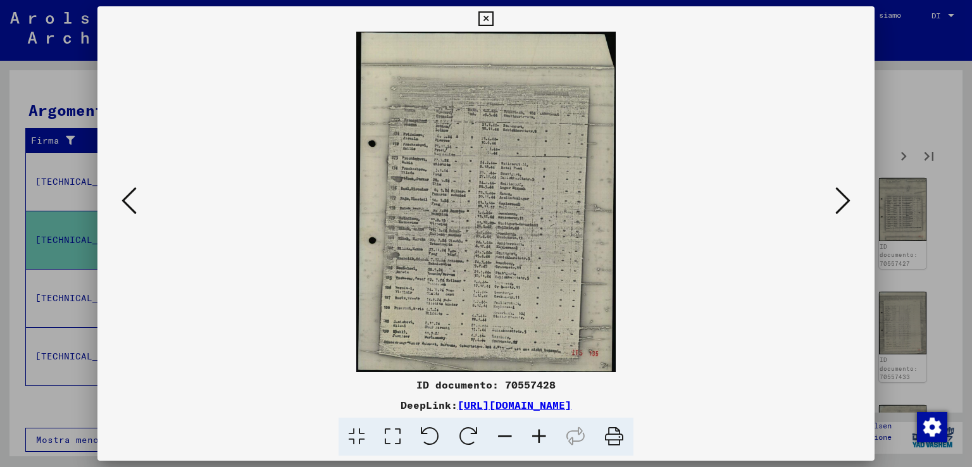
click at [843, 189] on icon at bounding box center [843, 200] width 15 height 30
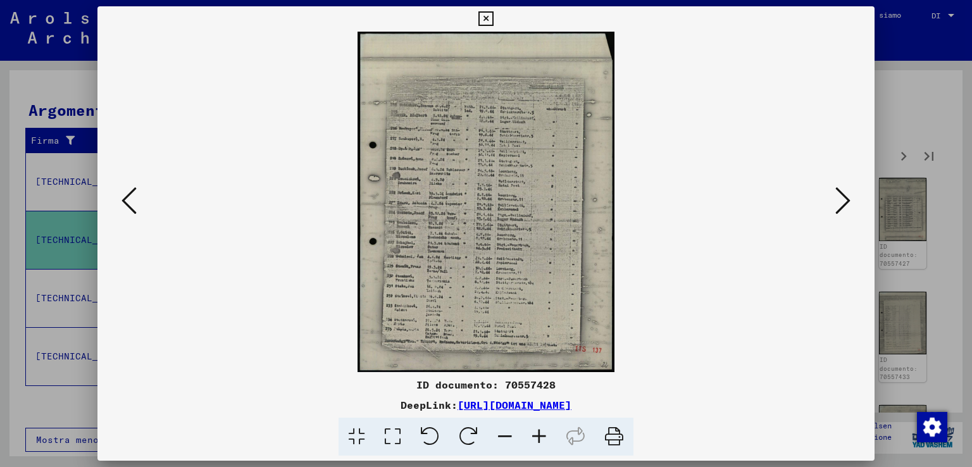
click at [843, 189] on icon at bounding box center [843, 200] width 15 height 30
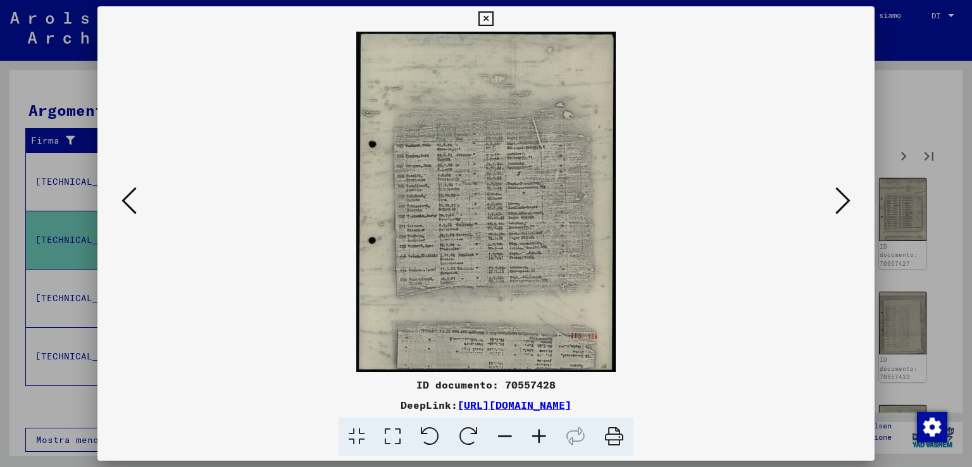
click at [952, 110] on div at bounding box center [486, 233] width 972 height 467
